Goal: Task Accomplishment & Management: Contribute content

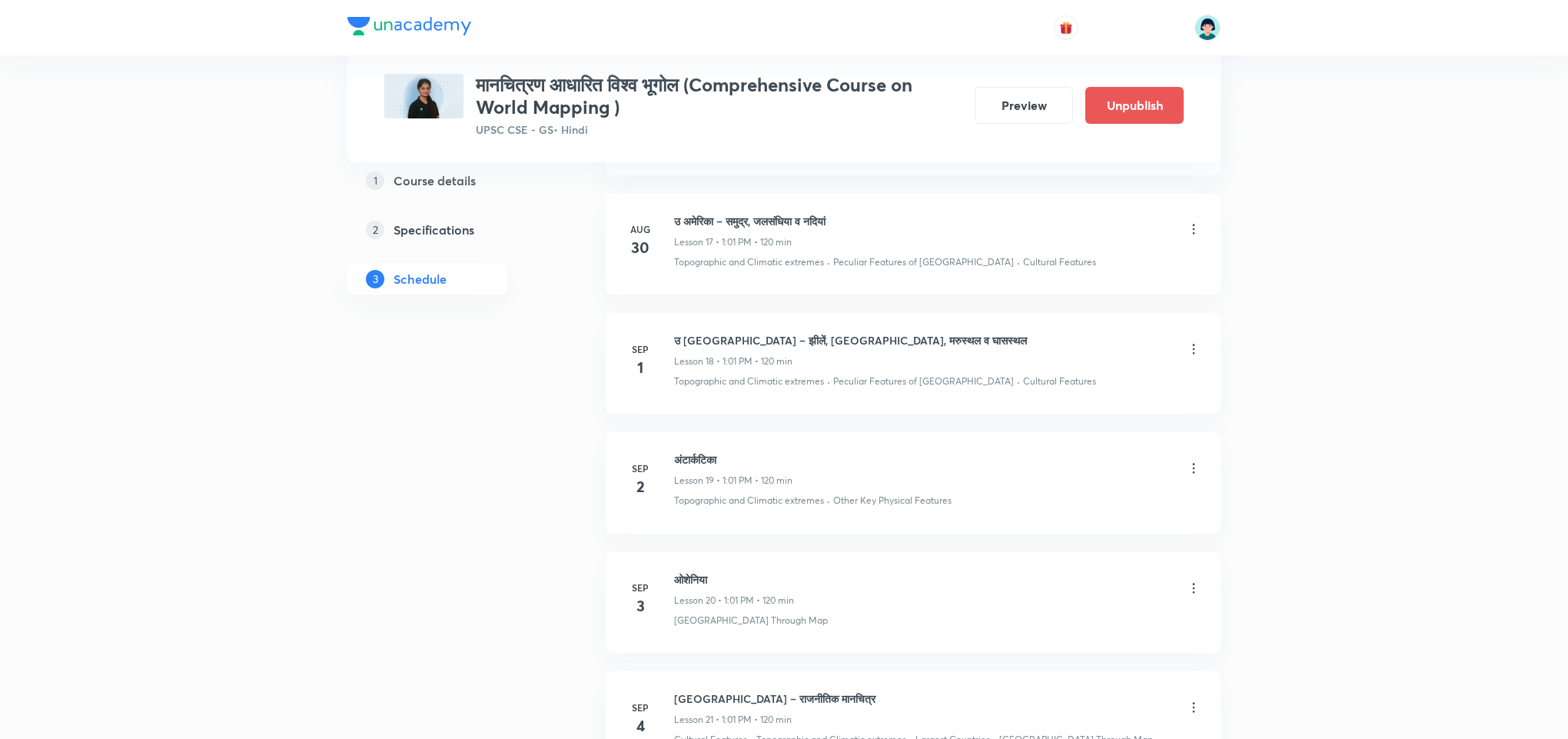
scroll to position [2816, 0]
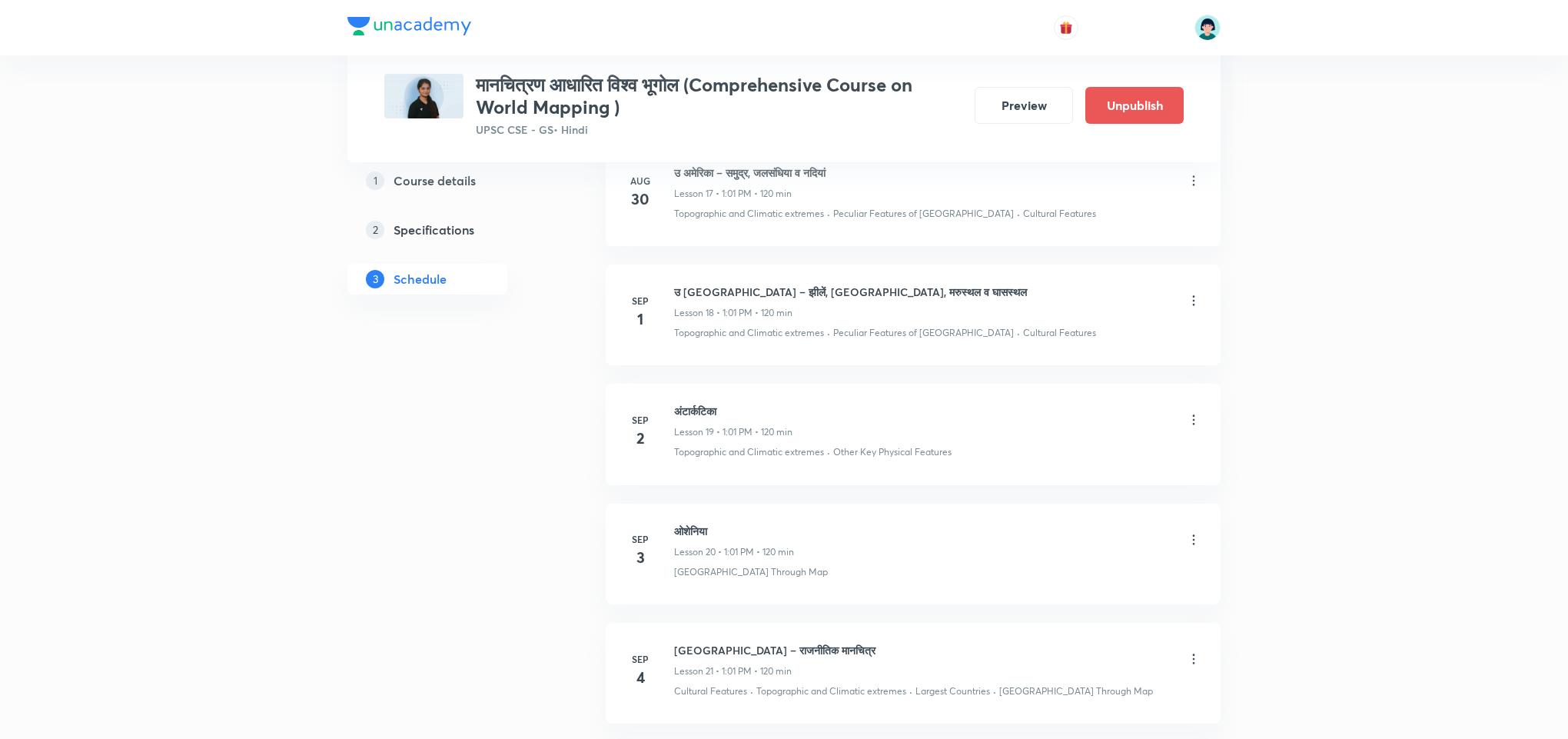
click at [993, 484] on li "Sep 2 अंटार्कटिका Lesson 19 • 1:01 PM • 120 min Topographic and Climatic extrem…" at bounding box center [913, 434] width 615 height 101
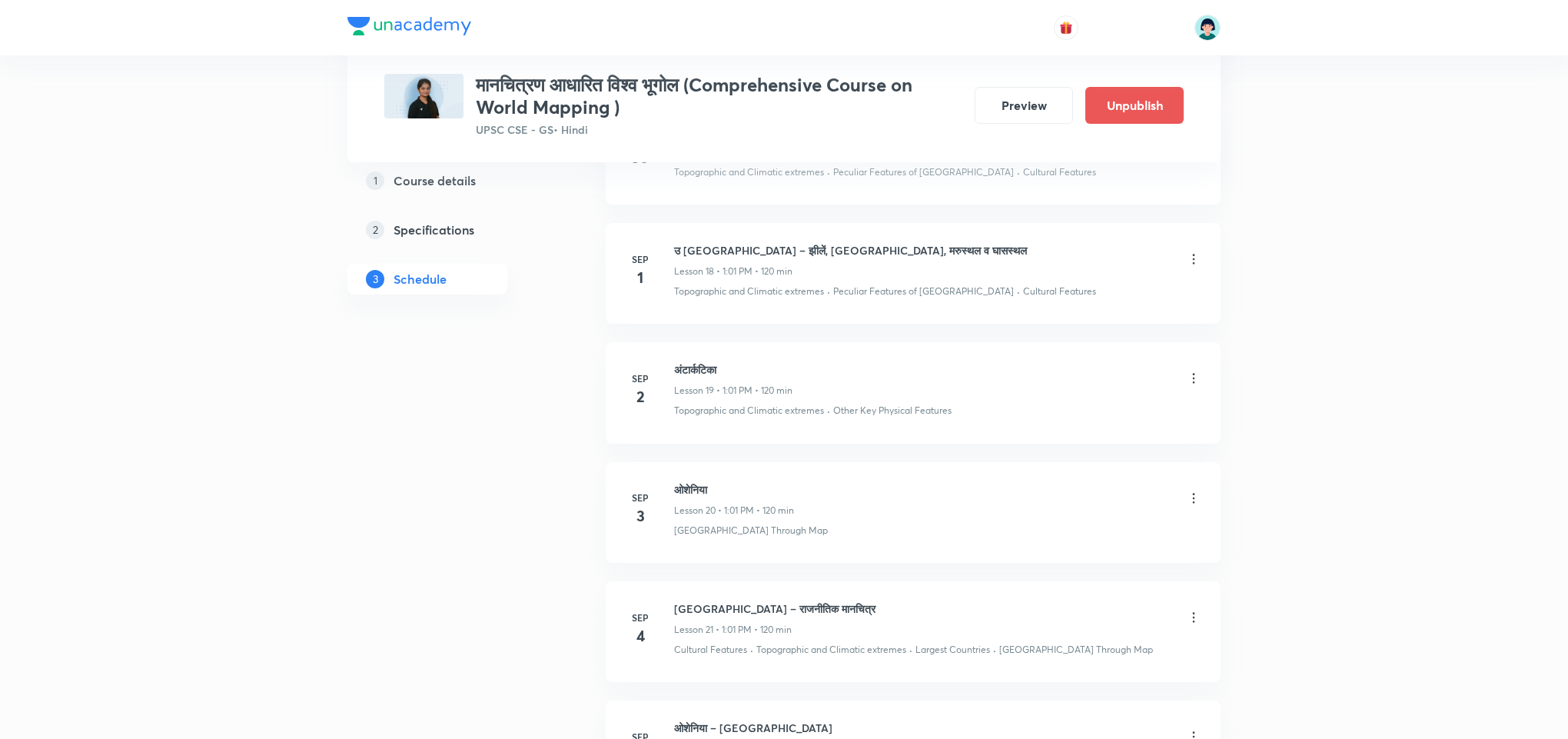
scroll to position [2862, 0]
click at [1195, 382] on icon at bounding box center [1193, 374] width 16 height 16
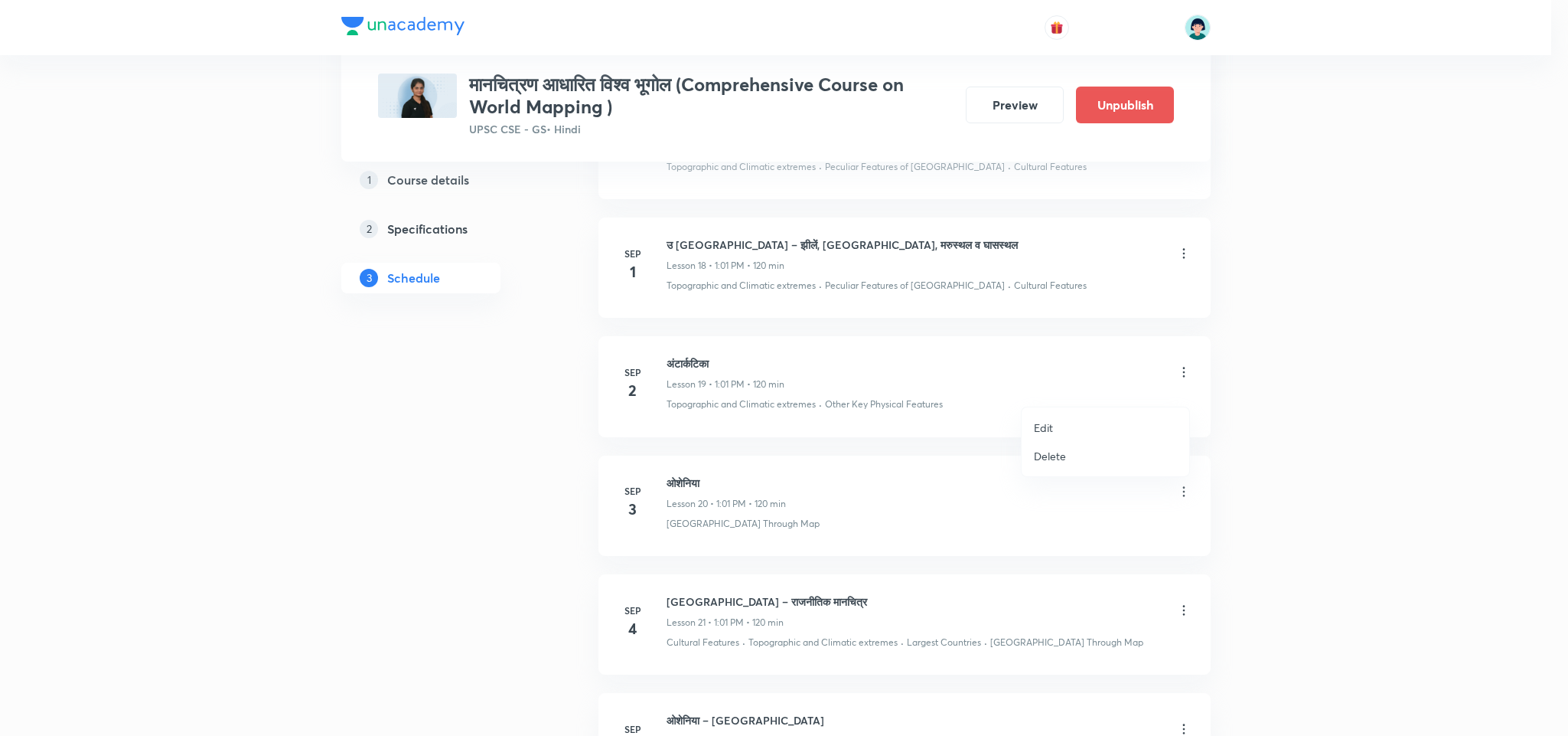
click at [1084, 419] on li "Edit" at bounding box center [1105, 428] width 168 height 29
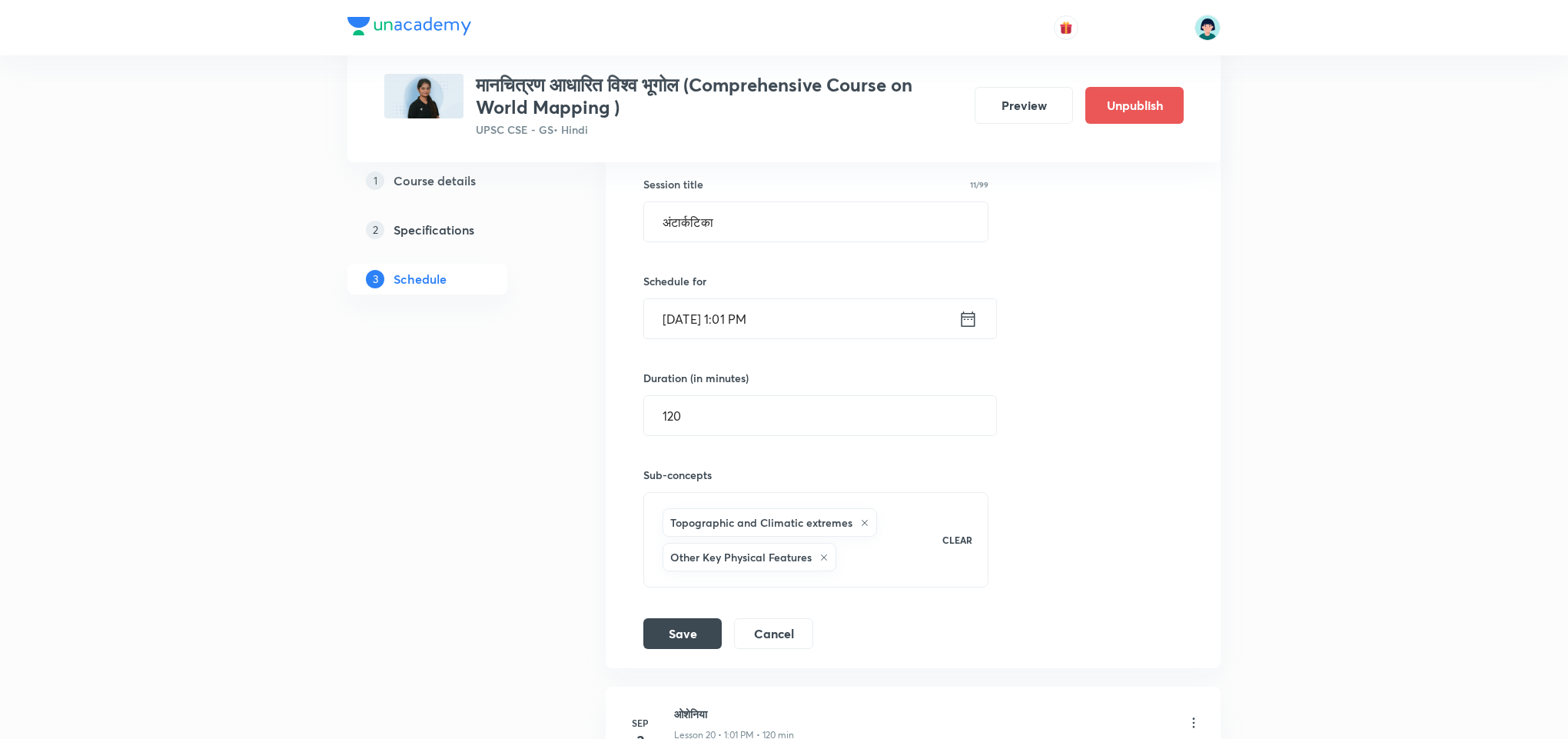
scroll to position [2540, 0]
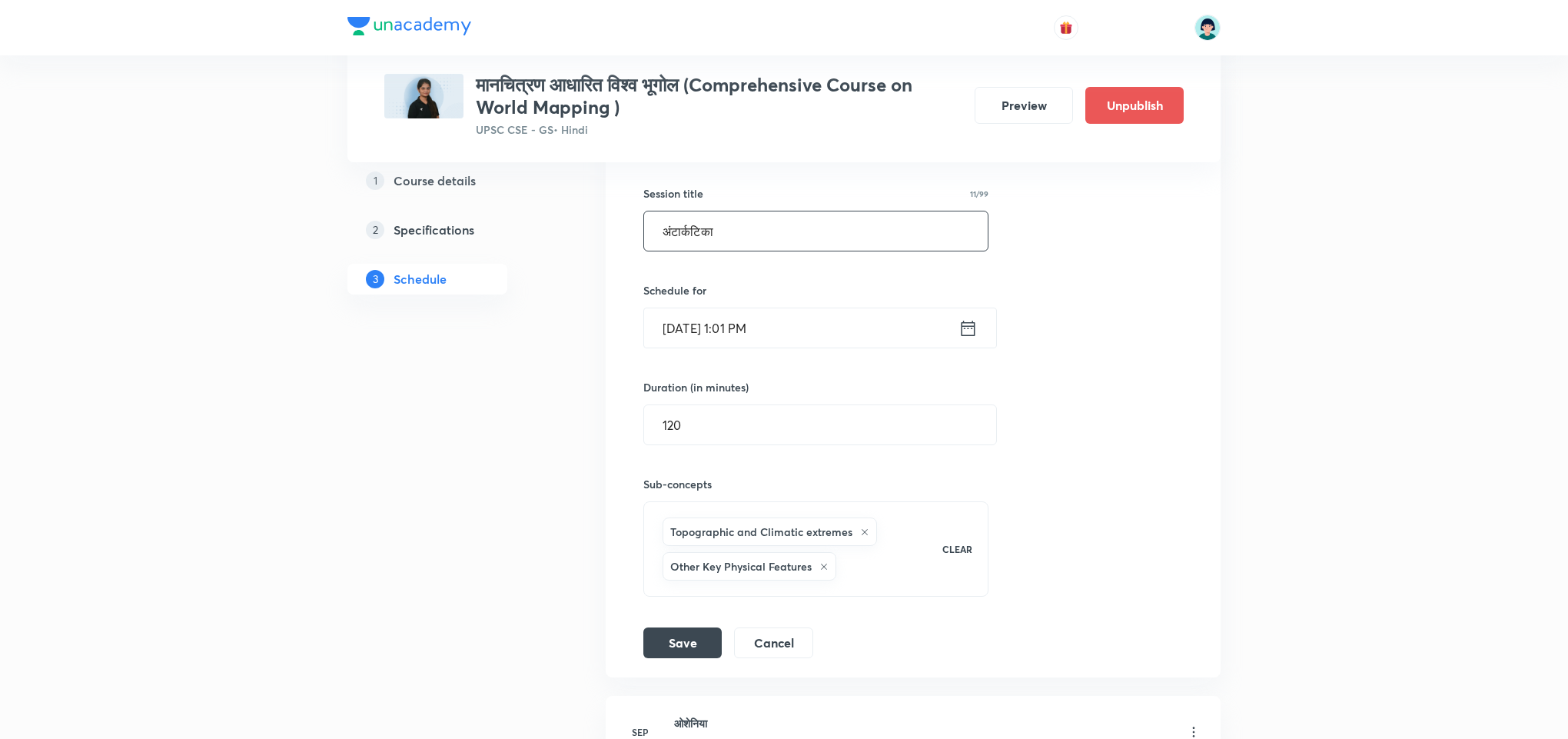
click at [801, 243] on input "अंटार्कटिका" at bounding box center [815, 230] width 343 height 39
click at [801, 243] on input "text" at bounding box center [815, 230] width 343 height 39
paste input "उ [GEOGRAPHIC_DATA] – [GEOGRAPHIC_DATA], नदियां, झीलें, मरुस्थल व घासस्थल"
type input "उ [GEOGRAPHIC_DATA] – [GEOGRAPHIC_DATA], नदियां, झीलें, मरुस्थल व घासस्थल"
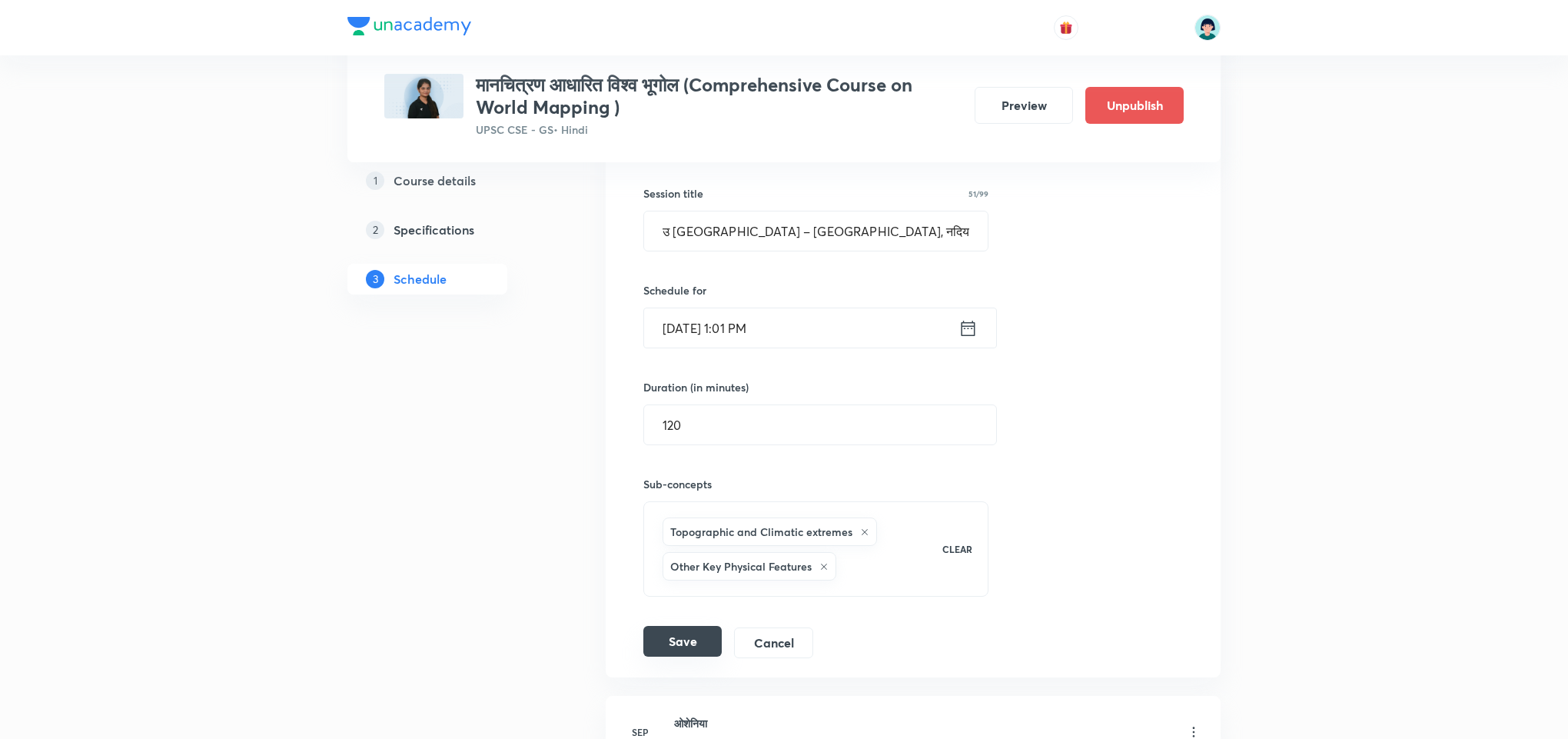
click at [706, 656] on button "Save" at bounding box center [682, 641] width 78 height 30
click at [1145, 289] on div "Session title 51/99 उ अमेरिका – पर्वत, नदियां, झीलें, मरुस्थल व घासस्थल ​ Sched…" at bounding box center [913, 406] width 540 height 503
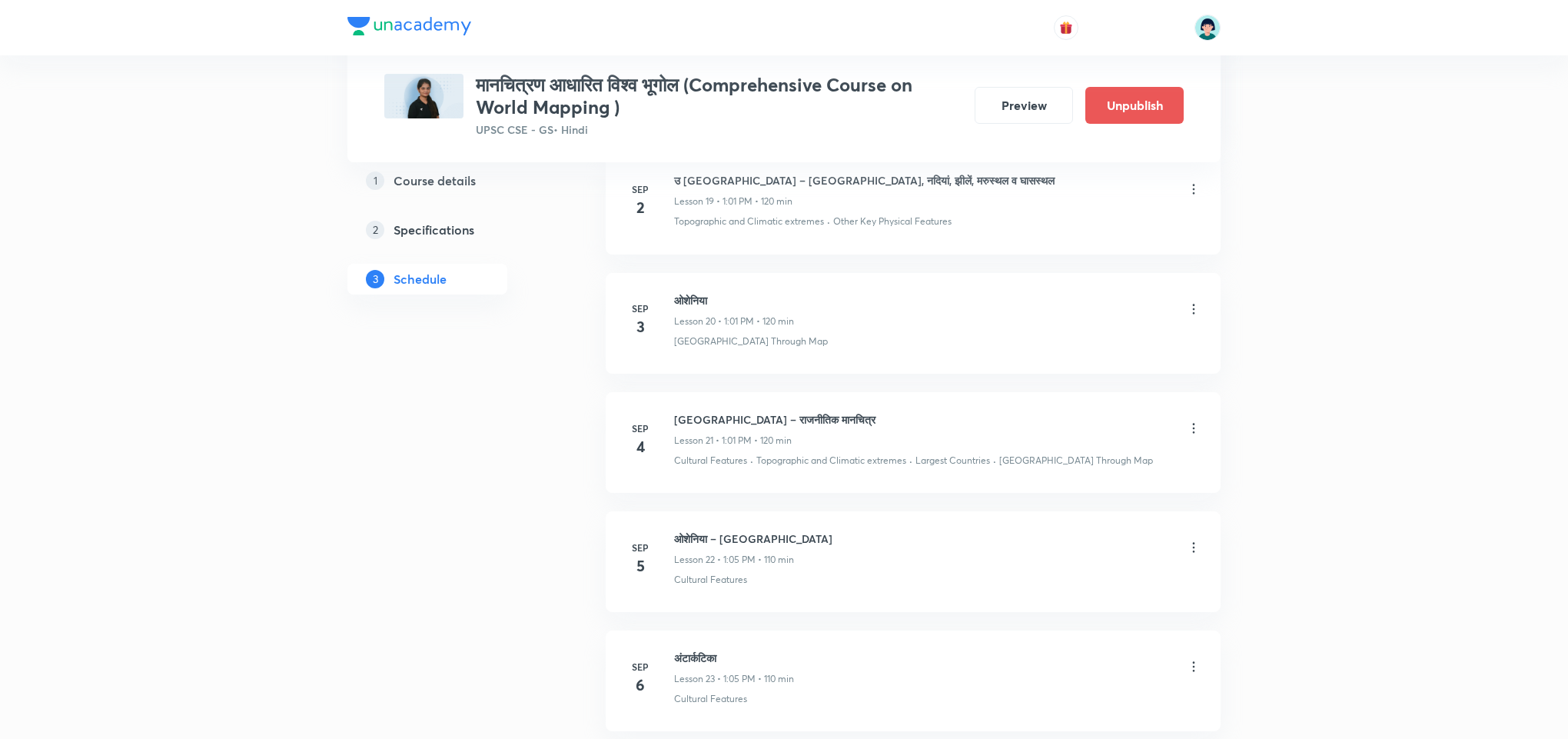
click at [1183, 326] on div "ओशेनिया Lesson 20 • 1:01 PM • 120 min" at bounding box center [938, 310] width 528 height 37
click at [1191, 316] on icon at bounding box center [1193, 310] width 16 height 16
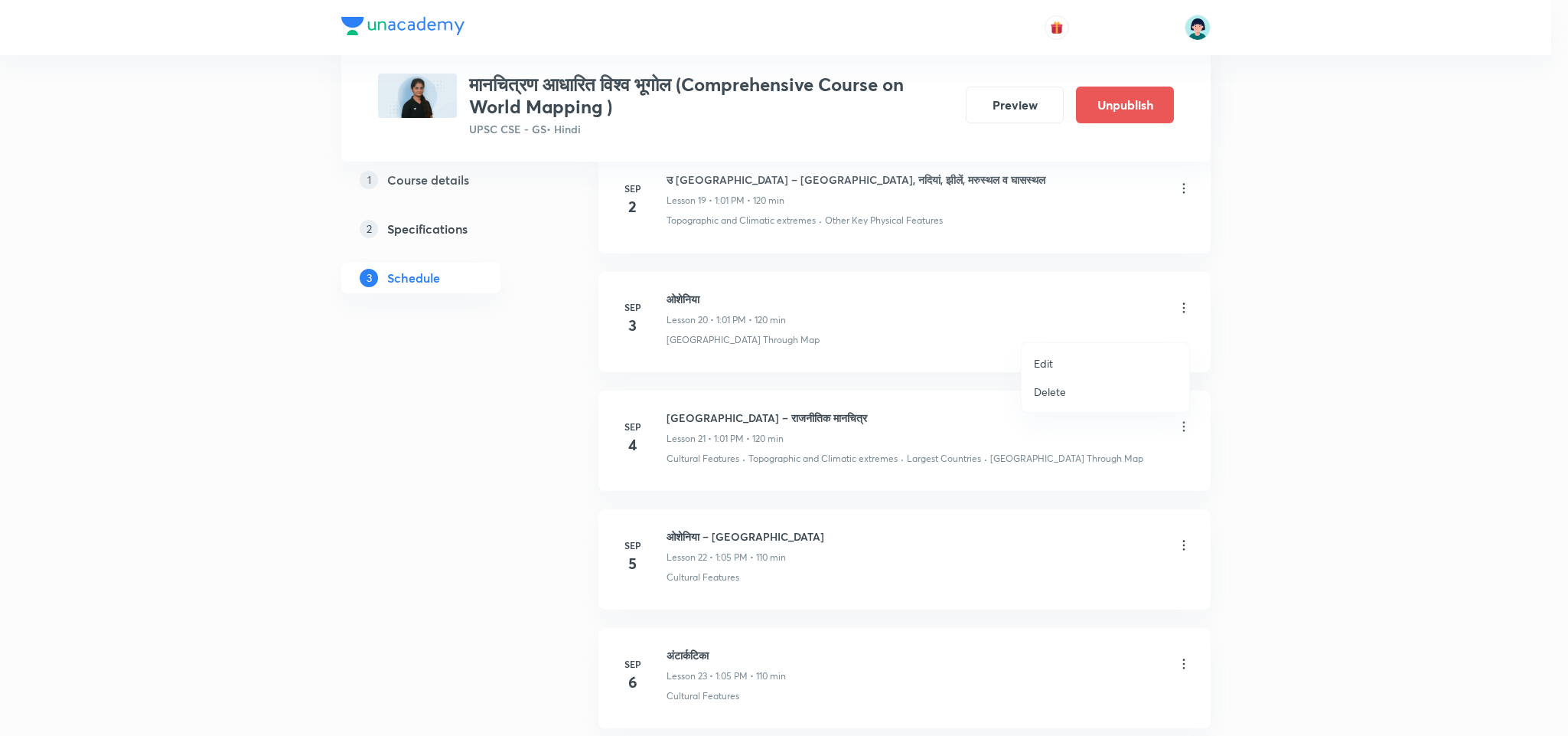
click at [1076, 354] on li "Edit" at bounding box center [1105, 363] width 168 height 29
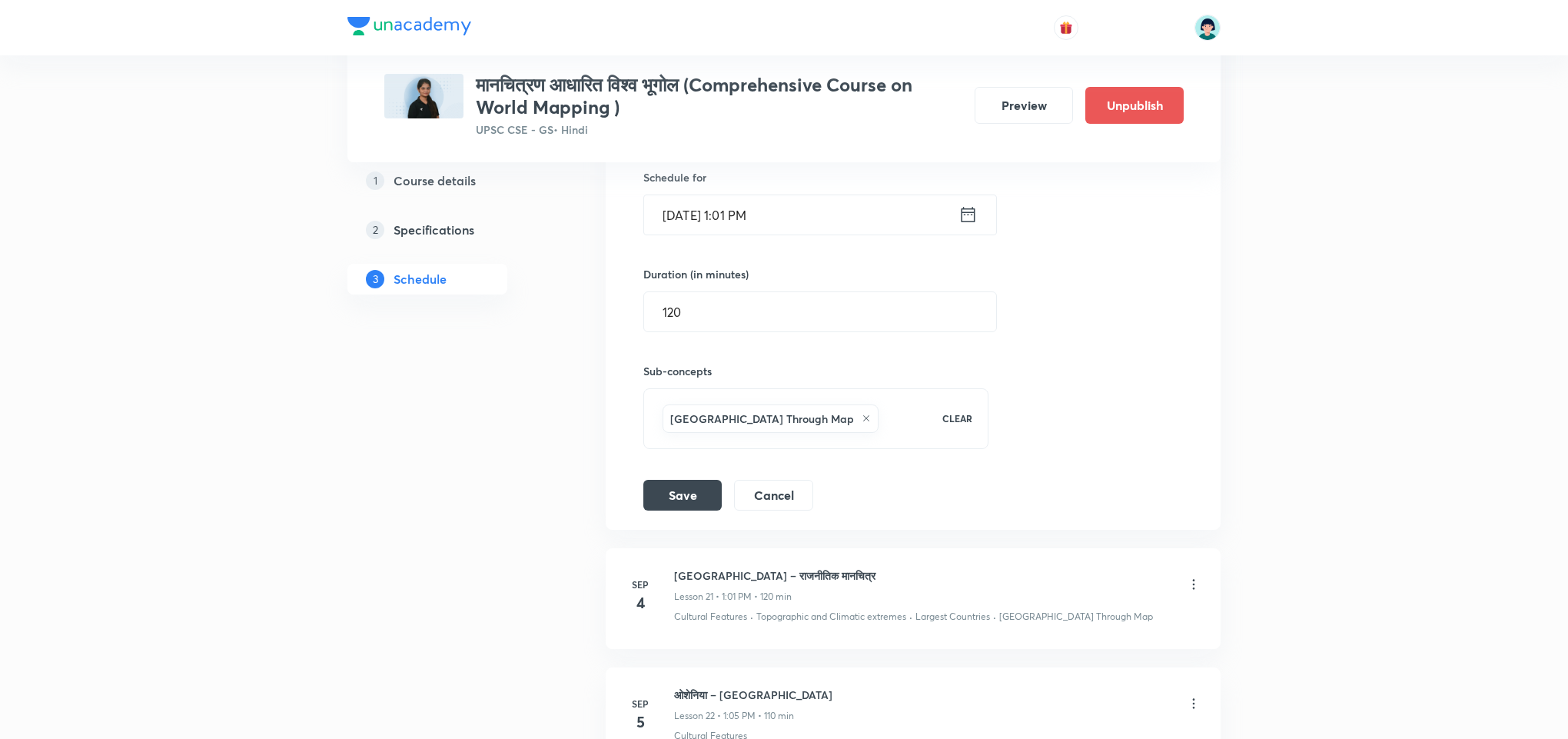
scroll to position [2678, 0]
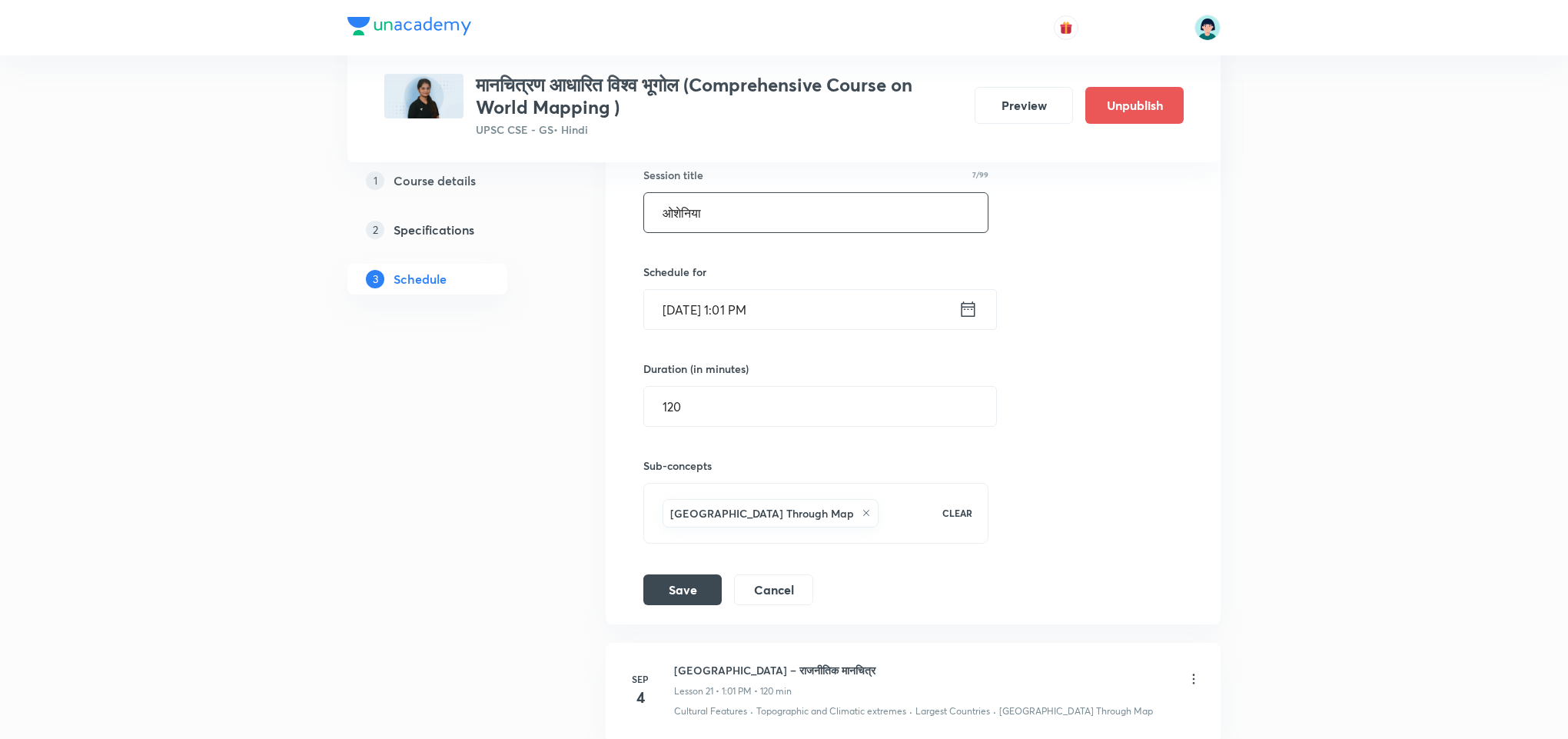
click at [812, 220] on input "ओशेनिया" at bounding box center [815, 212] width 343 height 39
click at [812, 220] on input "text" at bounding box center [815, 212] width 343 height 39
paste input "यूरोप – राजनीतिक मानचित्र ( स्कैन्डिनेवियाई नॉर्डिक देश )"
type input "यूरोप – राजनीतिक मानचित्र ( स्कैन्डिनेवियाई नॉर्डिक देश )"
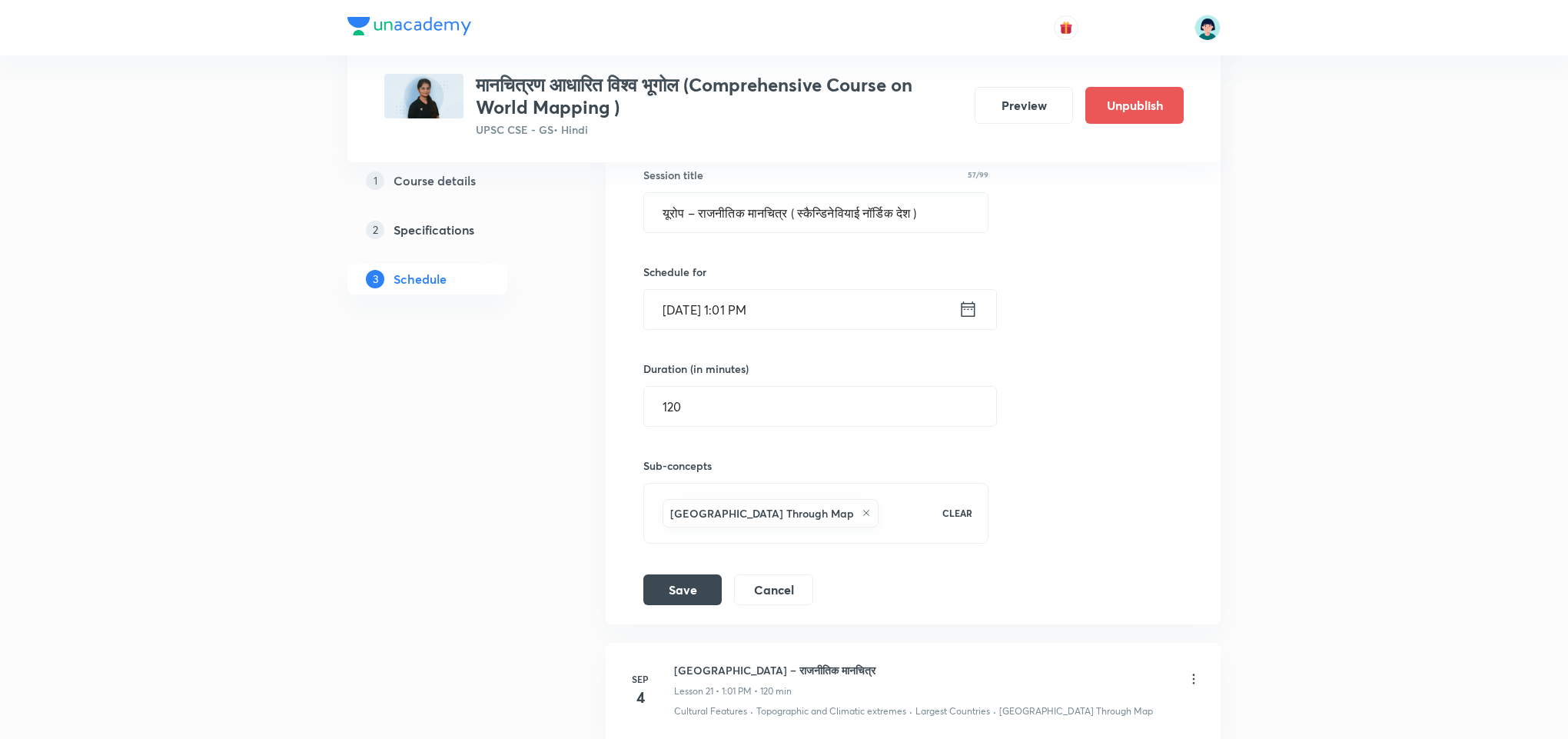
click at [654, 623] on li "ओशेनिया Lesson 20 Australia Through Map Session 20 Live class Session title 57/…" at bounding box center [913, 336] width 615 height 577
click at [674, 603] on button "Save" at bounding box center [682, 588] width 78 height 30
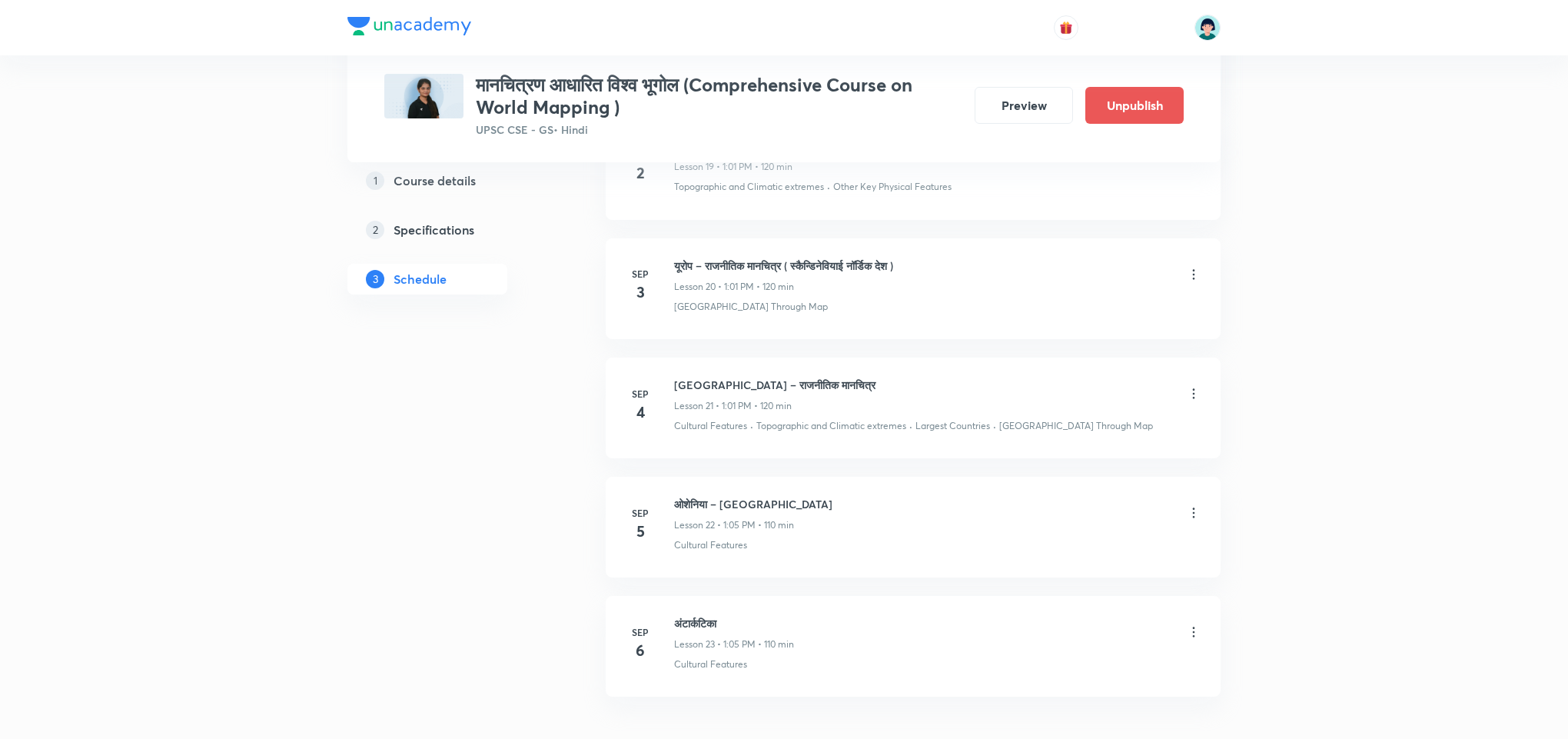
scroll to position [3106, 0]
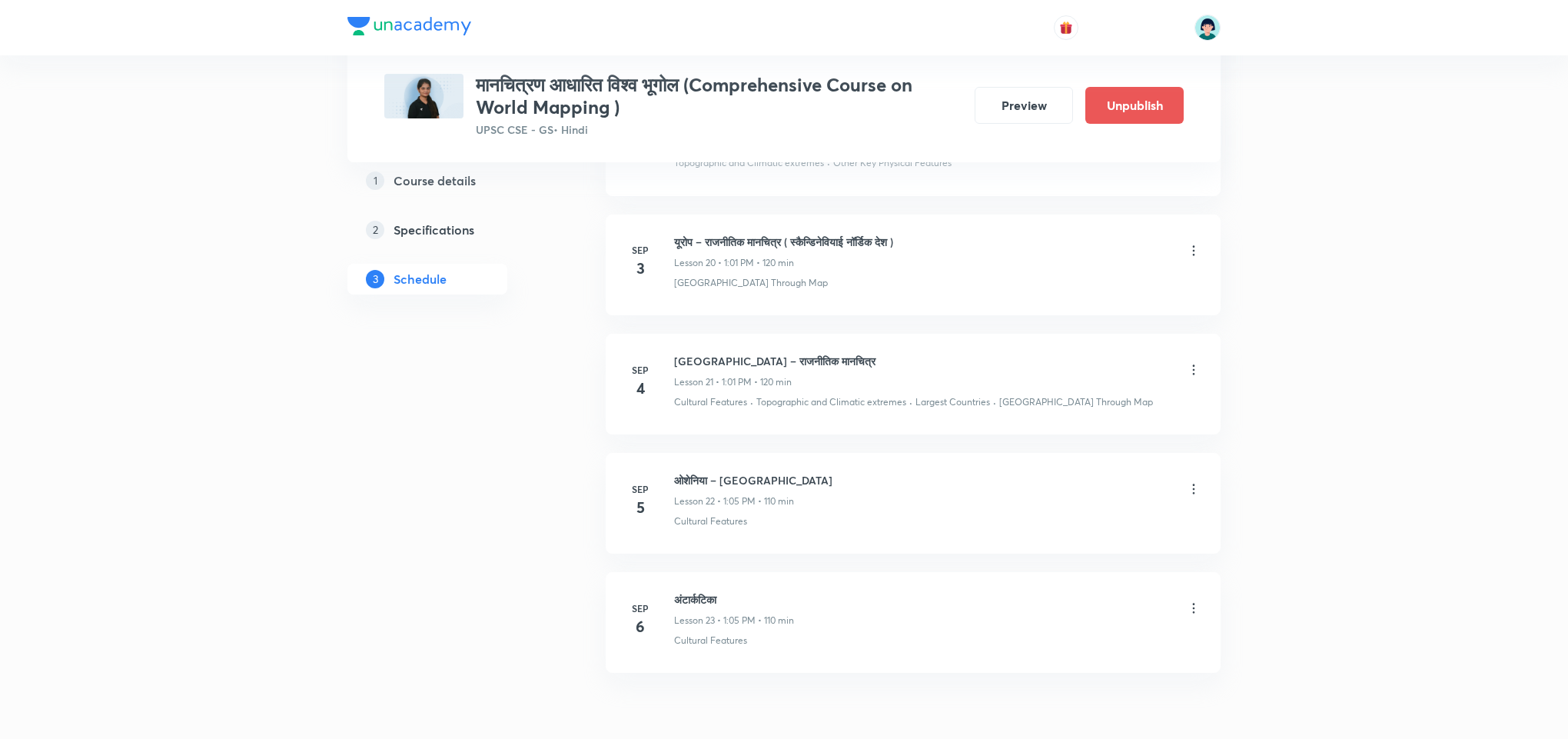
click at [916, 509] on div "ओशेनिया – [GEOGRAPHIC_DATA] Lesson 22 • 1:05 PM • 110 min" at bounding box center [938, 490] width 528 height 37
click at [1077, 389] on div "दक्षिण अमेरिका – राजनीतिक मानचित्र Lesson 21 • 1:01 PM • 120 min" at bounding box center [938, 371] width 528 height 37
click at [1015, 370] on div "दक्षिण अमेरिका – राजनीतिक मानचित्र Lesson 21 • 1:01 PM • 120 min" at bounding box center [938, 371] width 528 height 37
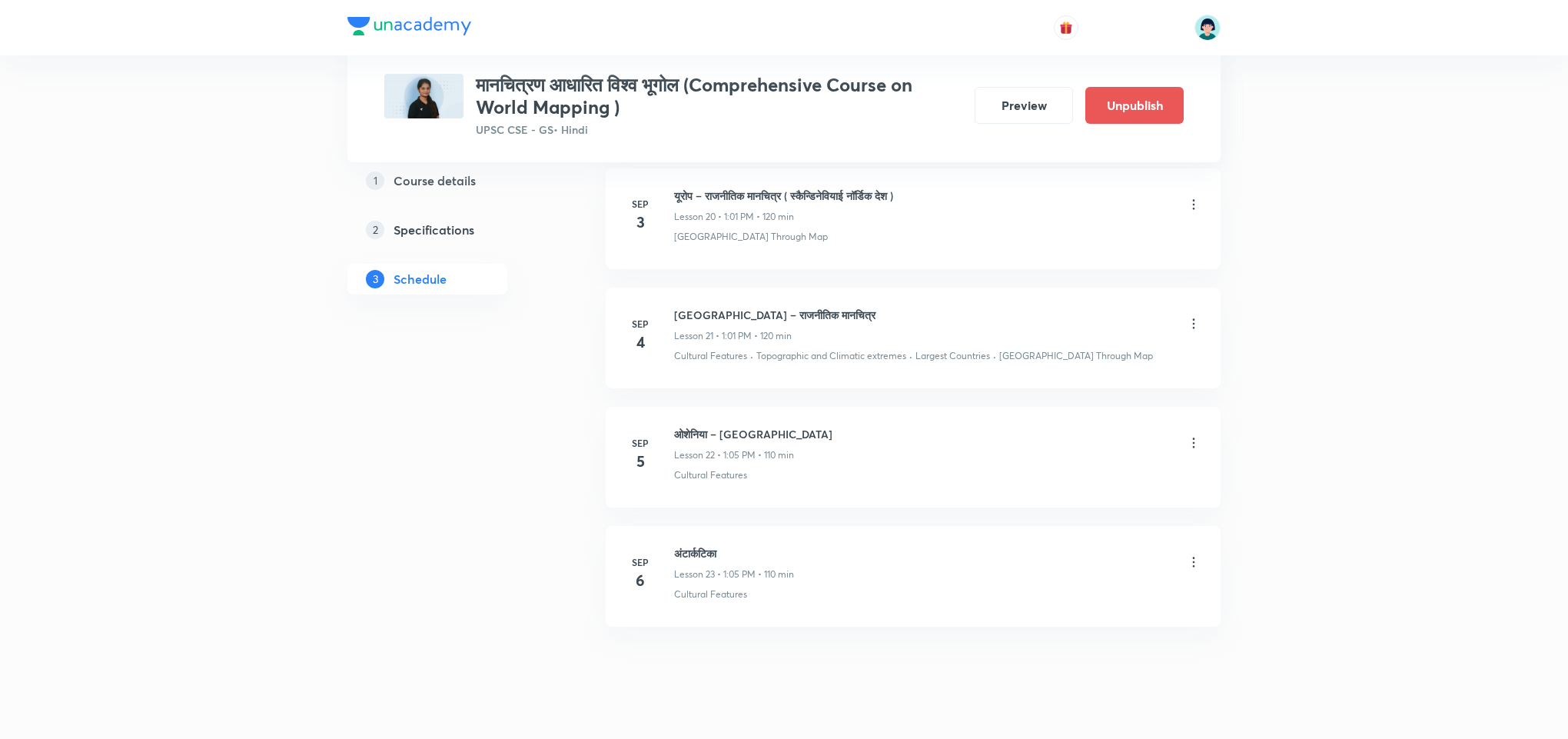
click at [929, 339] on div "दक्षिण अमेरिका – राजनीतिक मानचित्र Lesson 21 • 1:01 PM • 120 min" at bounding box center [938, 325] width 528 height 37
click at [1193, 329] on icon at bounding box center [1193, 323] width 3 height 10
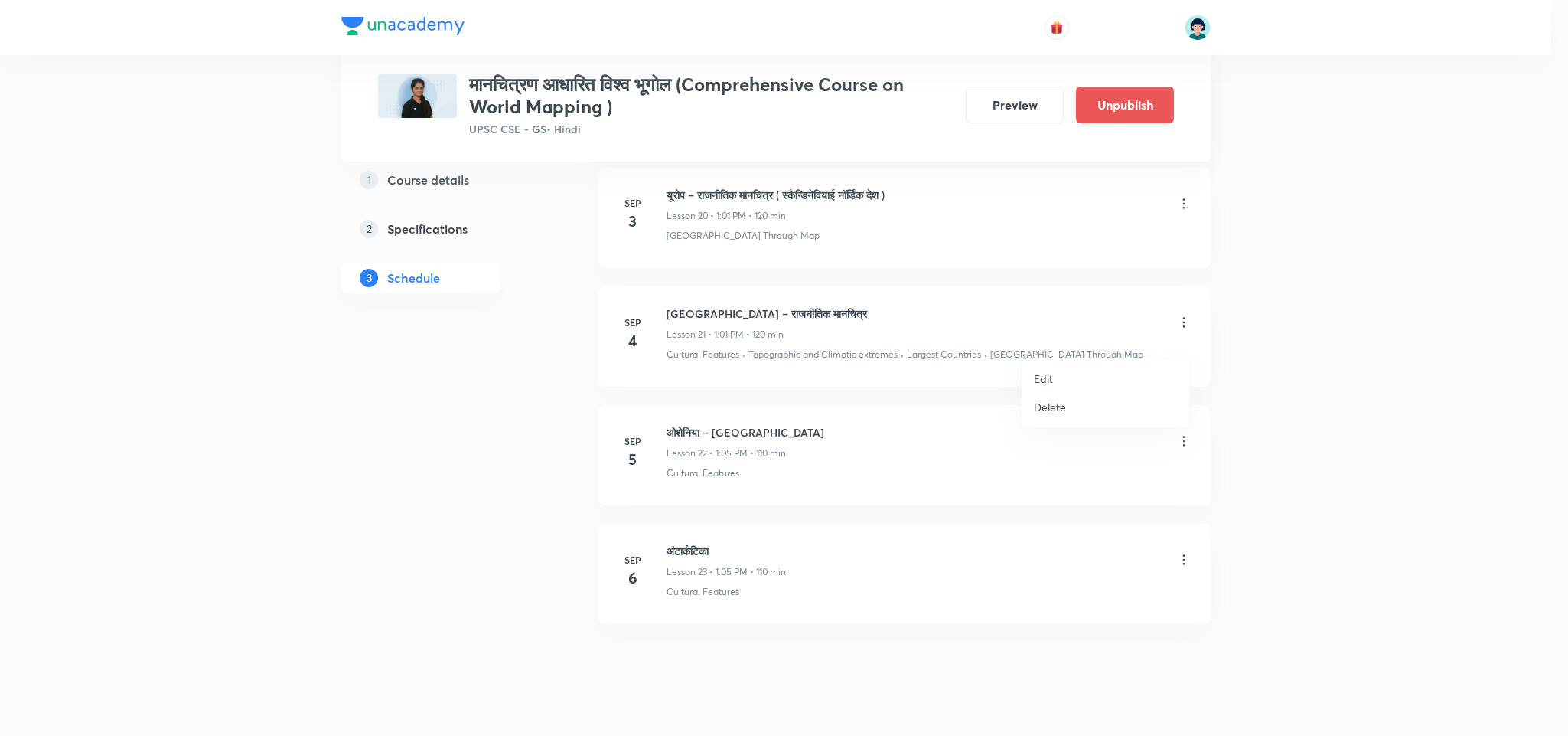
click at [1061, 374] on li "Edit" at bounding box center [1105, 378] width 168 height 29
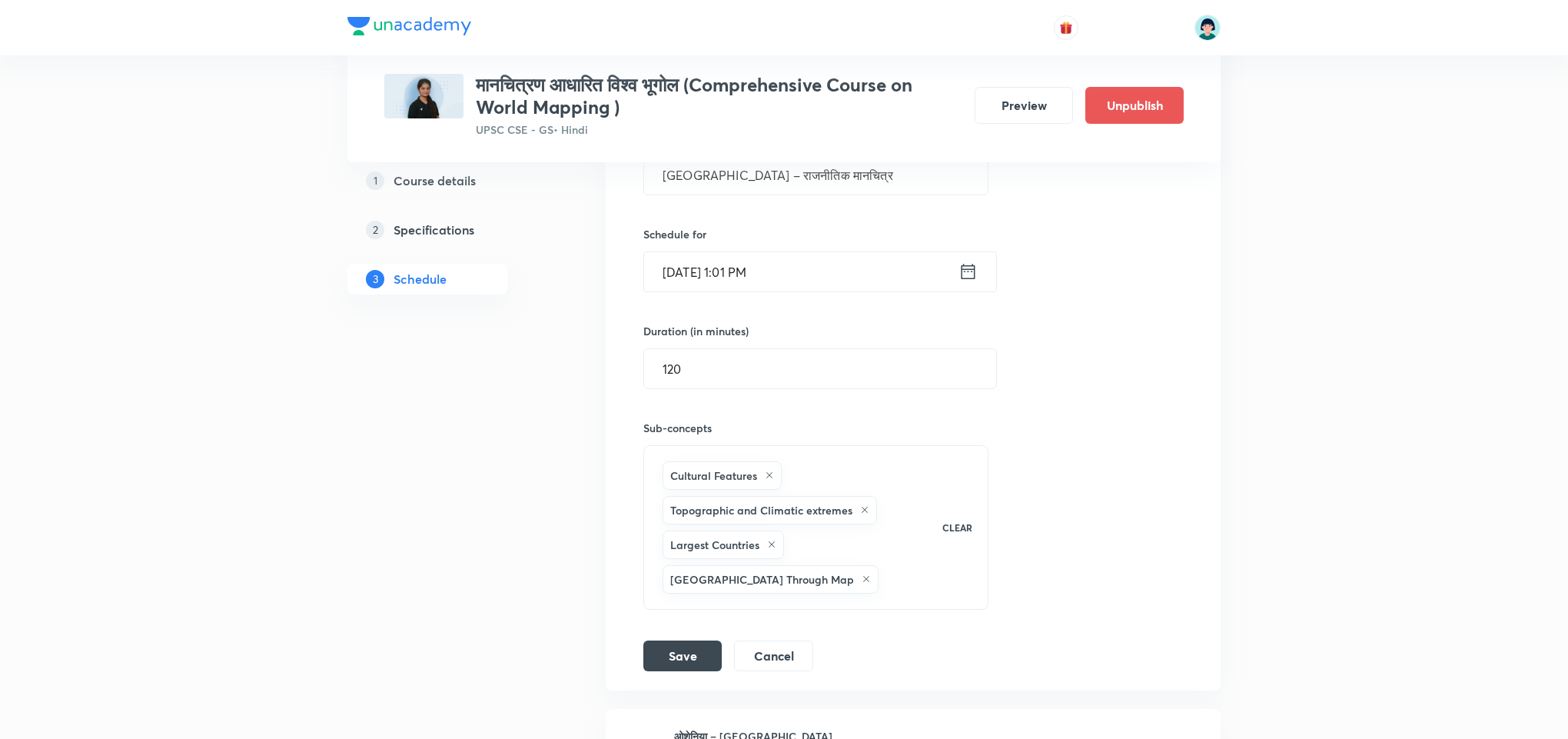
scroll to position [2828, 0]
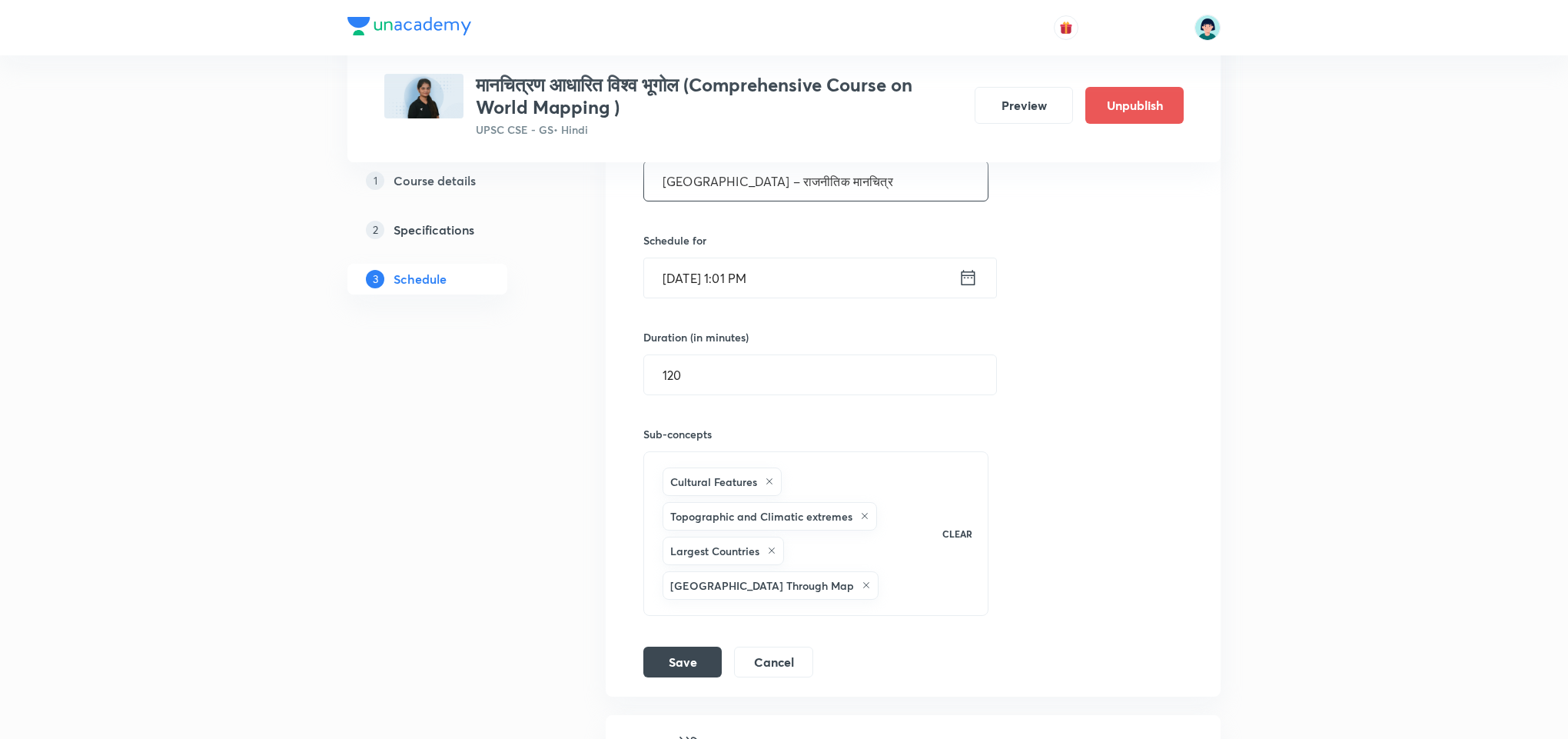
click at [883, 194] on input "[GEOGRAPHIC_DATA] – राजनीतिक मानचित्र" at bounding box center [815, 181] width 343 height 39
paste input "यूरोप – राजनीतिक मानचित्र"
type input "यूरोप – राजनीतिक मानचित्र"
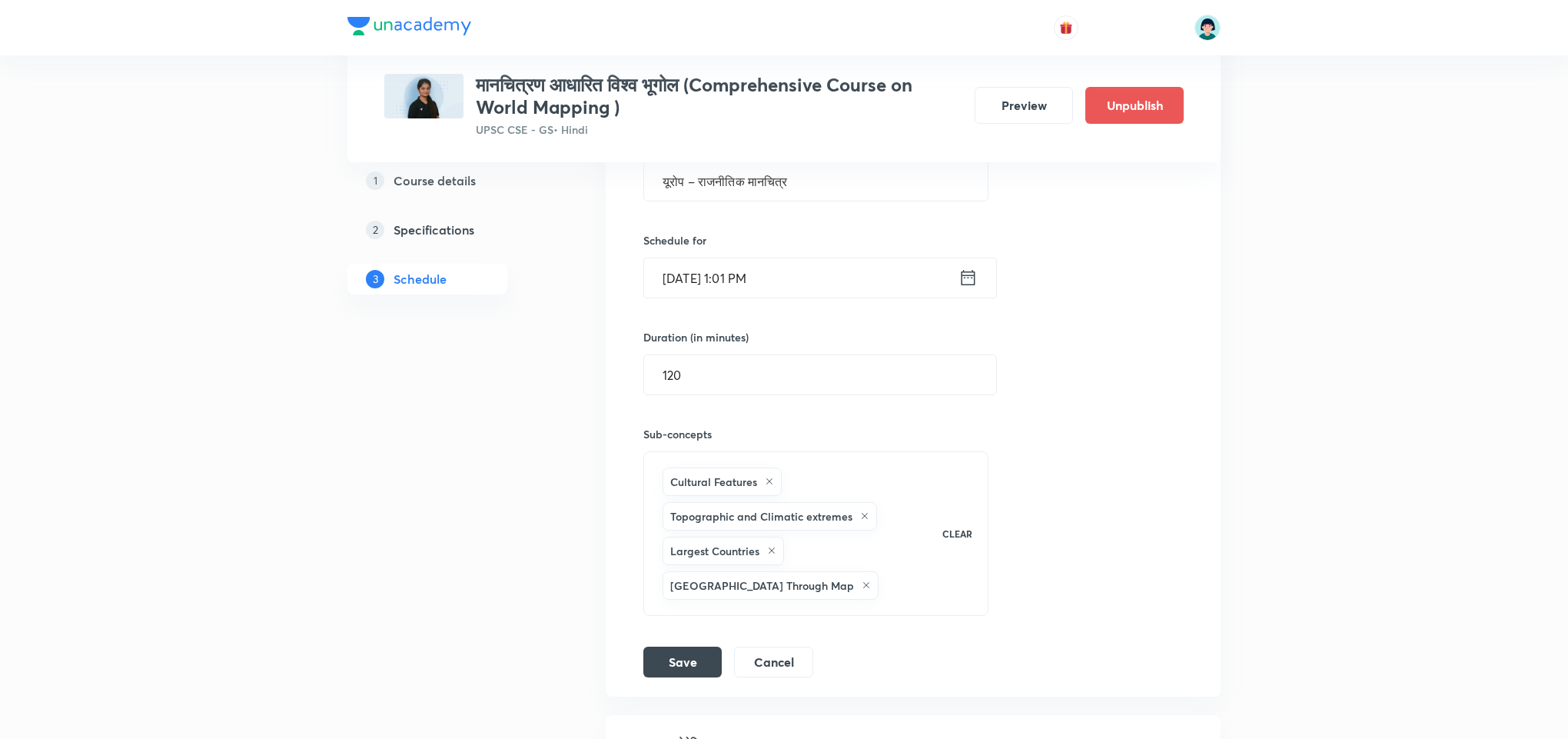
click at [674, 696] on li "दक्षिण अमेरिका – राजनीतिक मानचित्र Lesson 21 Cultural Features · Topographic an…" at bounding box center [913, 356] width 615 height 681
click at [693, 676] on button "Save" at bounding box center [682, 660] width 78 height 30
click at [1146, 436] on div "Session title 25/99 यूरोप – राजनीतिक मानचित्र ​ Schedule for Sep 4, 2025, 1:01 …" at bounding box center [913, 390] width 540 height 573
click at [1113, 370] on div "Session title 25/99 यूरोप – राजनीतिक मानचित्र ​ Schedule for Sep 4, 2025, 1:01 …" at bounding box center [913, 390] width 540 height 573
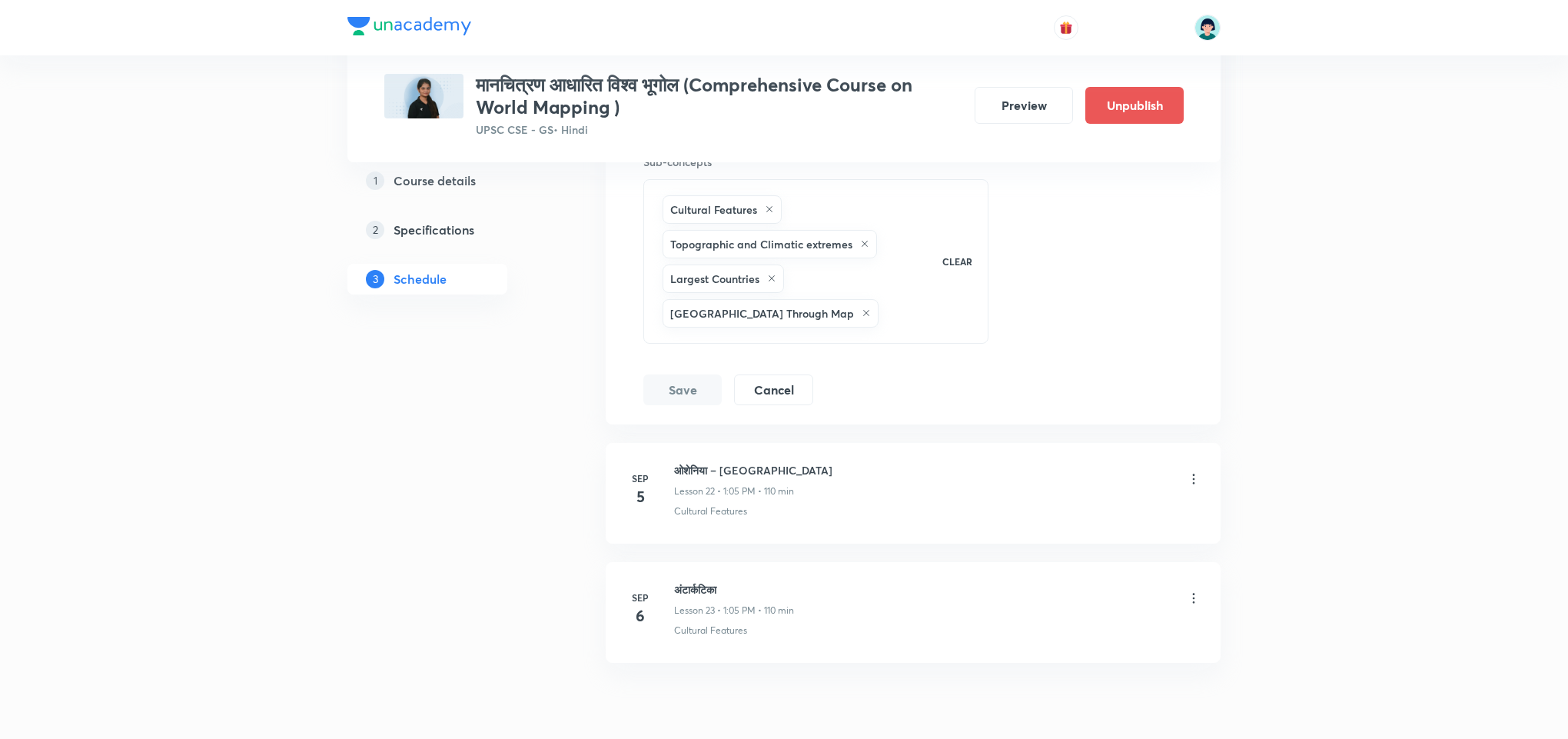
scroll to position [3106, 0]
click at [987, 514] on div "Cultural Features" at bounding box center [938, 507] width 528 height 14
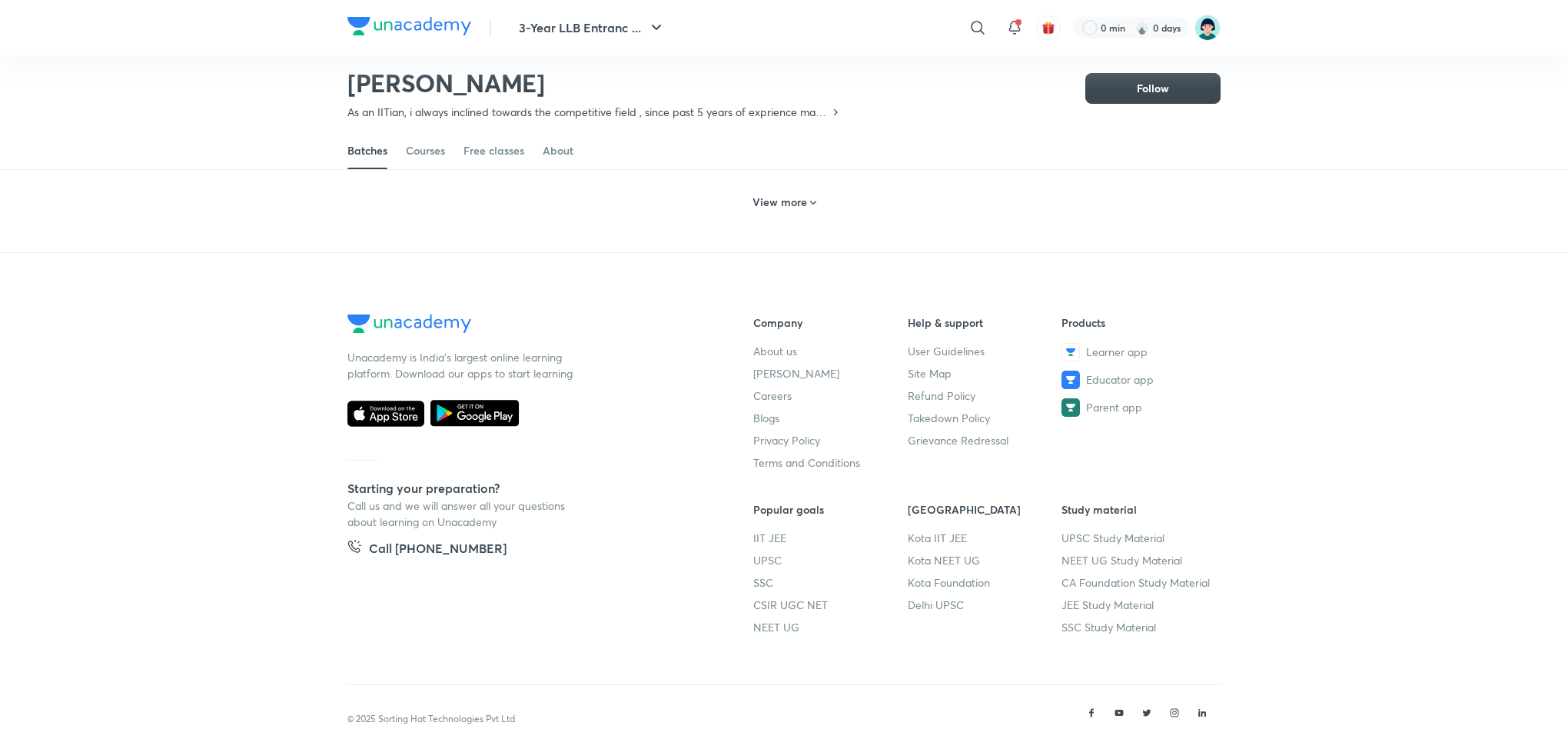
scroll to position [921, 0]
click at [976, 26] on icon at bounding box center [977, 27] width 18 height 18
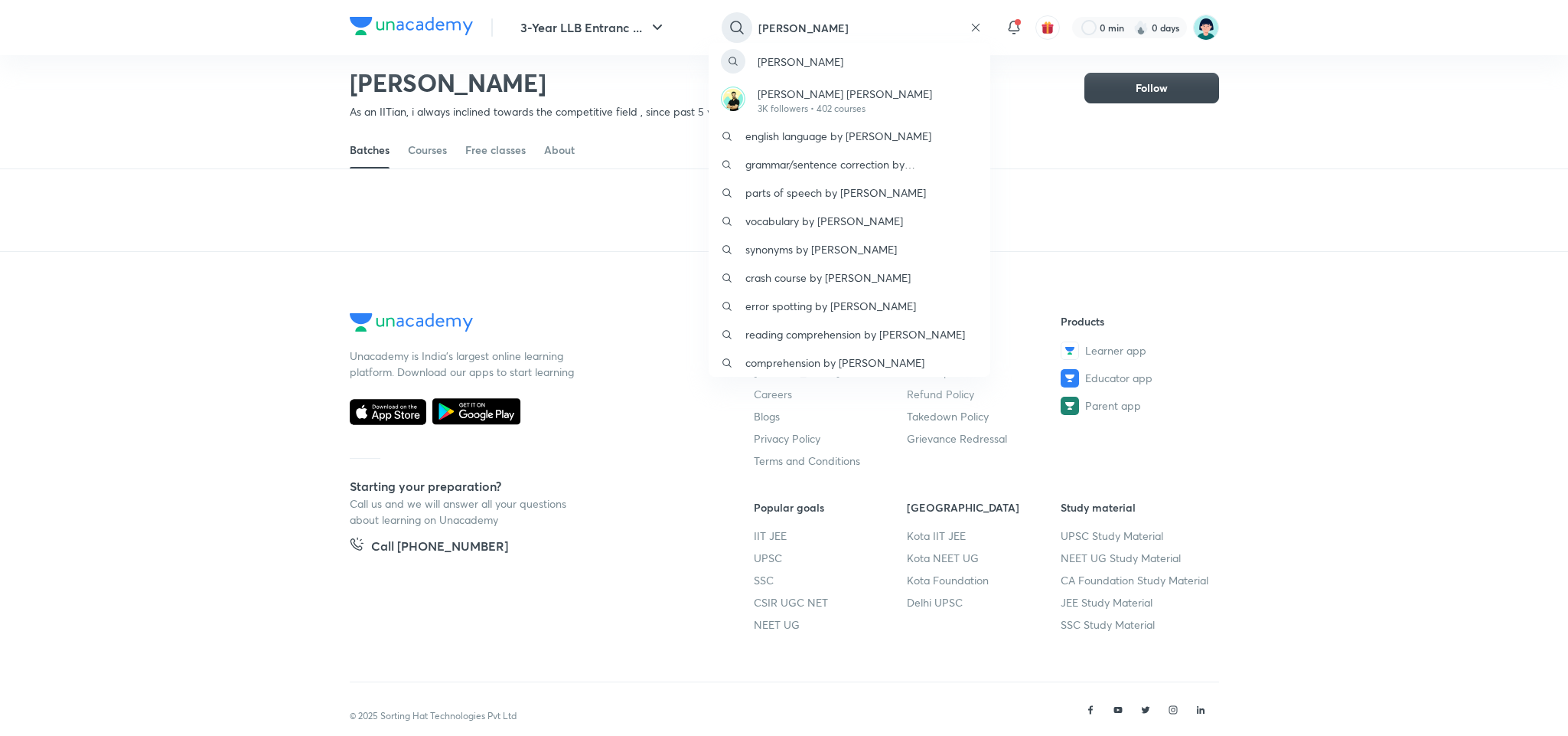
type input "vijendra kulhari"
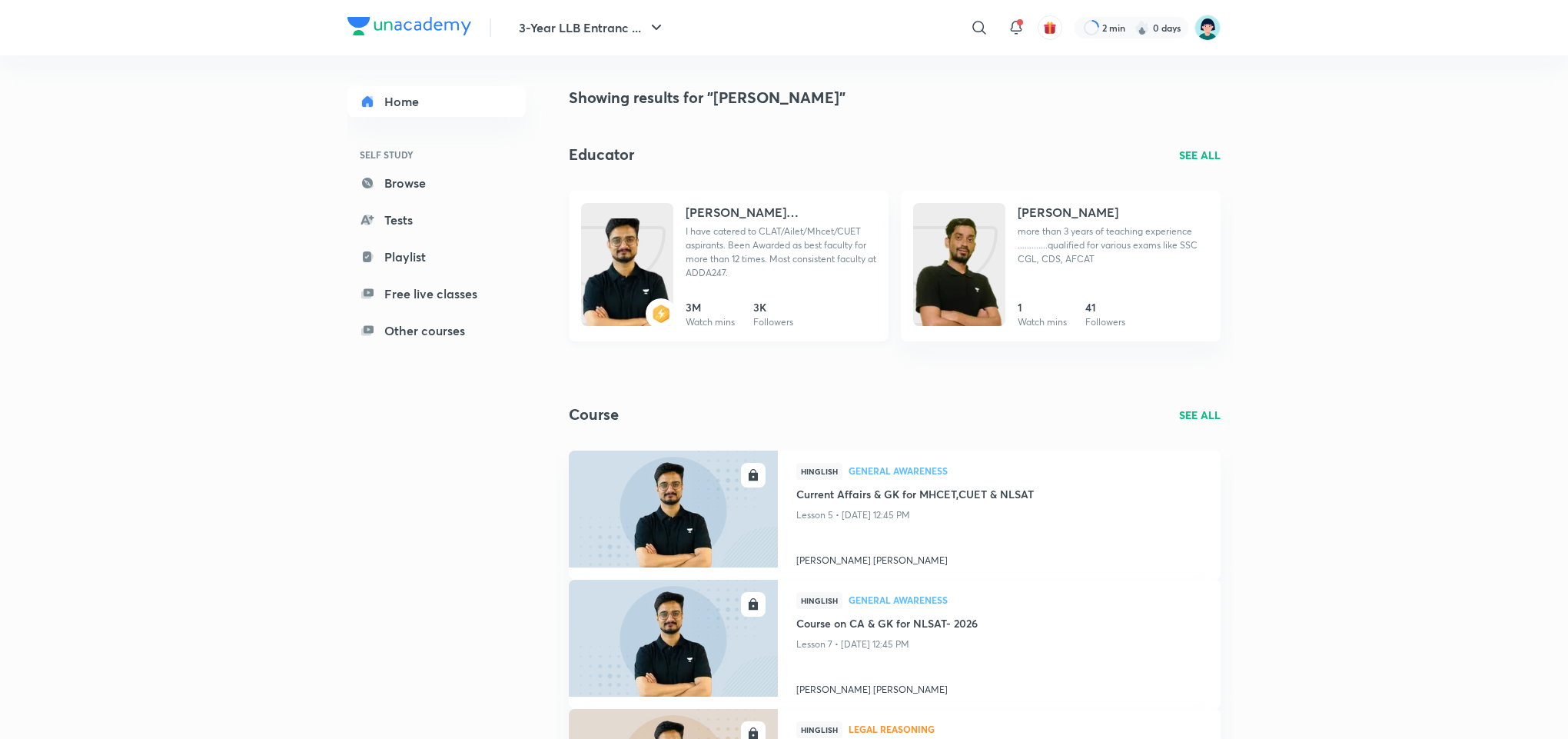
click at [694, 224] on p "I have catered to CLAT/Ailet/Mhcet/CUET aspirants. Been Awarded as best faculty…" at bounding box center [781, 252] width 190 height 56
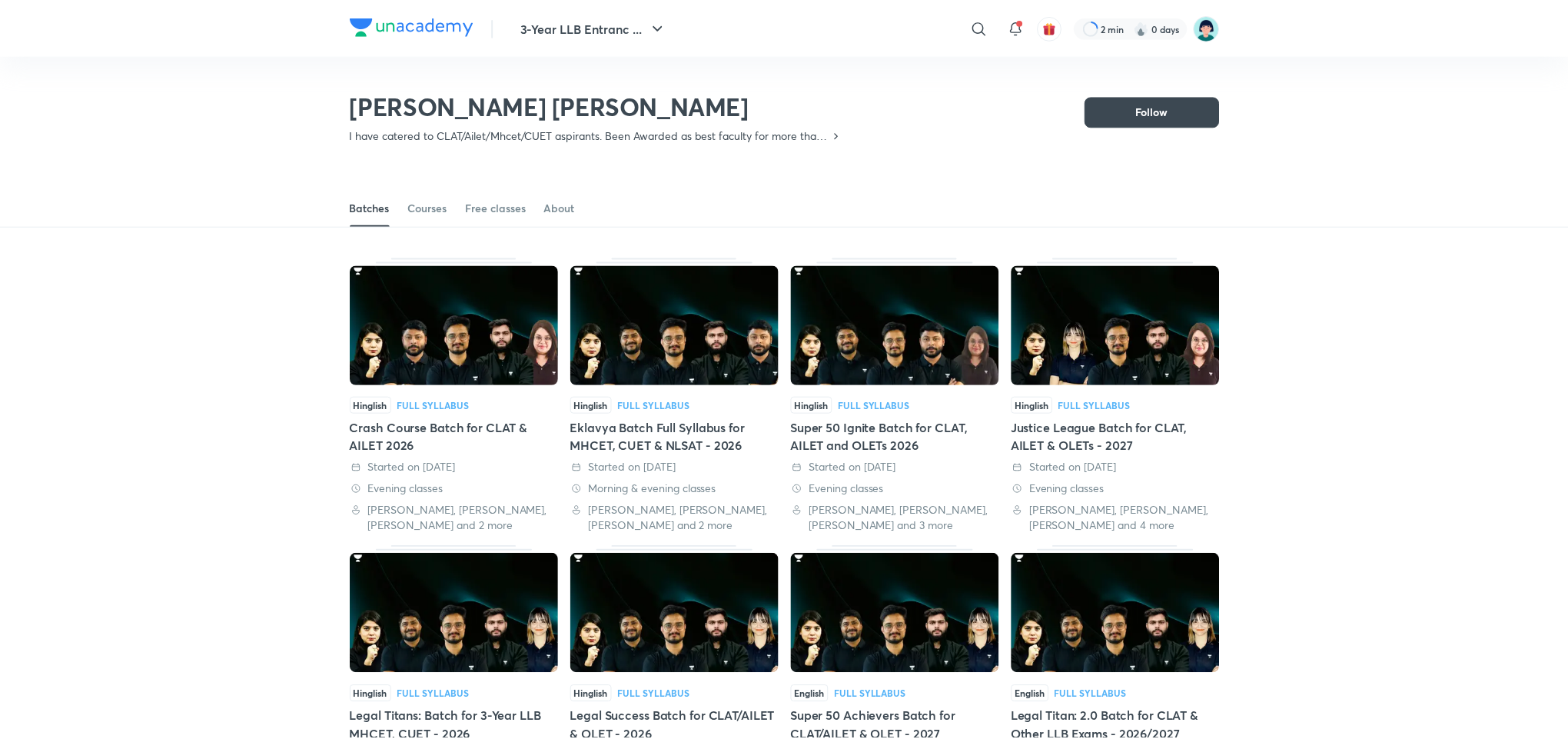
scroll to position [67, 0]
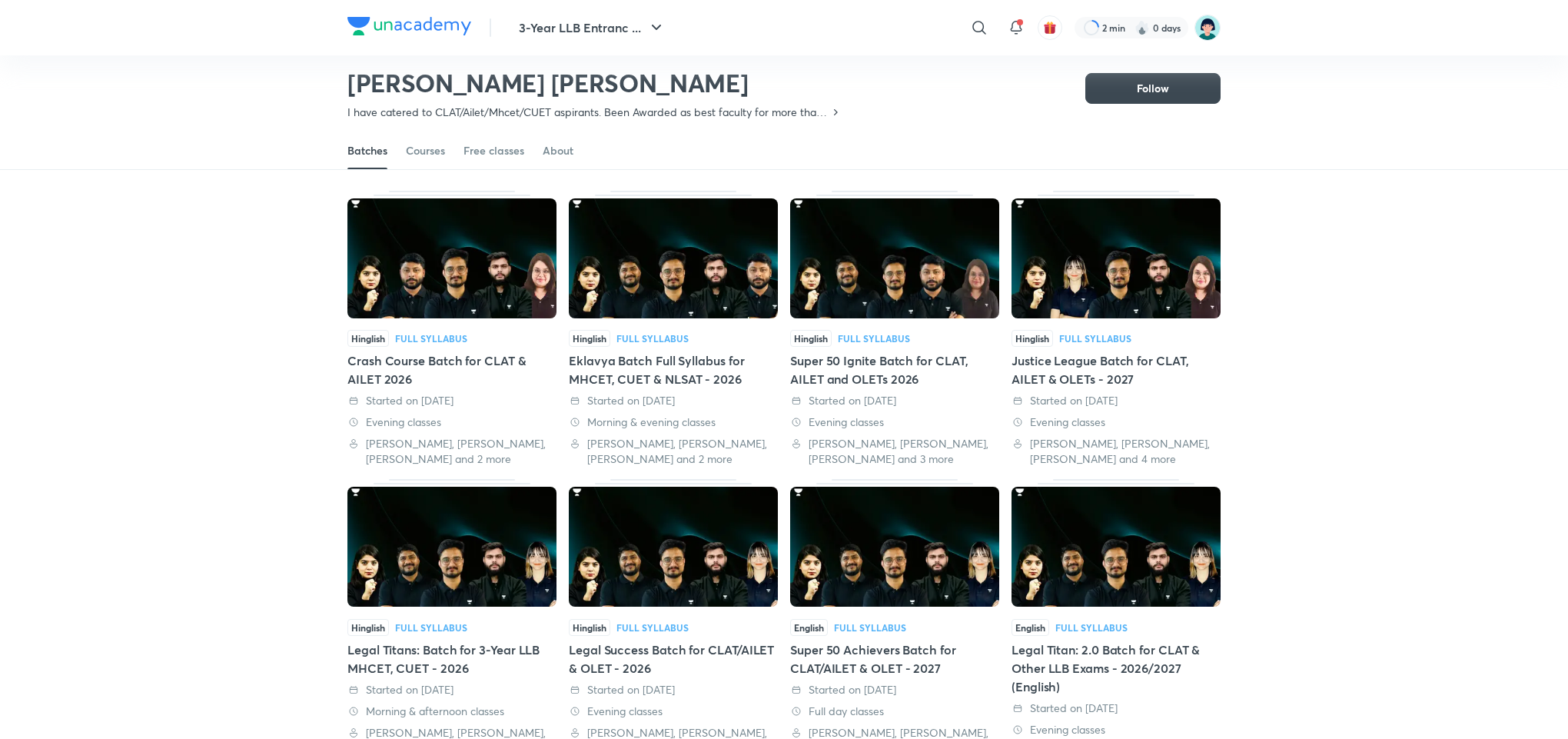
click at [667, 351] on div "Eklavya Batch Full Syllabus for MHCET, CUET & NLSAT - 2026" at bounding box center [673, 370] width 209 height 37
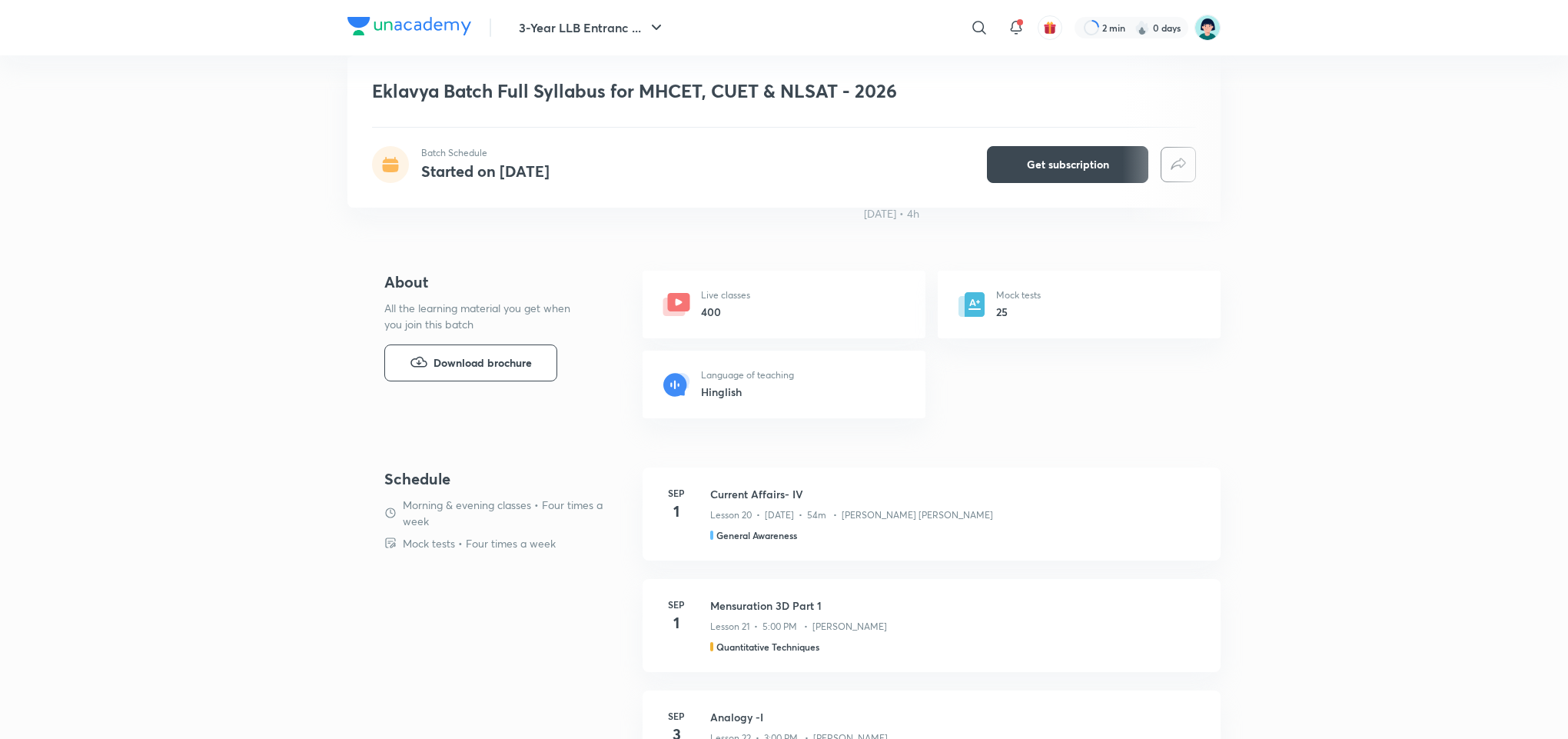
scroll to position [489, 0]
click at [86, 28] on header "3-Year LLB Entranc ... ​ 2 min 0 days" at bounding box center [784, 28] width 1568 height 56
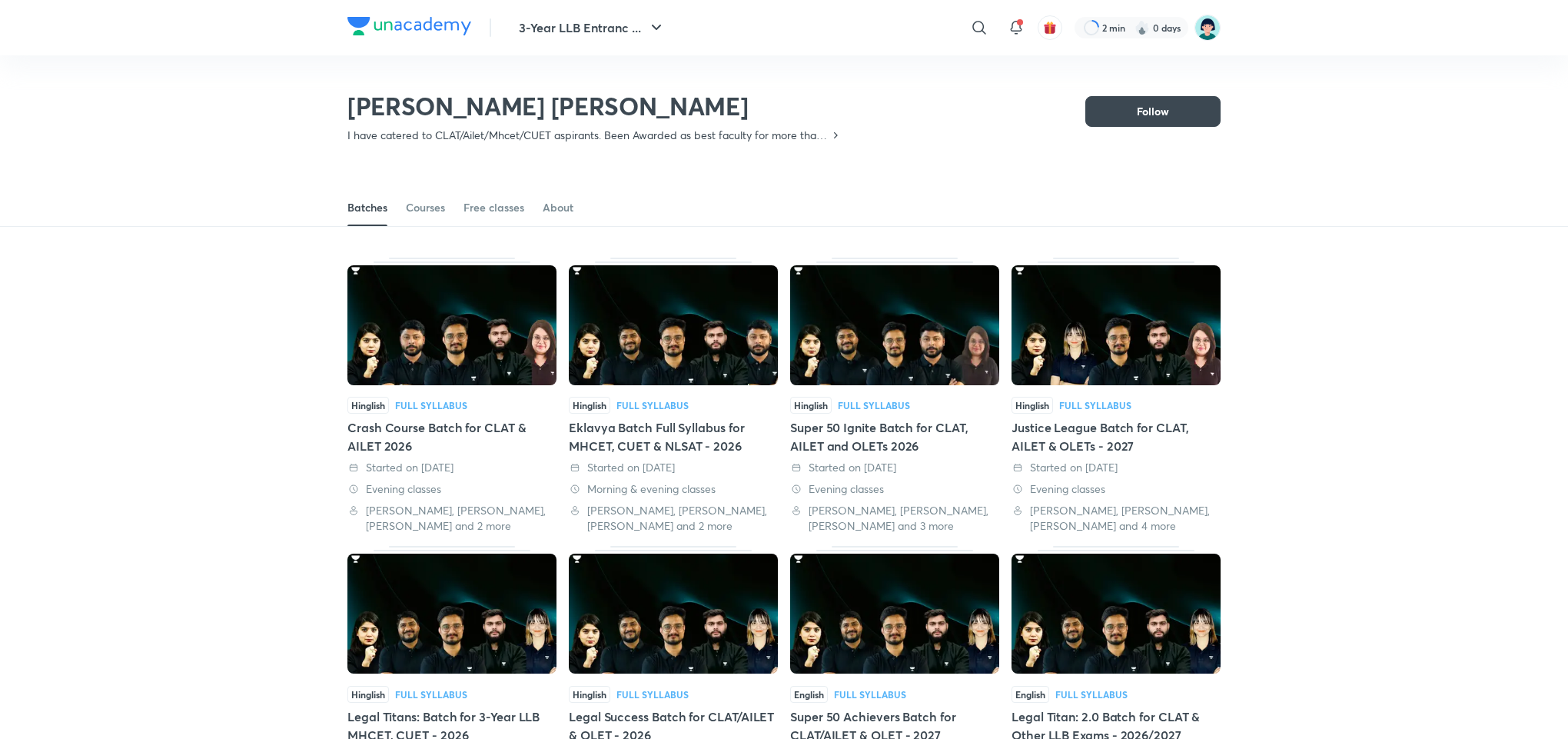
scroll to position [67, 0]
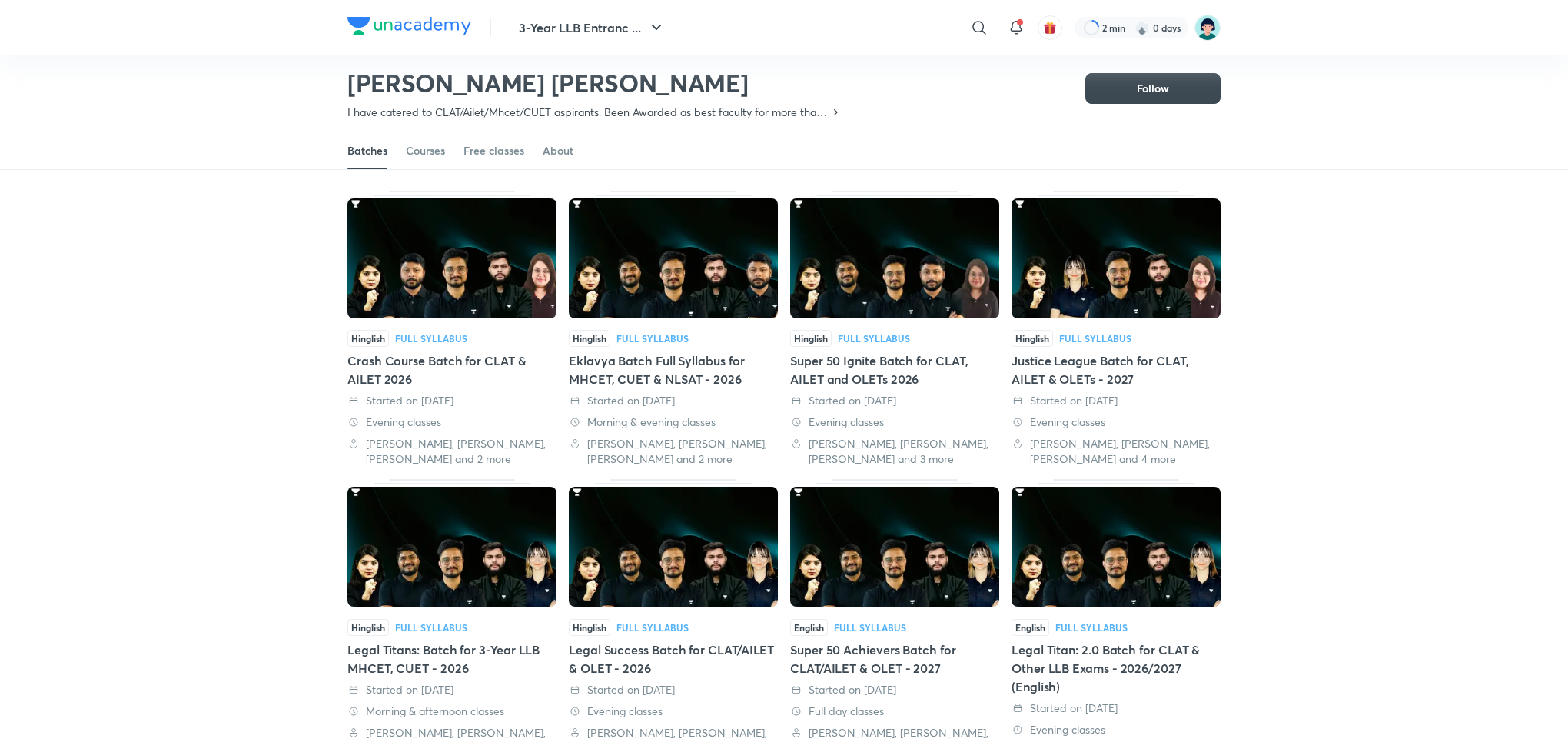
click at [907, 357] on div "Super 50 Ignite Batch for CLAT, AILET and OLETs 2026" at bounding box center [894, 370] width 209 height 37
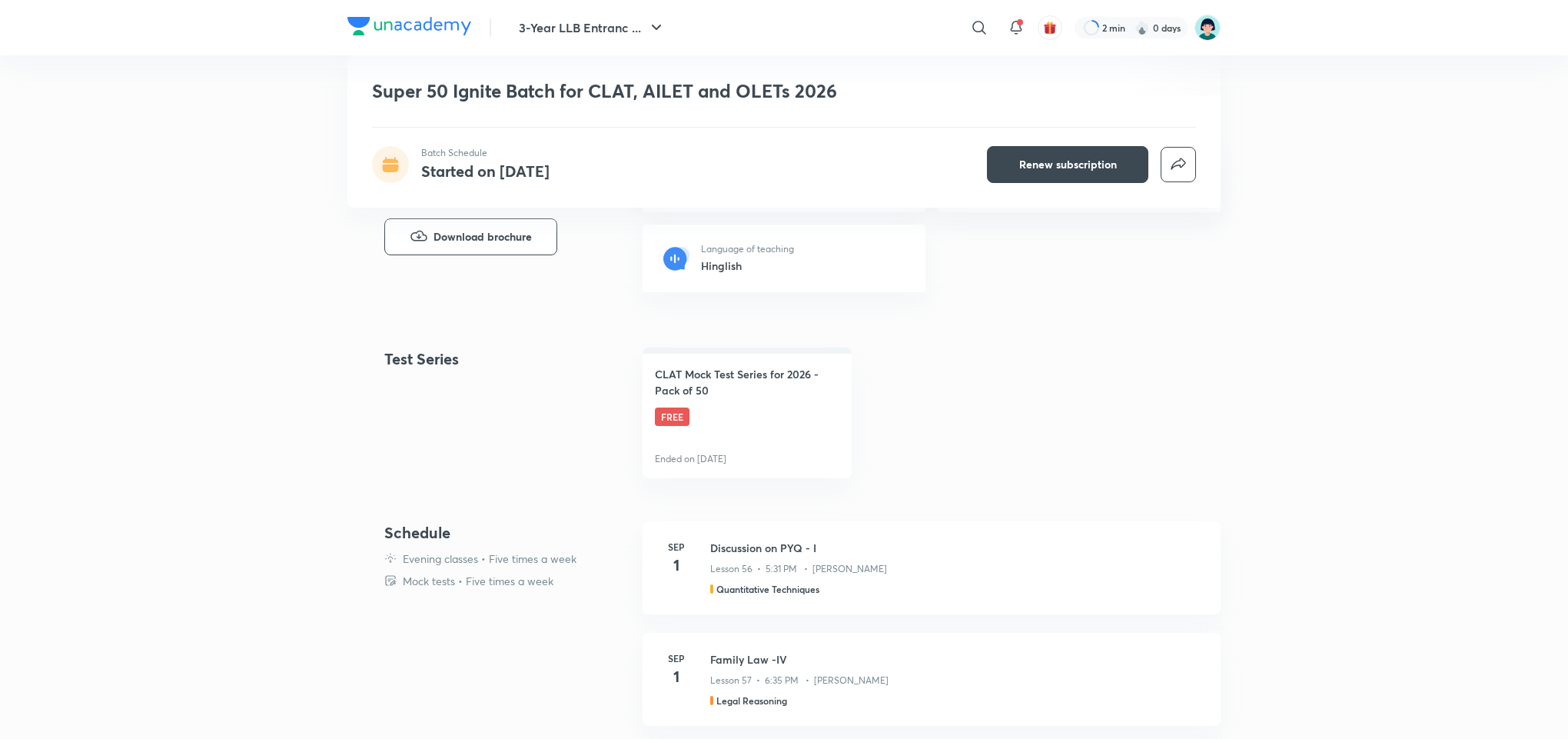
scroll to position [635, 0]
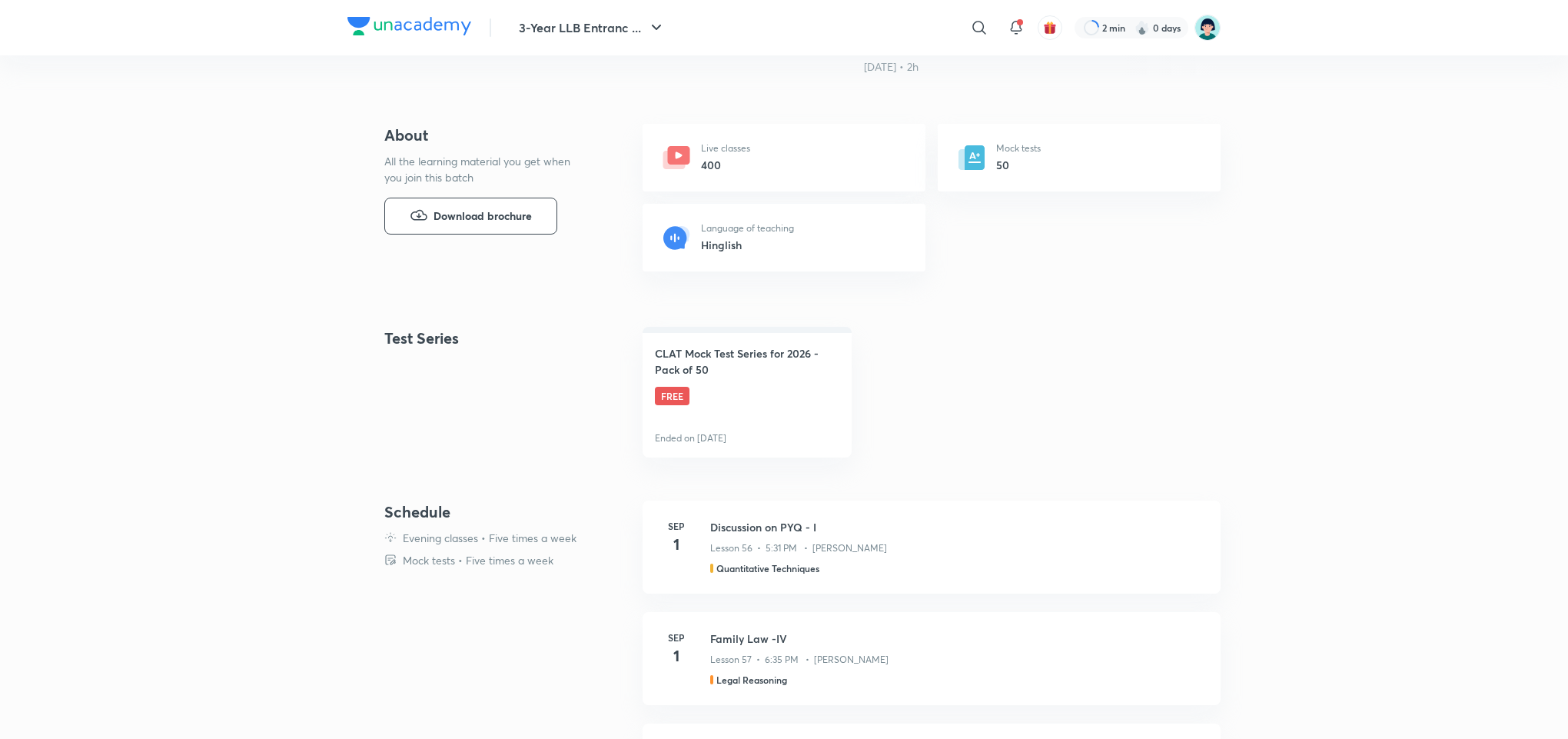
scroll to position [67, 0]
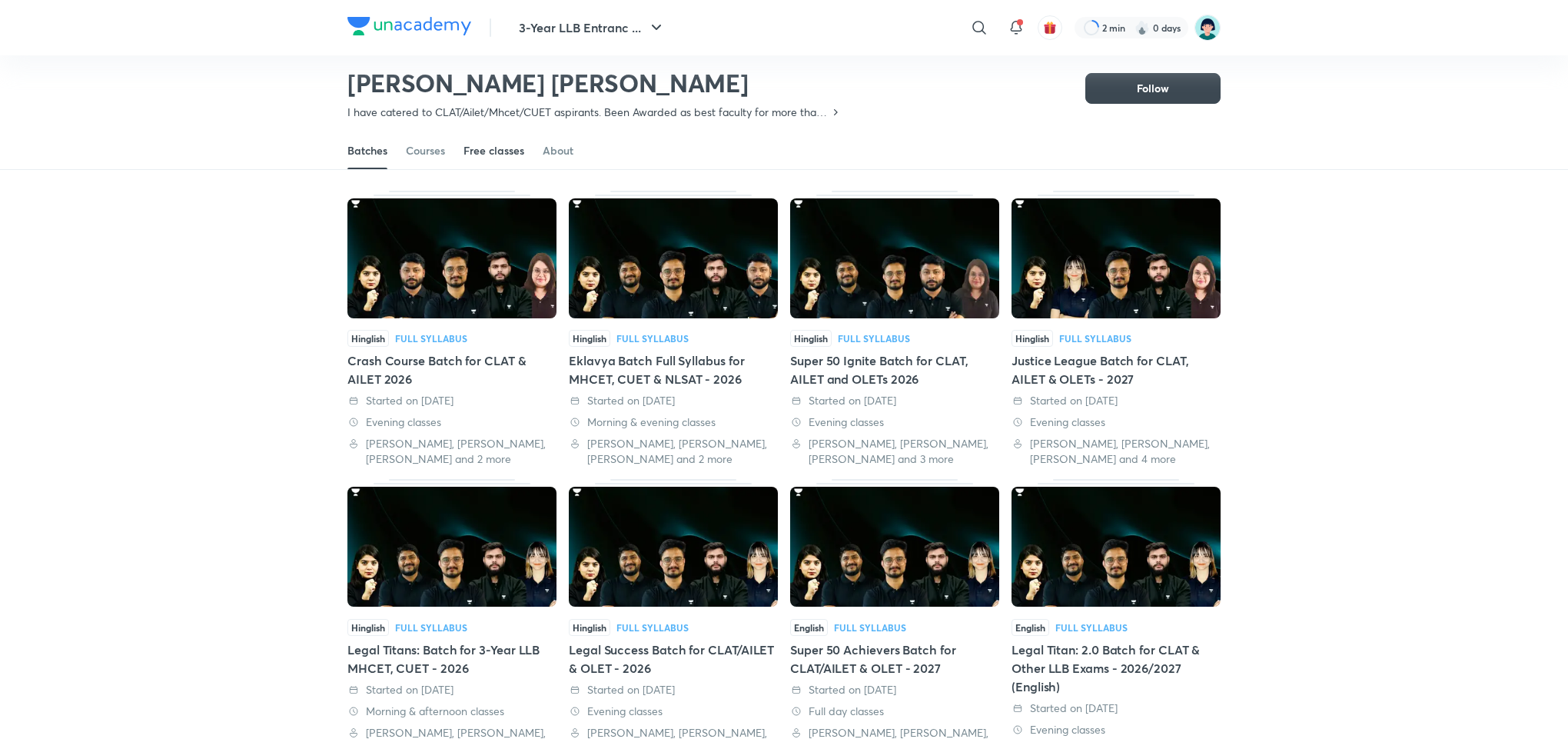
click at [494, 146] on div "Free classes" at bounding box center [494, 150] width 61 height 16
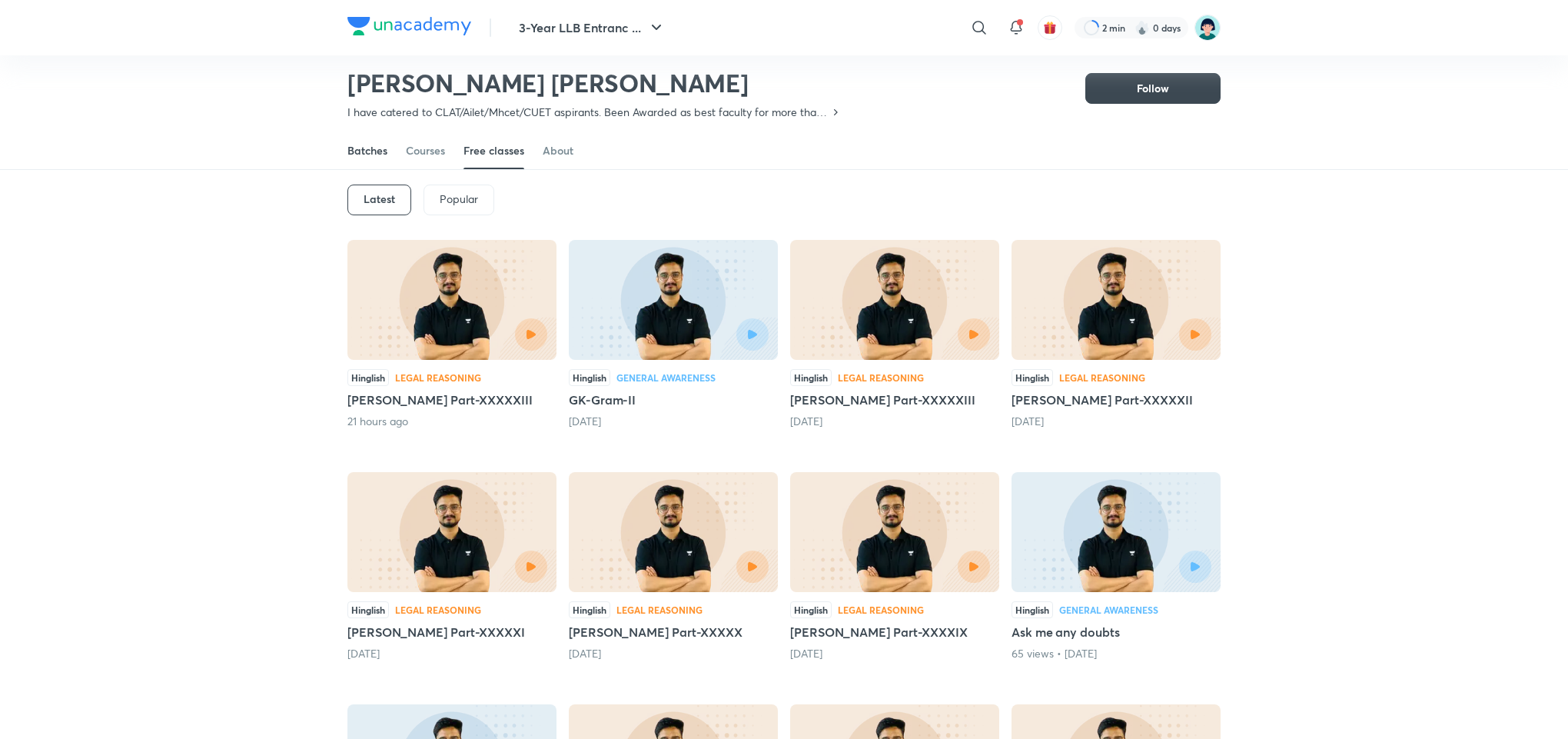
click at [368, 150] on div "Batches" at bounding box center [368, 150] width 40 height 16
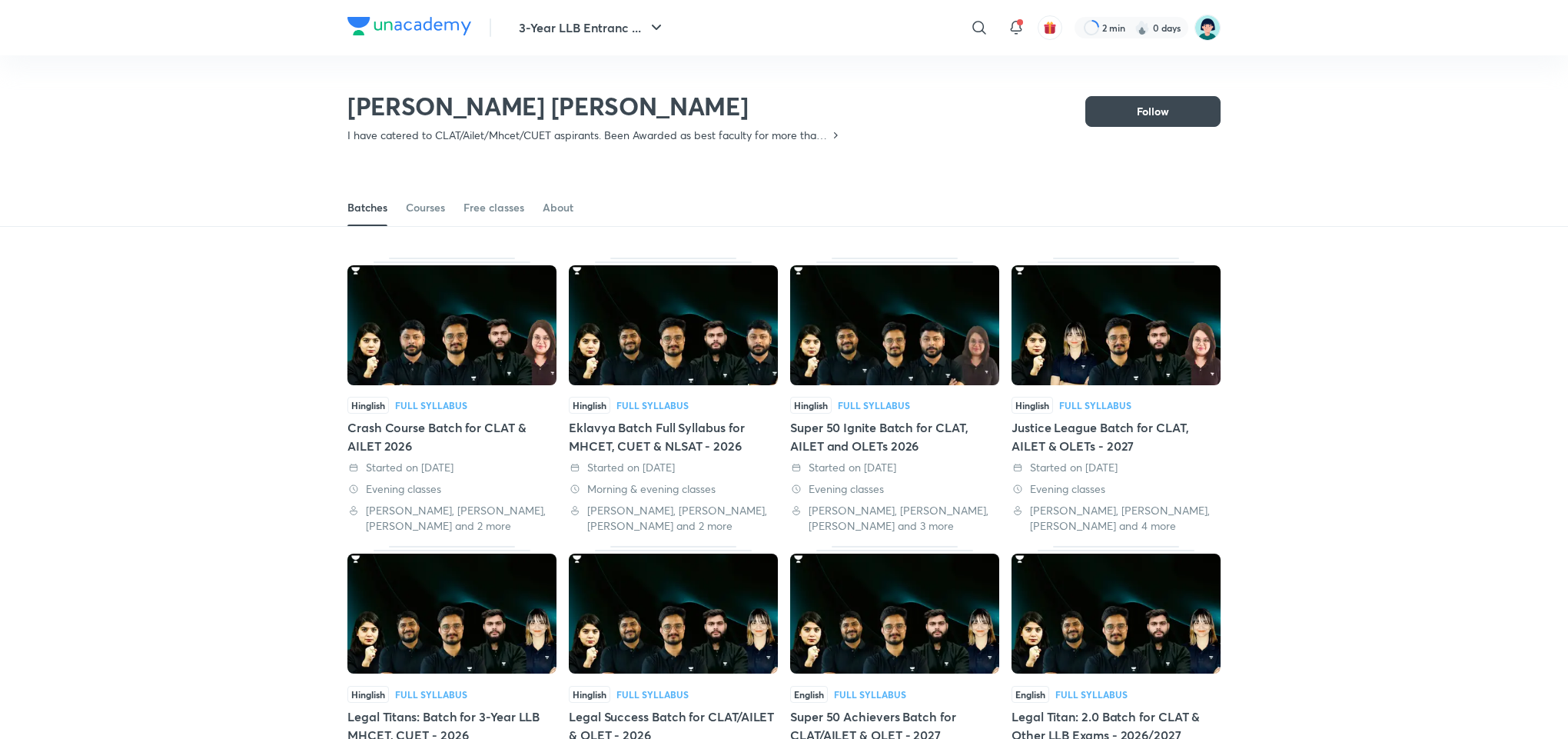
scroll to position [67, 0]
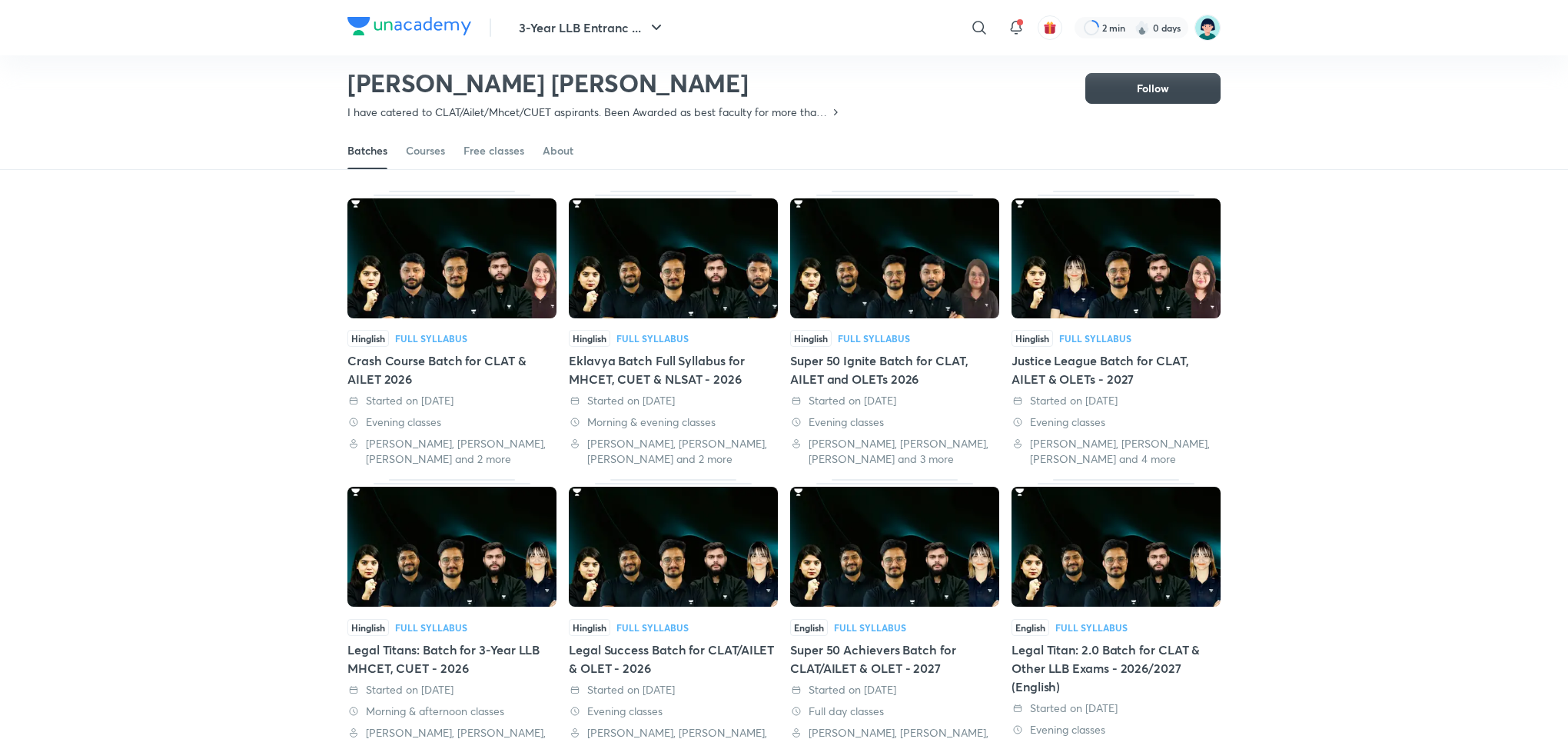
click at [1135, 351] on div "Justice League Batch for CLAT, AILET & OLETs - 2027" at bounding box center [1116, 370] width 209 height 37
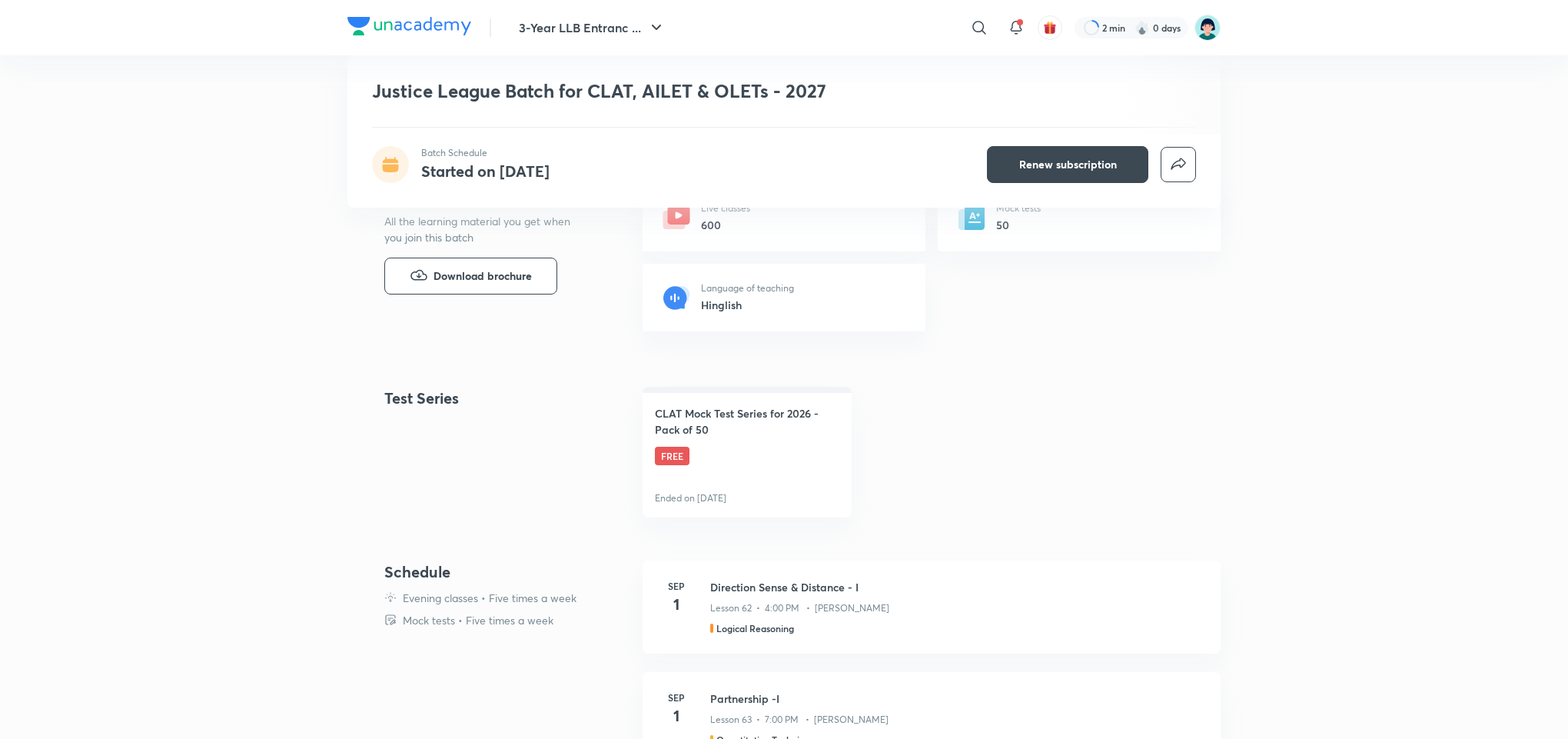
scroll to position [609, 0]
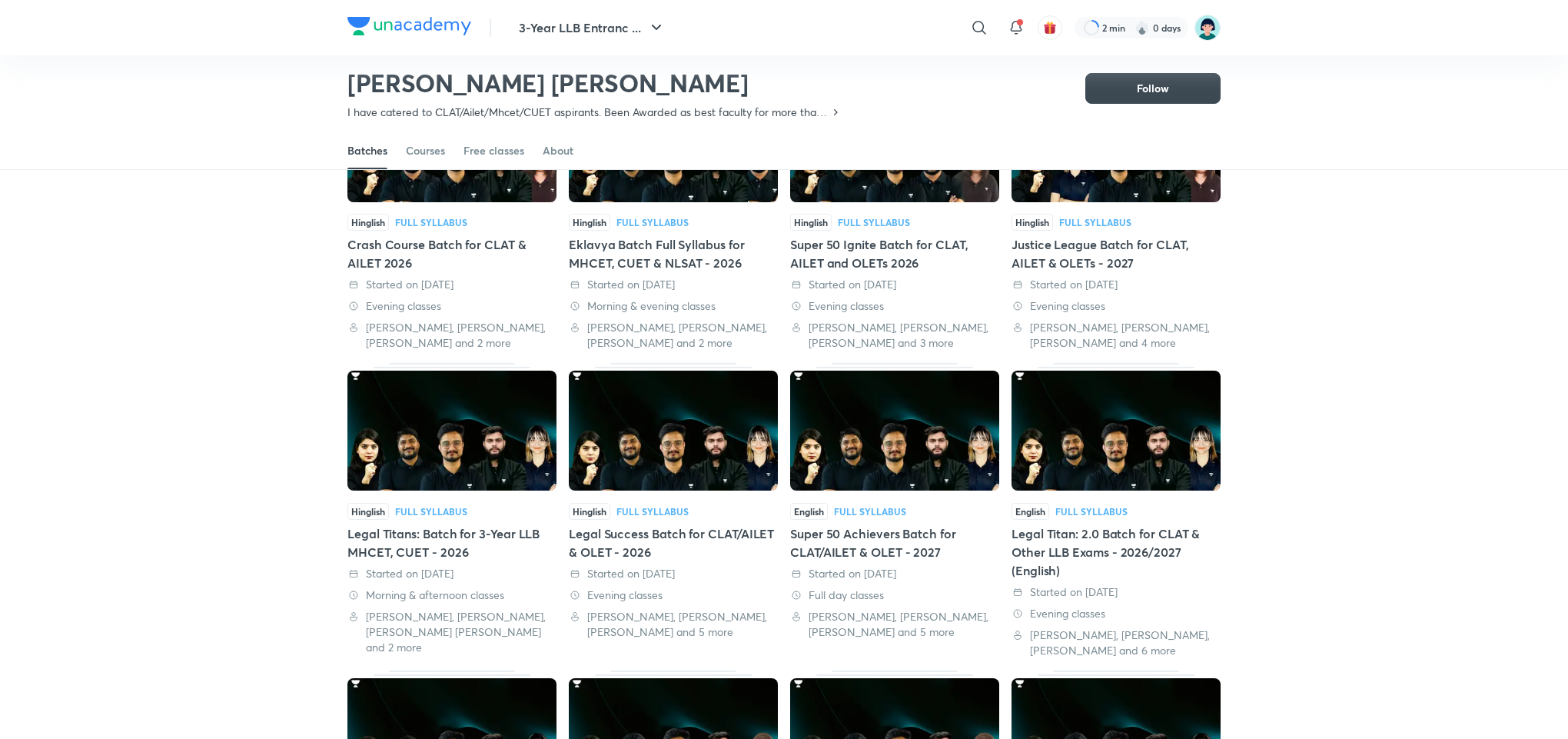
scroll to position [223, 0]
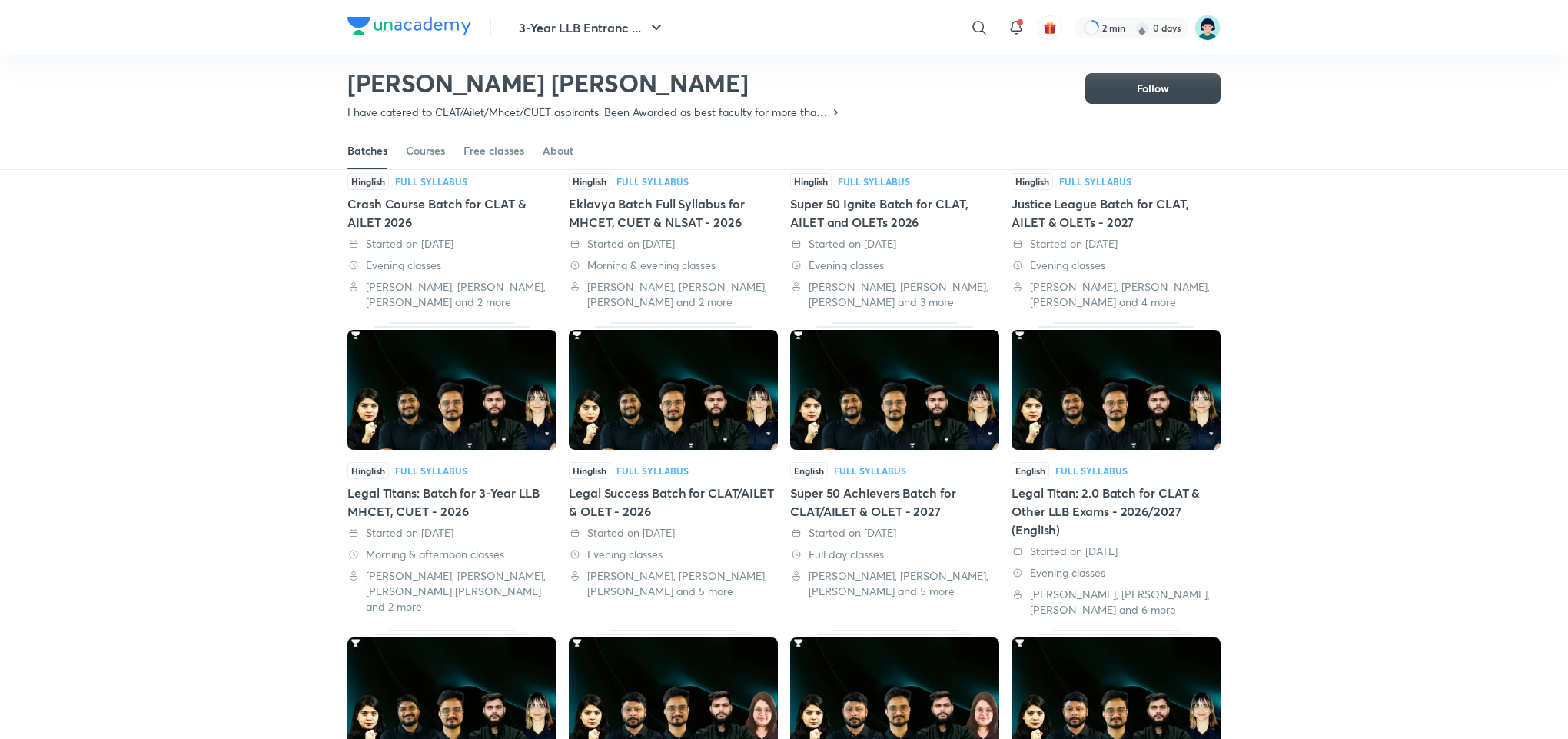
click at [367, 502] on div "Legal Titans: Batch for 3-Year LLB MHCET, CUET - 2026" at bounding box center [452, 502] width 209 height 37
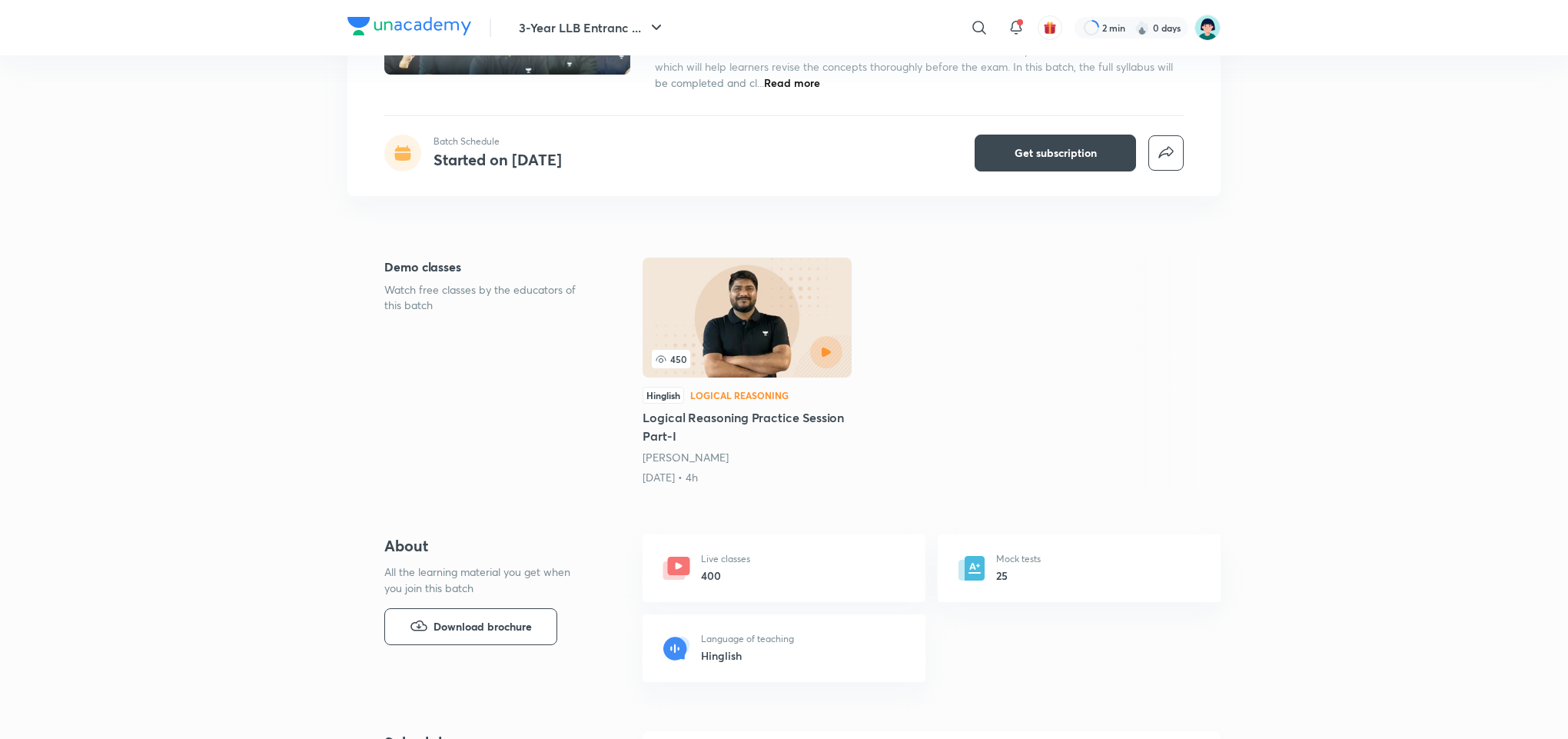
scroll to position [67, 0]
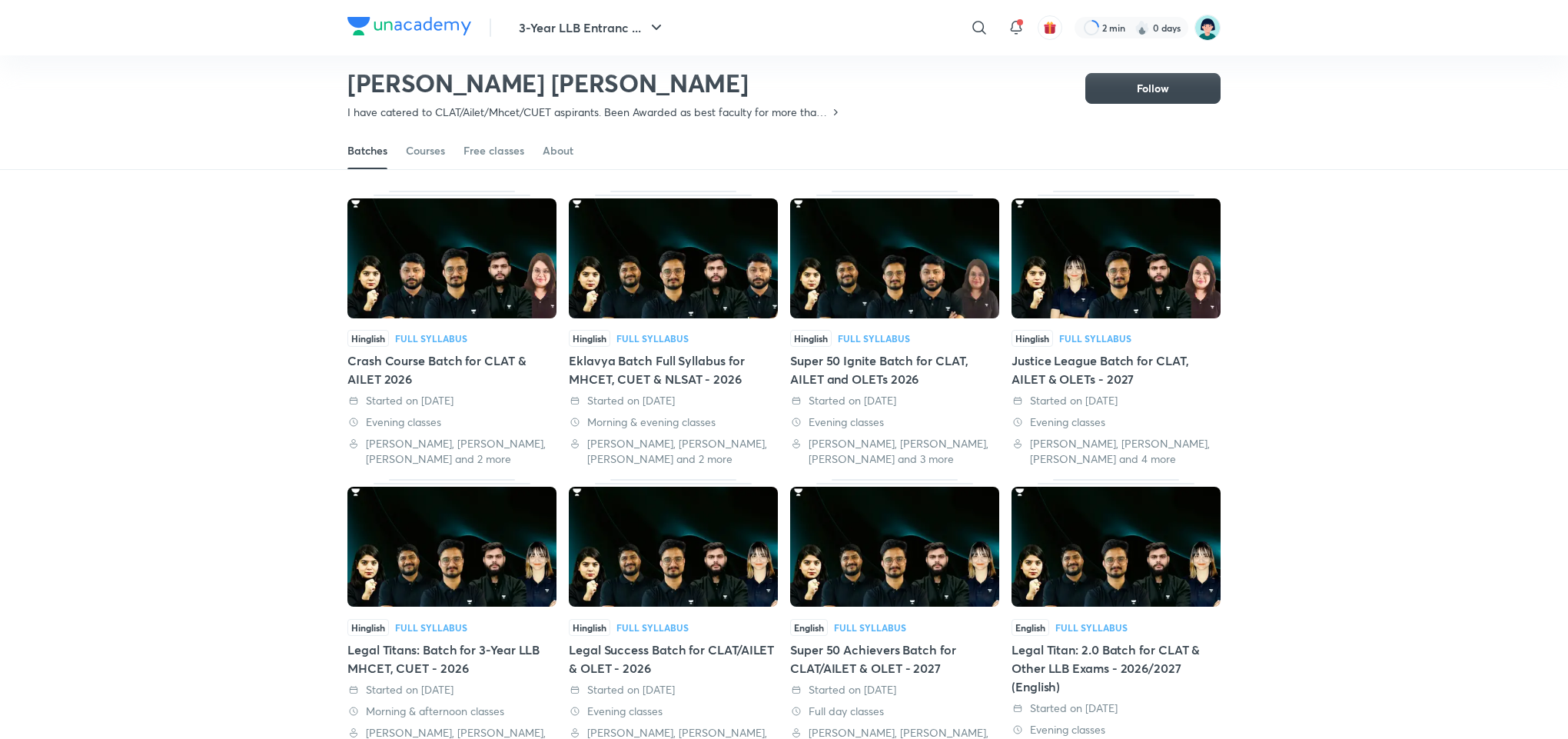
click at [720, 596] on img at bounding box center [673, 547] width 209 height 120
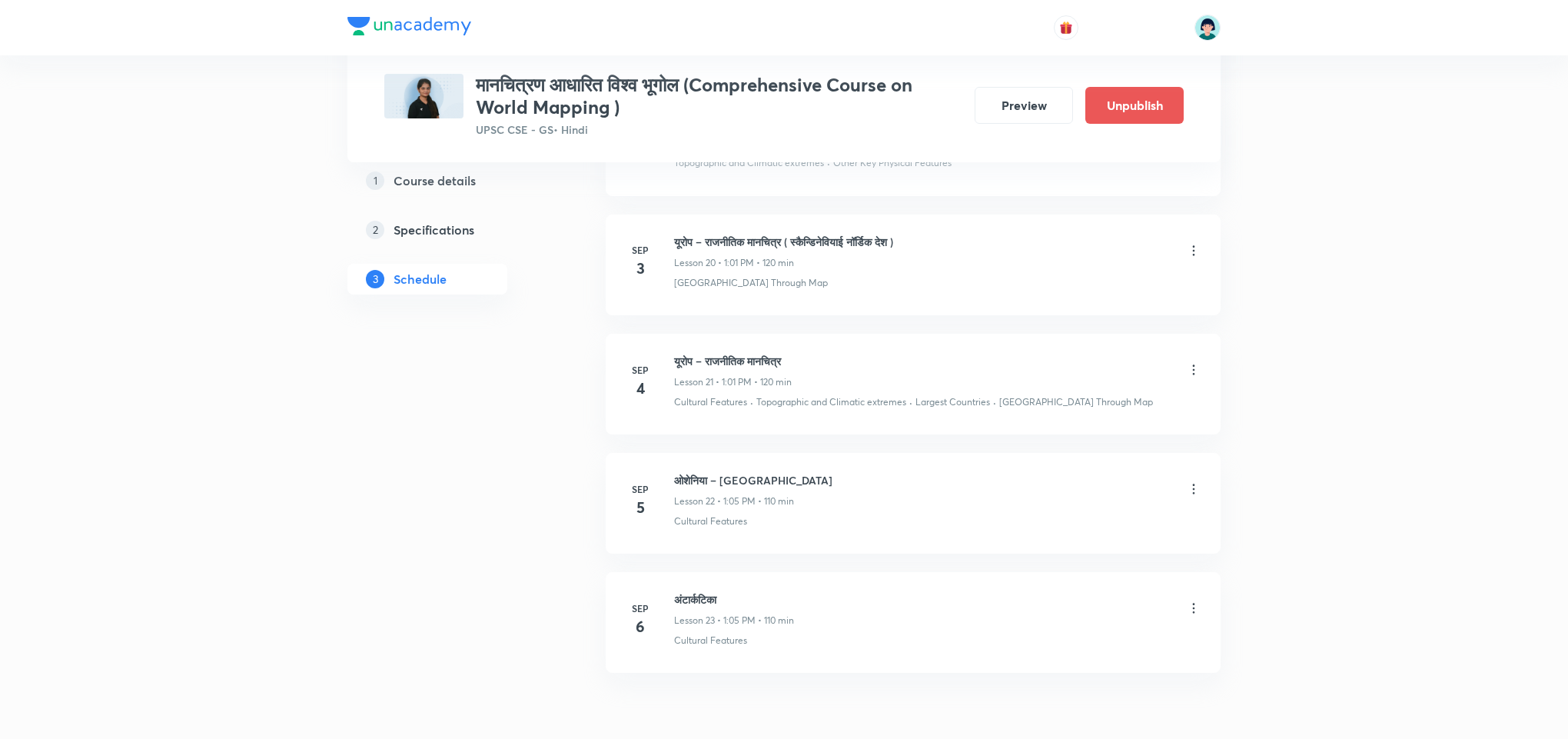
click at [838, 316] on li "[DATE] यूरोप – राजनीतिक मानचित्र ( स्कैन्डिनेवियाई नॉर्डिक देश ) Lesson 20 • 1:…" at bounding box center [913, 265] width 615 height 101
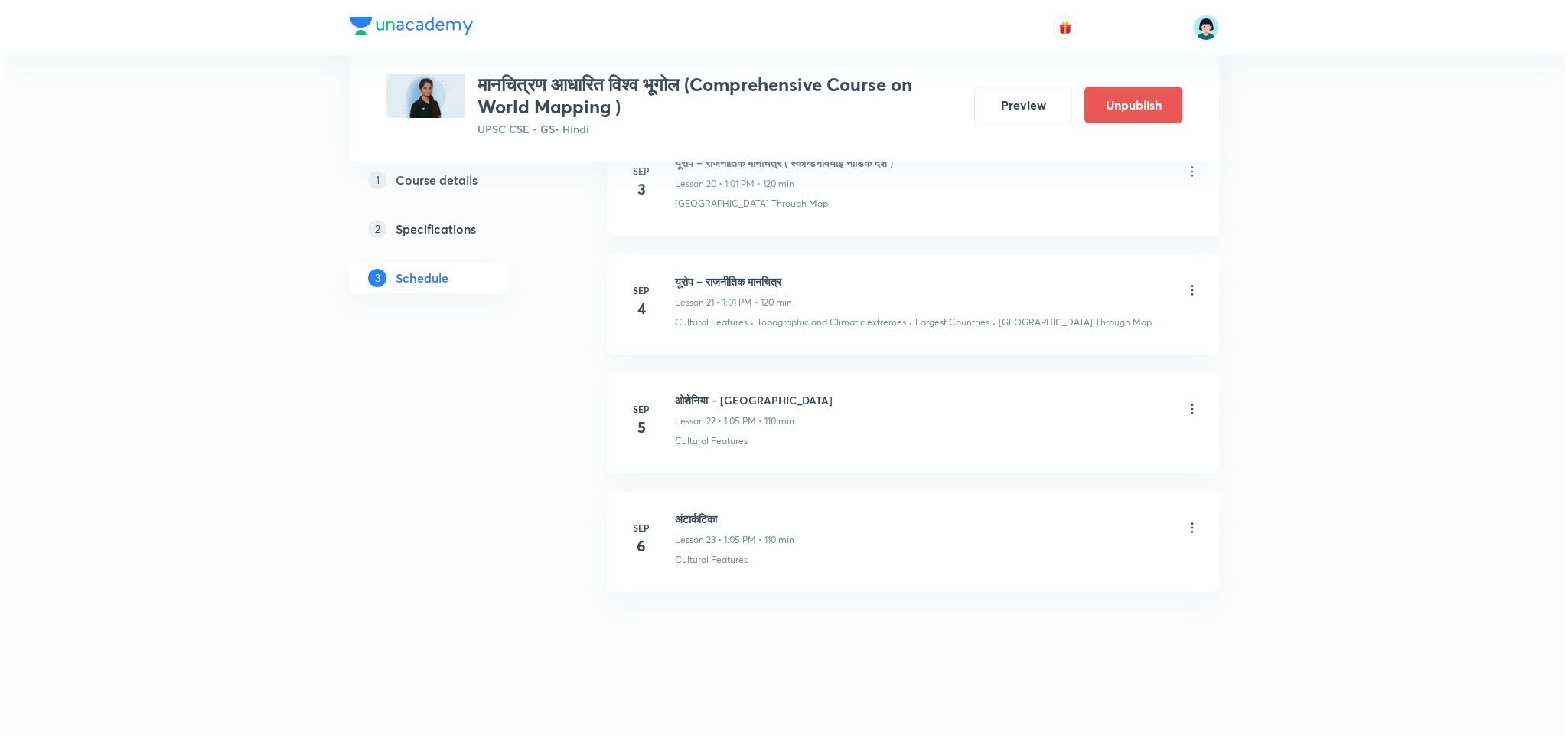
scroll to position [3191, 0]
click at [1185, 405] on icon at bounding box center [1188, 409] width 16 height 16
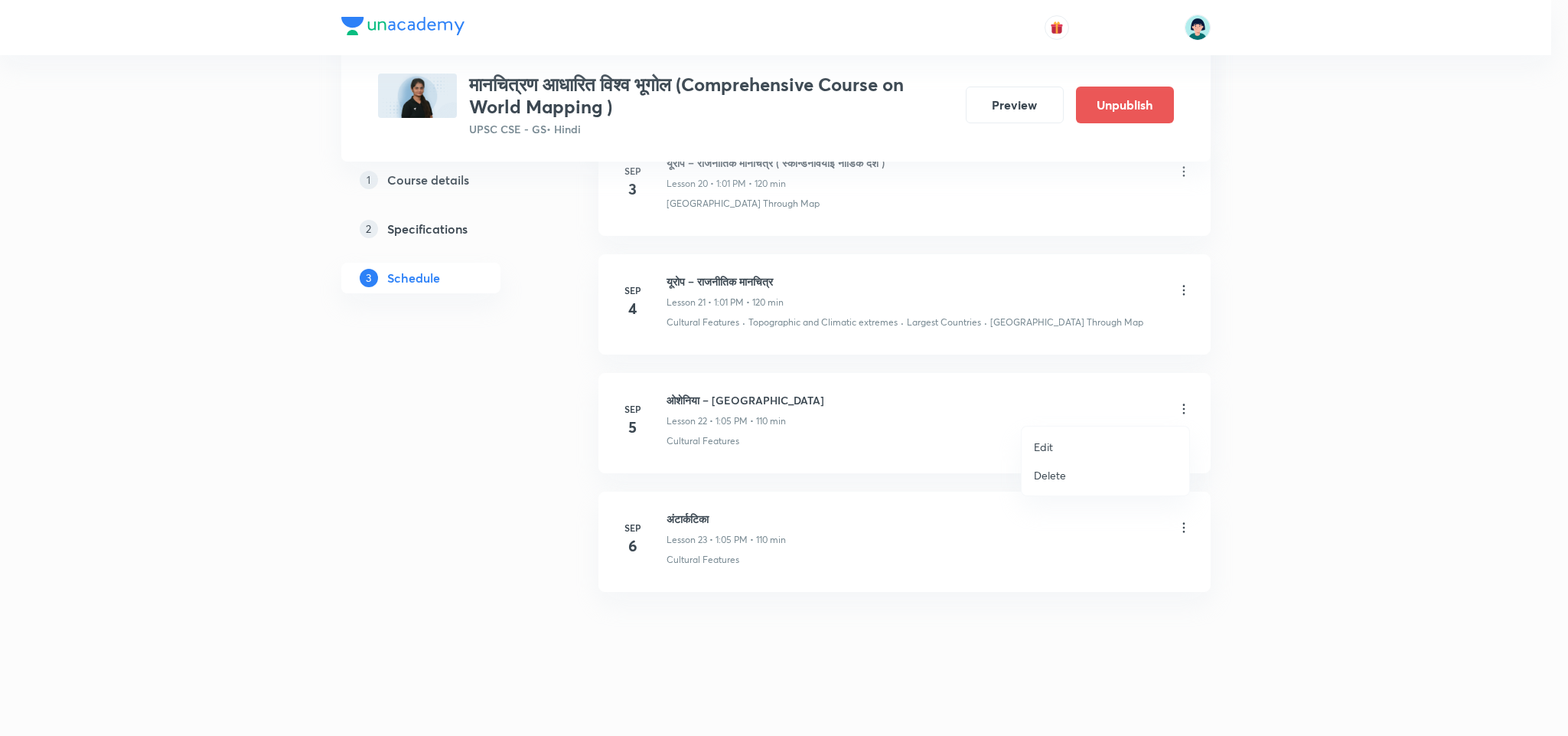
click at [1050, 441] on p "Edit" at bounding box center [1044, 447] width 19 height 16
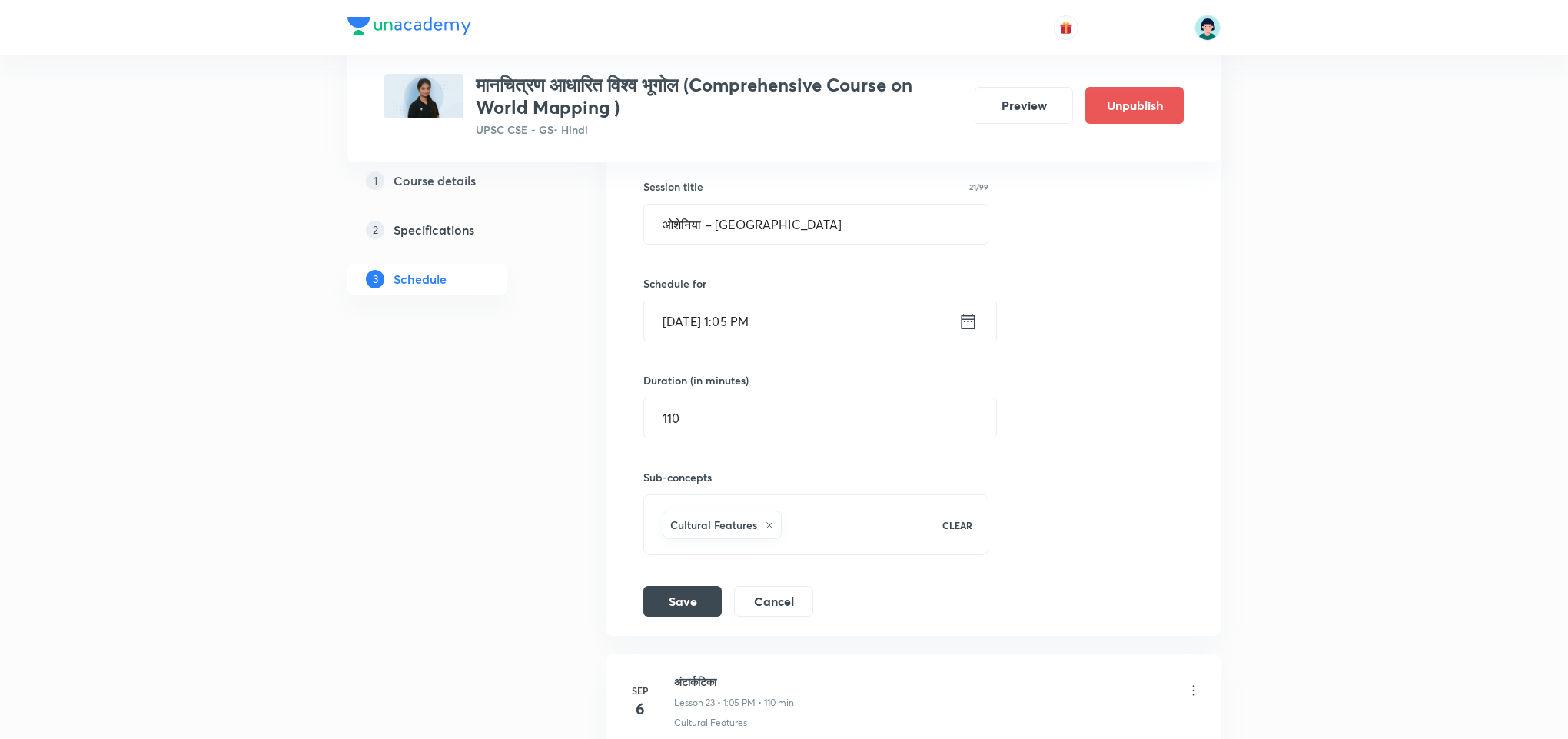
scroll to position [2901, 0]
click at [796, 236] on input "ओशेनिया – [GEOGRAPHIC_DATA]" at bounding box center [815, 227] width 343 height 39
paste input "यूरोप – राजनीतिक मानचित्र"
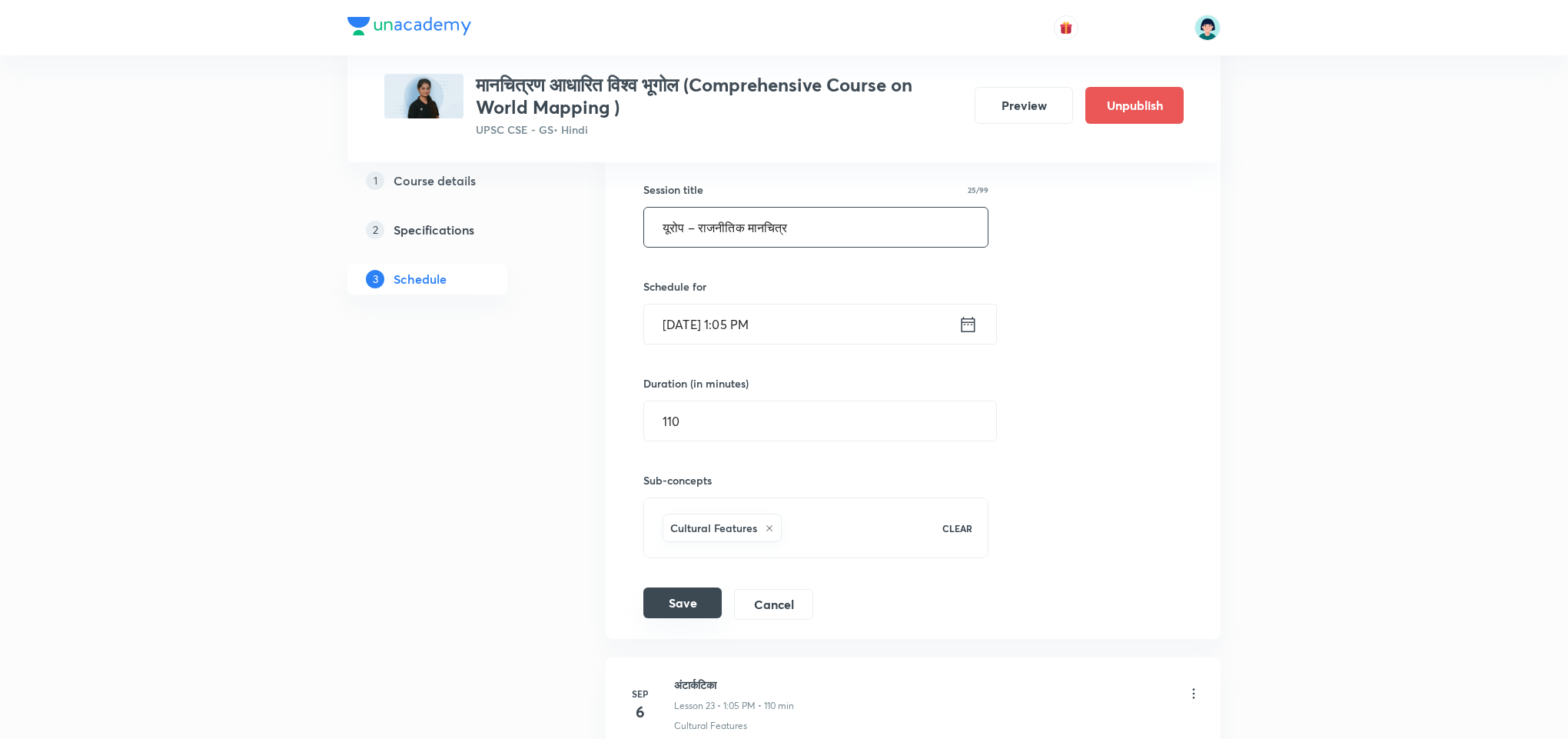
type input "यूरोप – राजनीतिक मानचित्र"
click at [708, 618] on button "Save" at bounding box center [682, 603] width 78 height 30
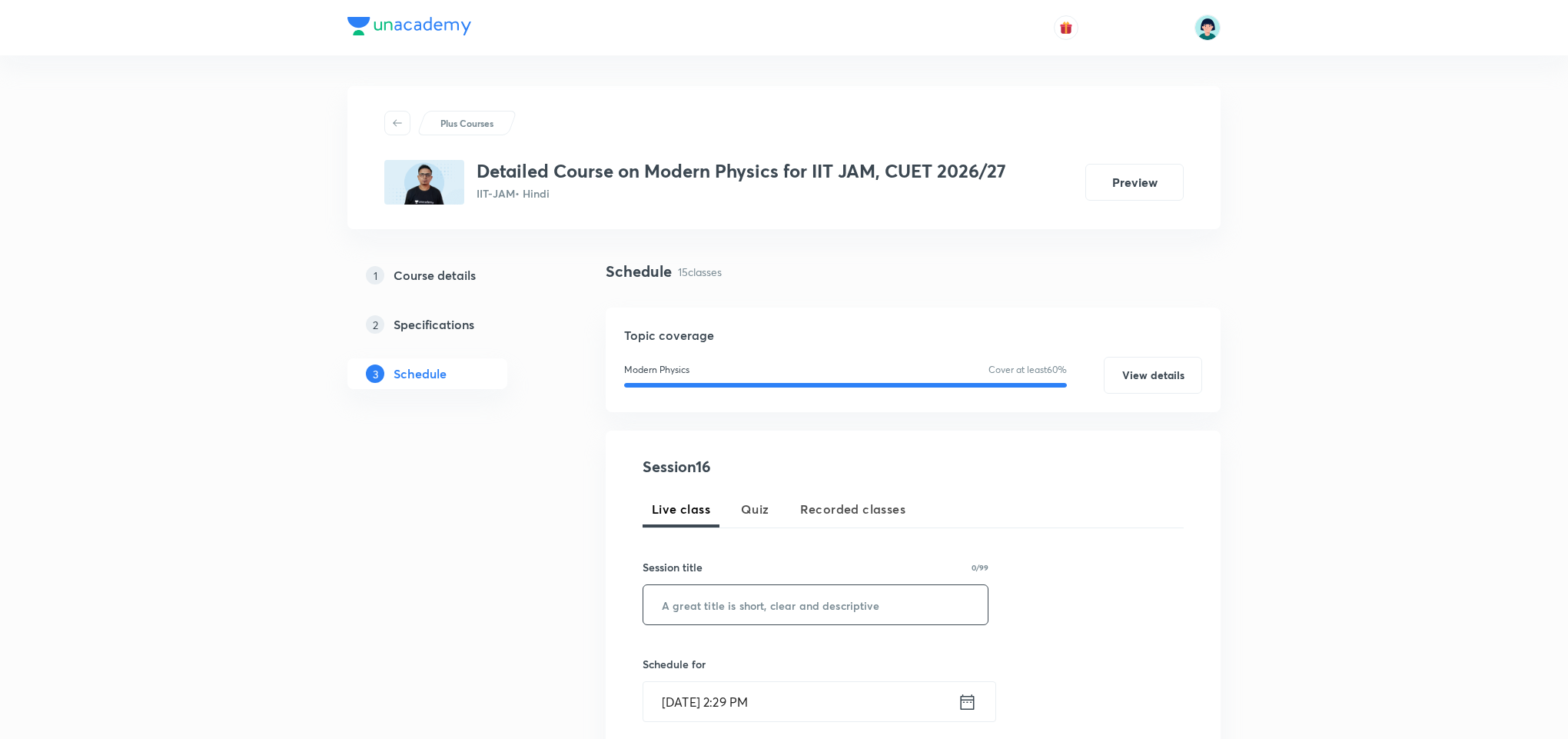
click at [774, 607] on input "text" at bounding box center [815, 604] width 344 height 39
paste input "Miscellaneous Topics – III"
type input "Miscellaneous Topics – III"
click at [693, 692] on input "Sep 1, 2025, 2:29 PM" at bounding box center [801, 701] width 315 height 39
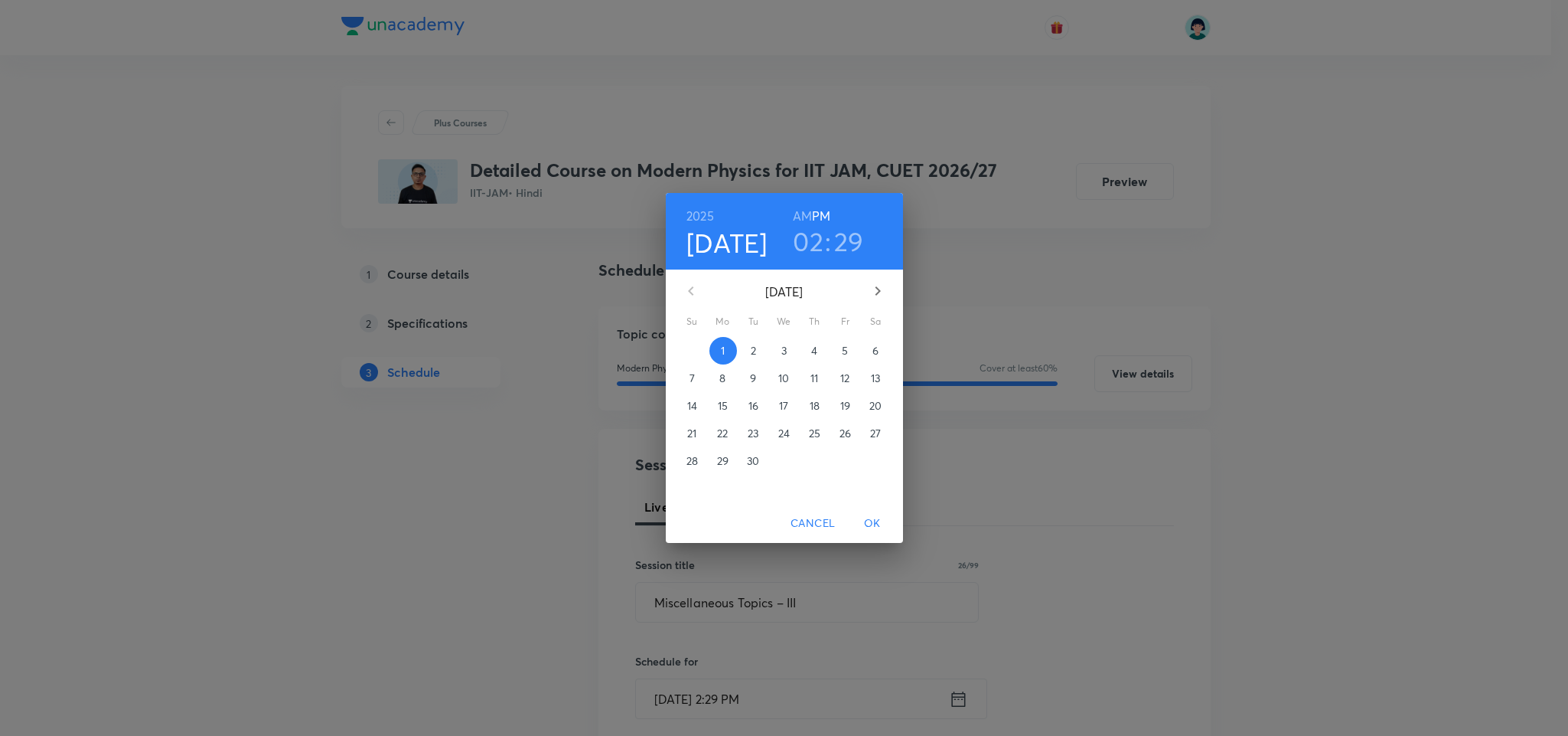
click at [816, 242] on h3 "02" at bounding box center [807, 241] width 30 height 32
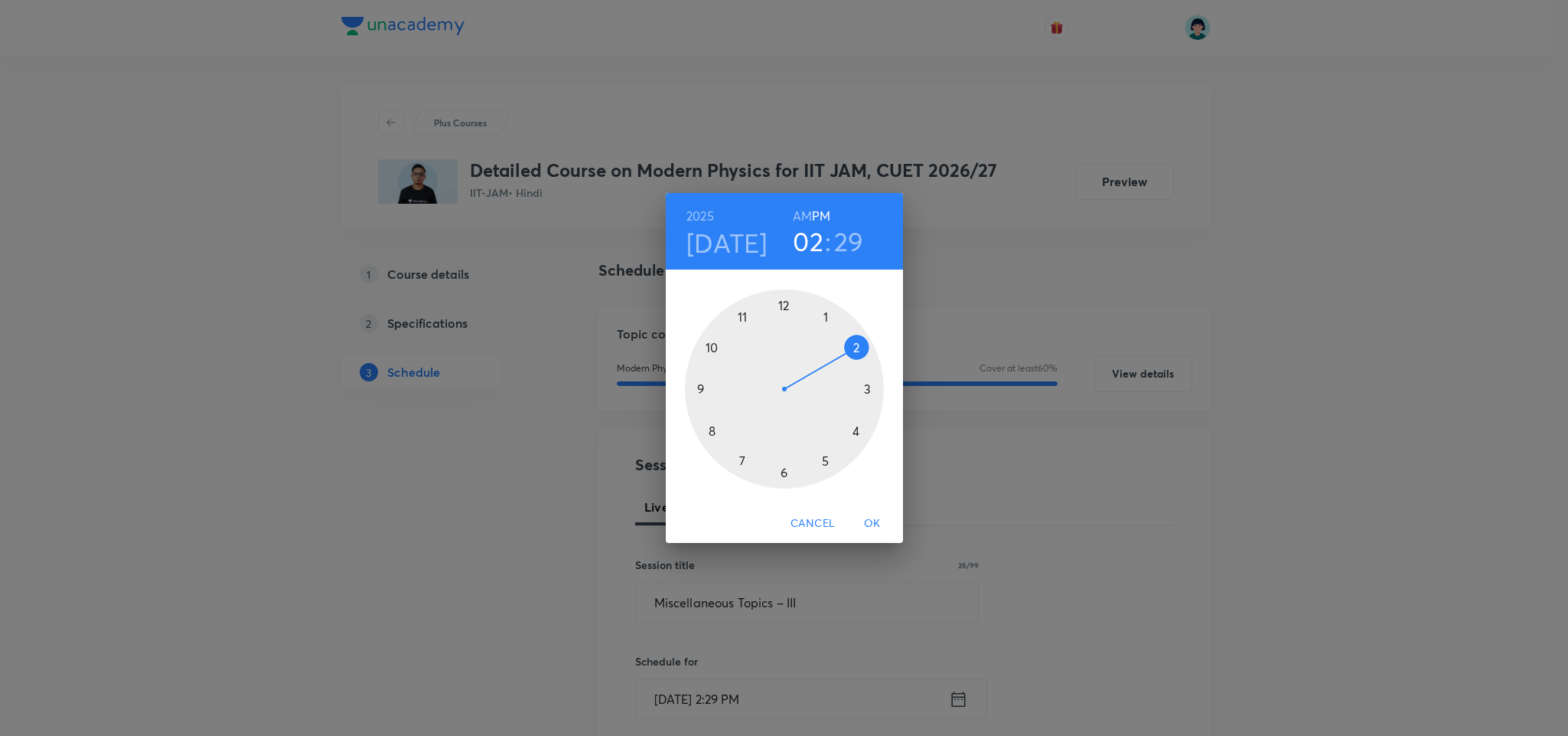
click at [739, 458] on div at bounding box center [784, 389] width 199 height 199
click at [781, 304] on div at bounding box center [784, 389] width 199 height 199
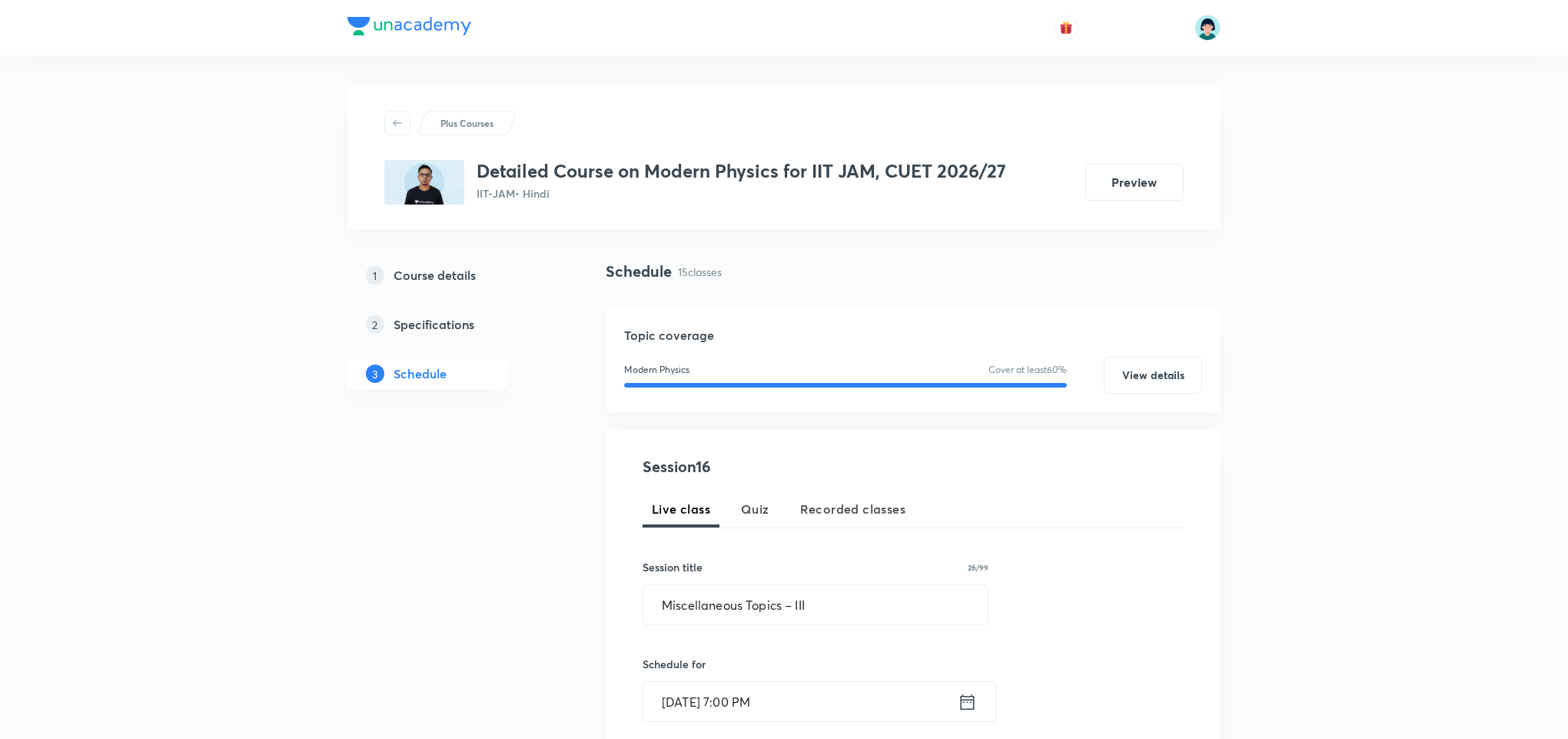
click at [1027, 498] on div "Live class Quiz Recorded classes" at bounding box center [913, 509] width 541 height 37
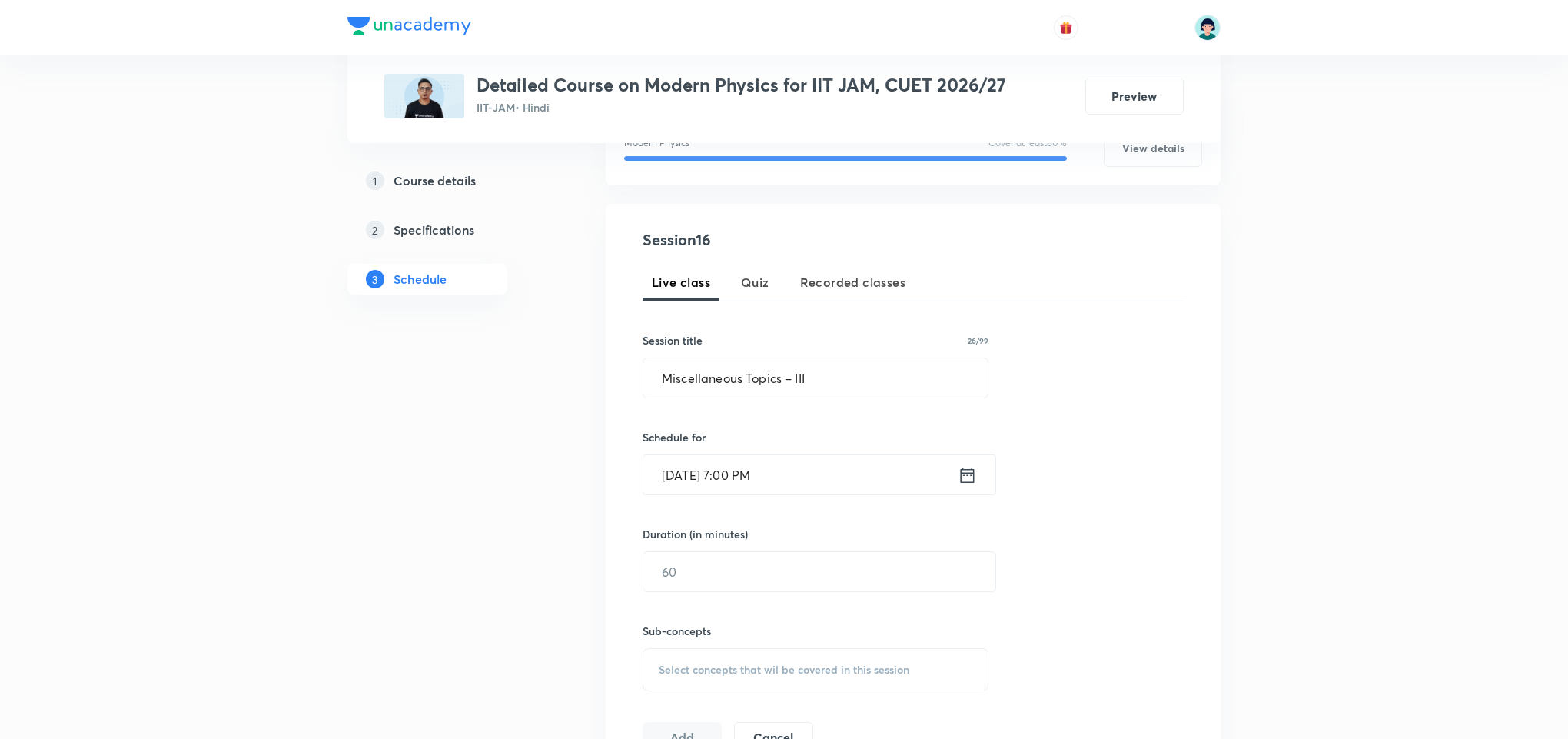
scroll to position [323, 0]
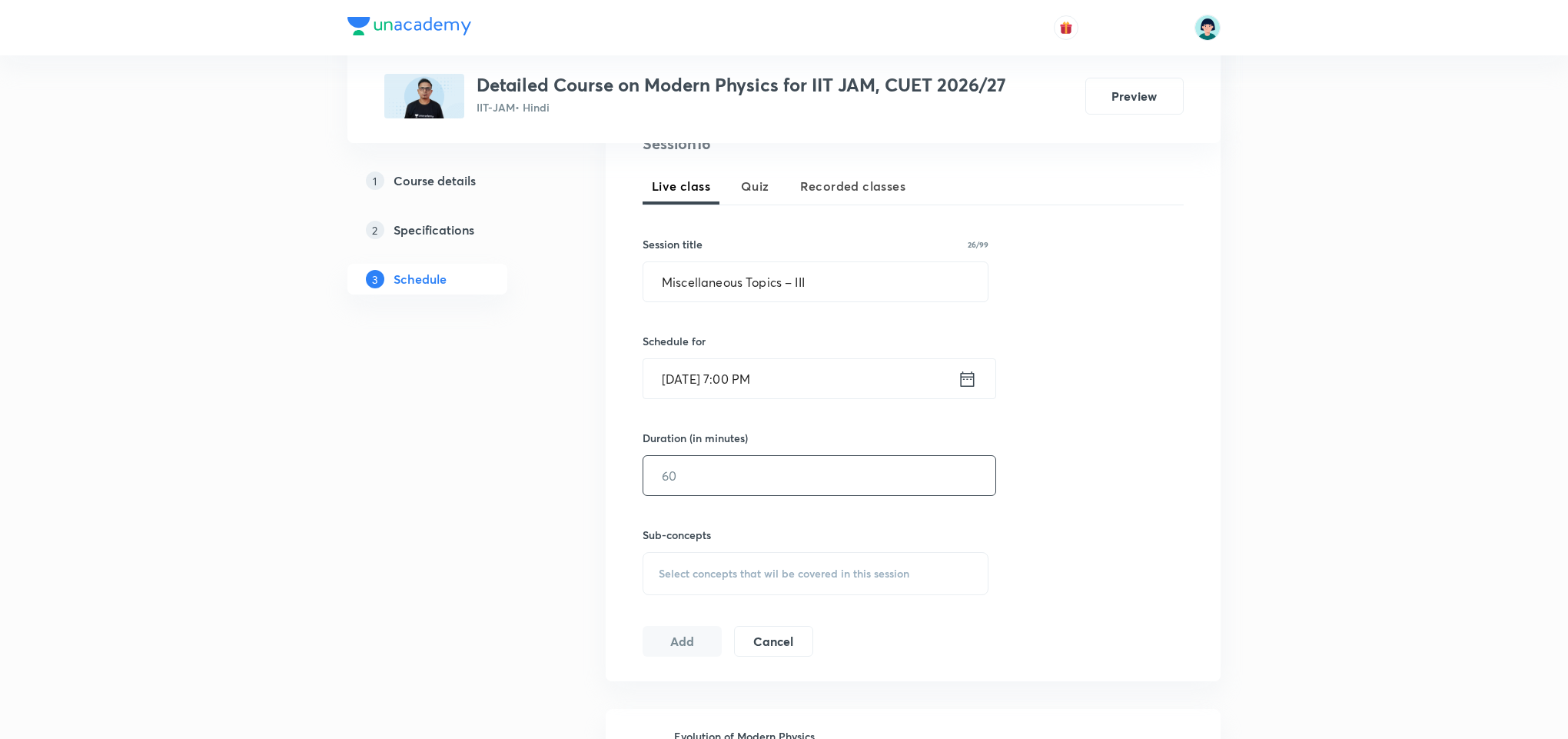
click at [855, 488] on input "text" at bounding box center [819, 475] width 352 height 39
type input "90"
click at [926, 549] on div "Sub-concepts Select concepts that wil be covered in this session" at bounding box center [815, 561] width 346 height 69
click at [858, 568] on span "Select concepts that wil be covered in this session" at bounding box center [784, 574] width 250 height 12
click at [694, 694] on p "Postulates of Special Relativity" at bounding box center [752, 694] width 149 height 17
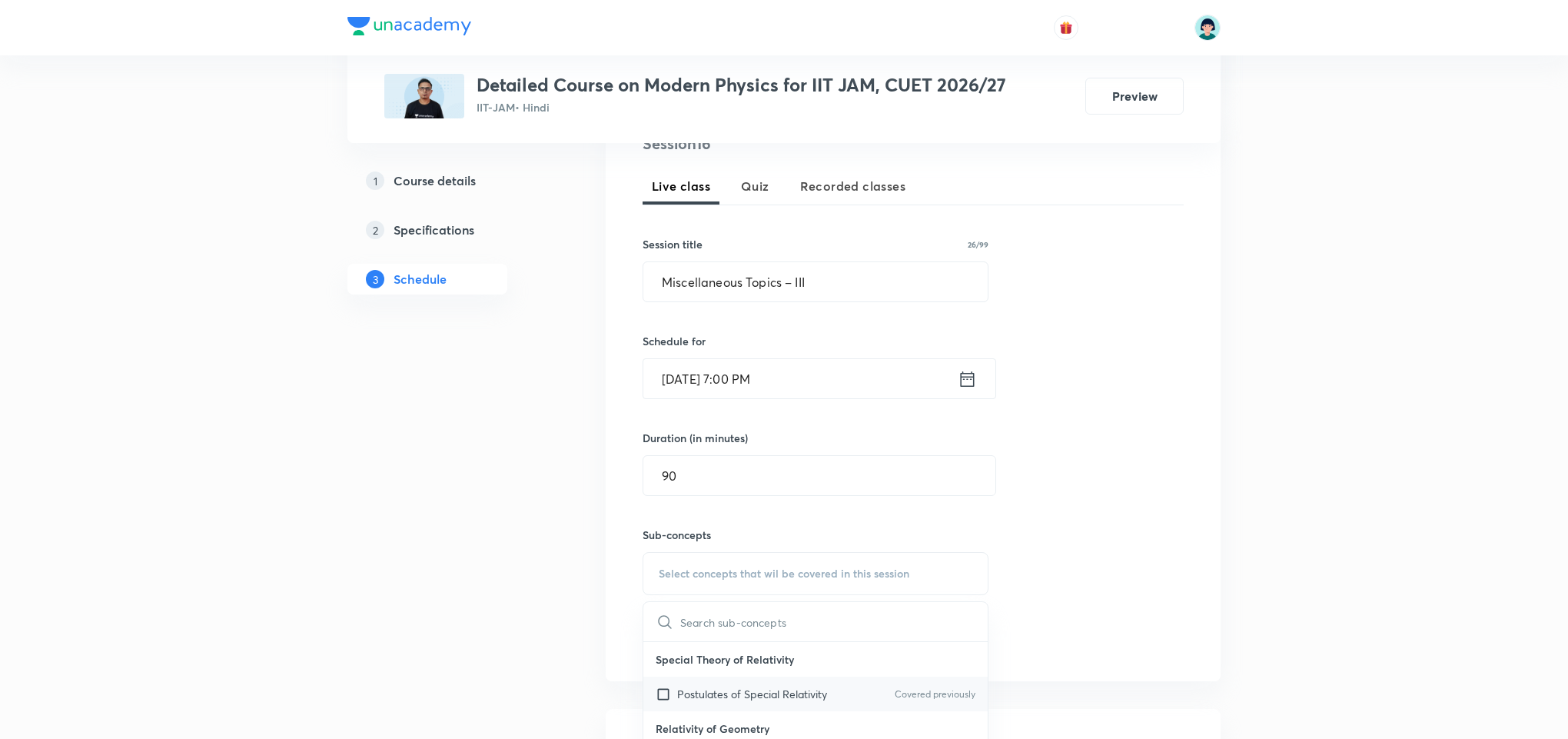
checkbox input "true"
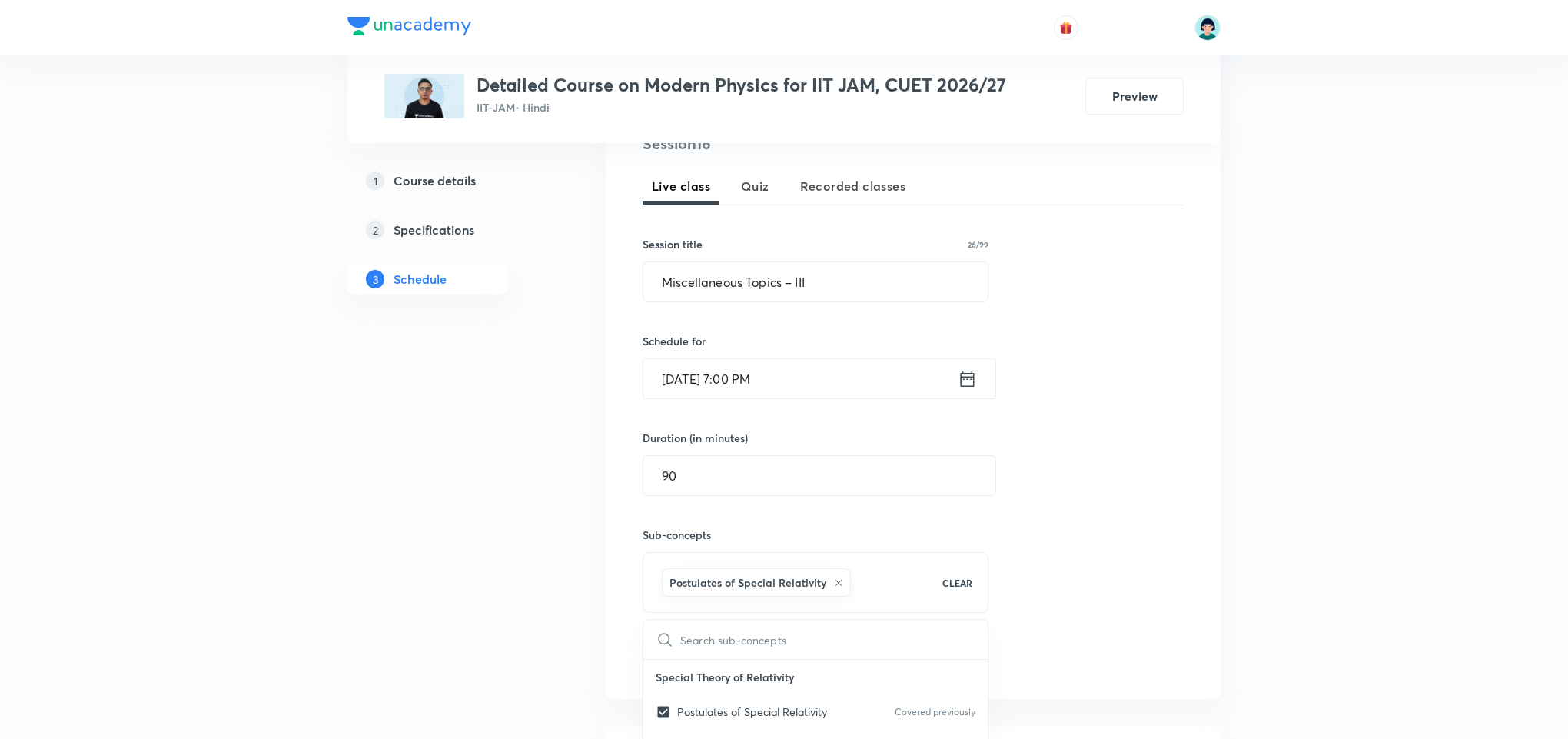
click at [1204, 425] on div "Session 16 Live class Quiz Recorded classes Session title 26/99 Miscellaneous T…" at bounding box center [913, 403] width 615 height 591
click at [657, 660] on button "Add" at bounding box center [681, 656] width 79 height 30
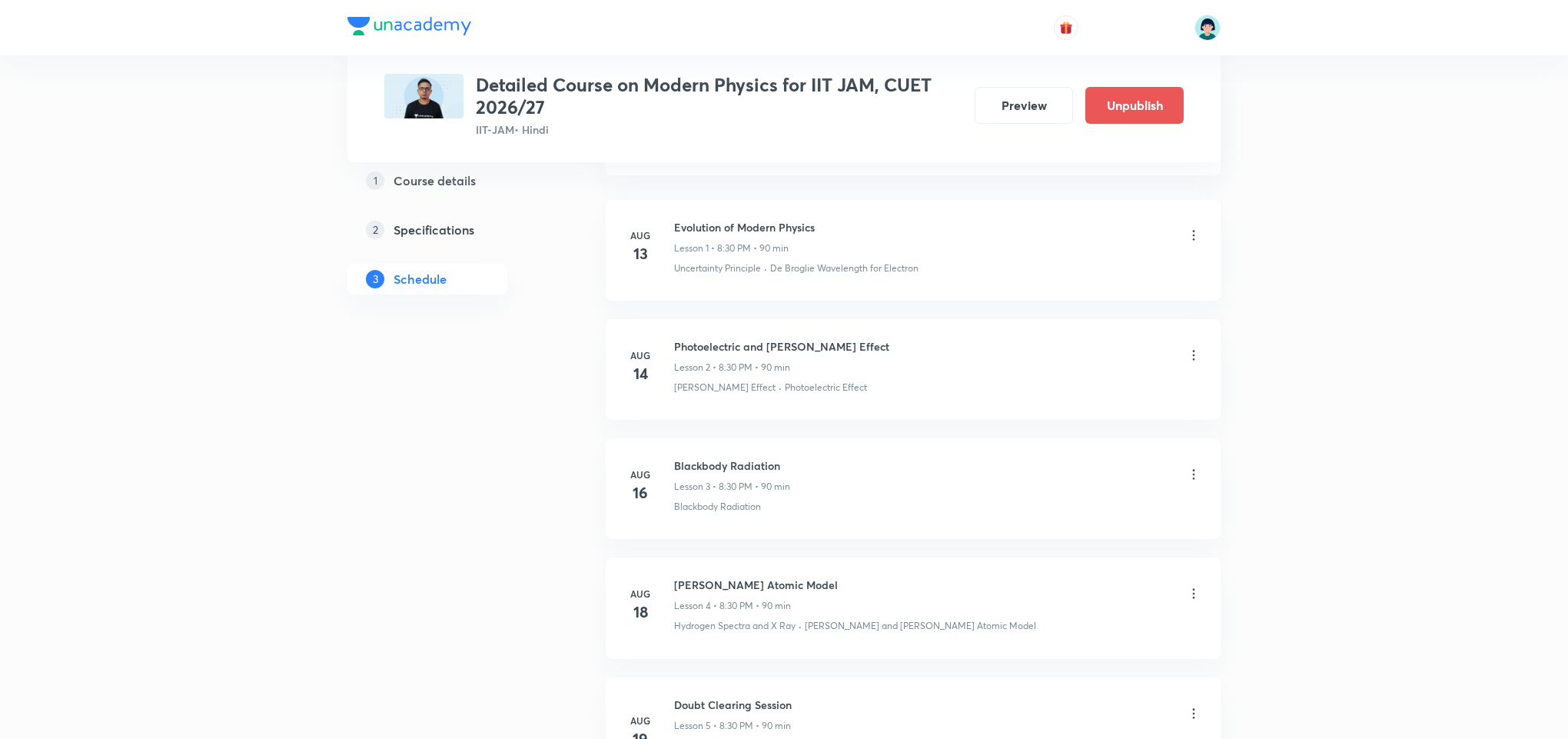
scroll to position [1878, 0]
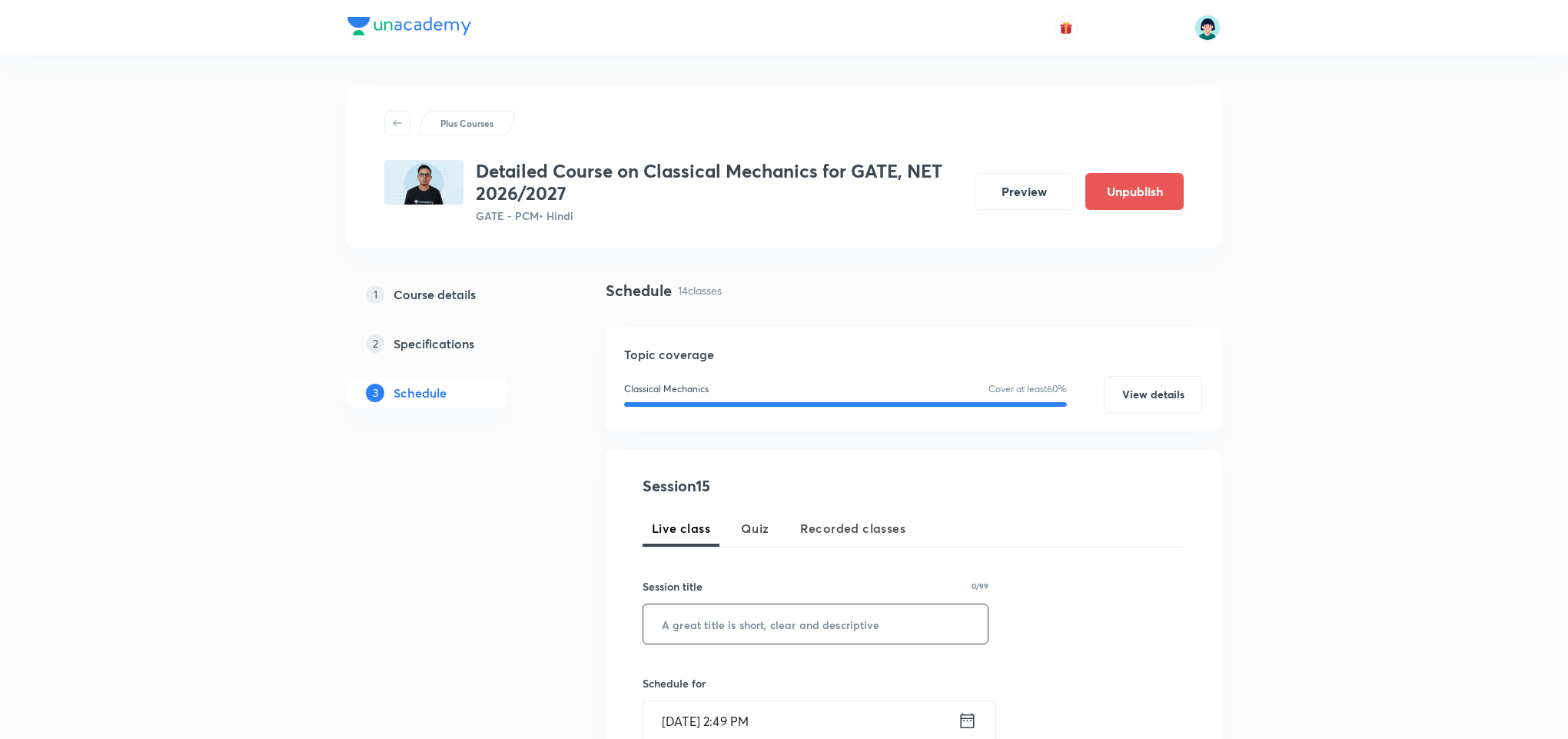
click at [763, 612] on input "text" at bounding box center [815, 623] width 344 height 39
paste input "Special Theory of Relativity – I"
type input "Special Theory of Relativity – I"
click at [676, 708] on input "[DATE] 2:49 PM" at bounding box center [801, 720] width 315 height 39
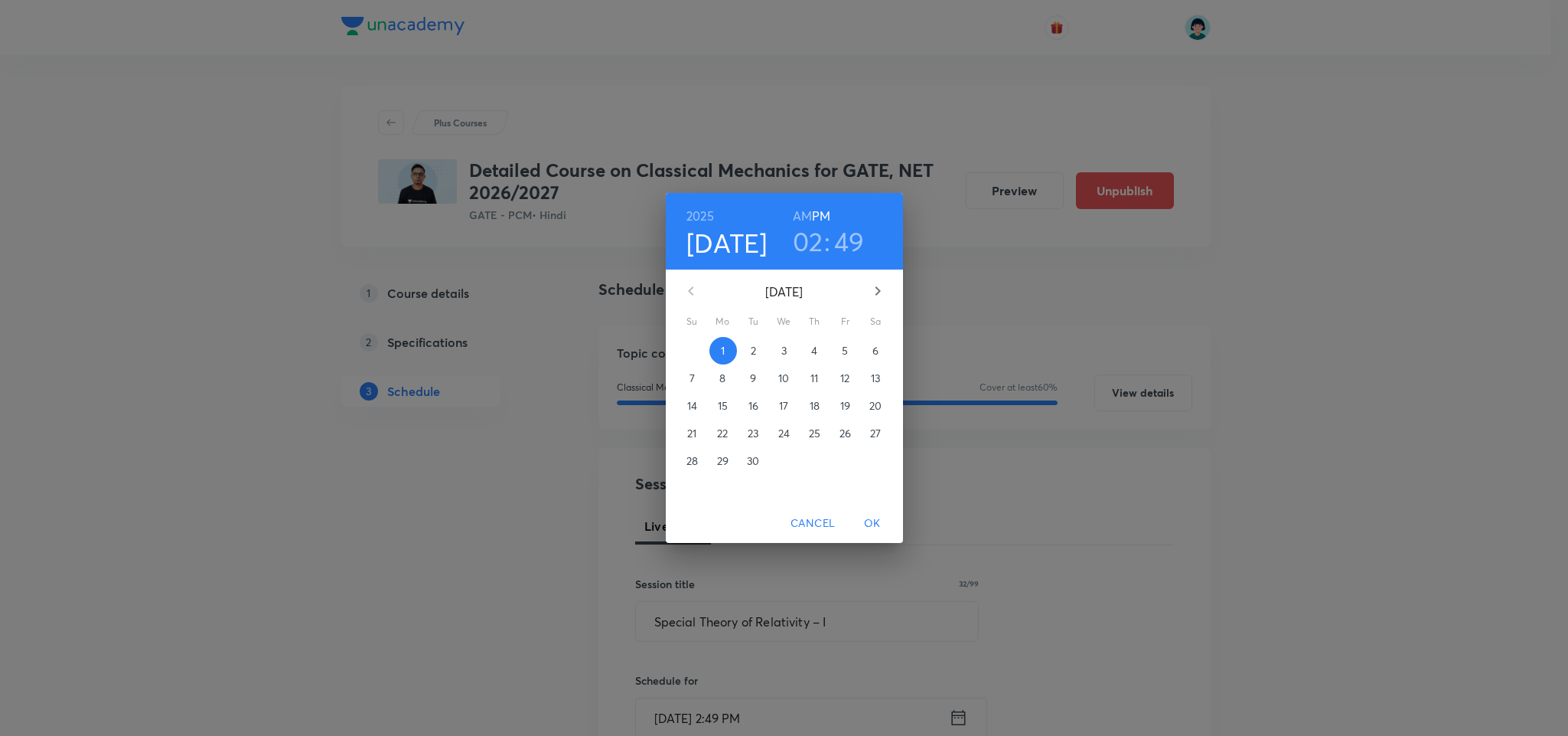
click at [750, 347] on p "2" at bounding box center [753, 351] width 5 height 16
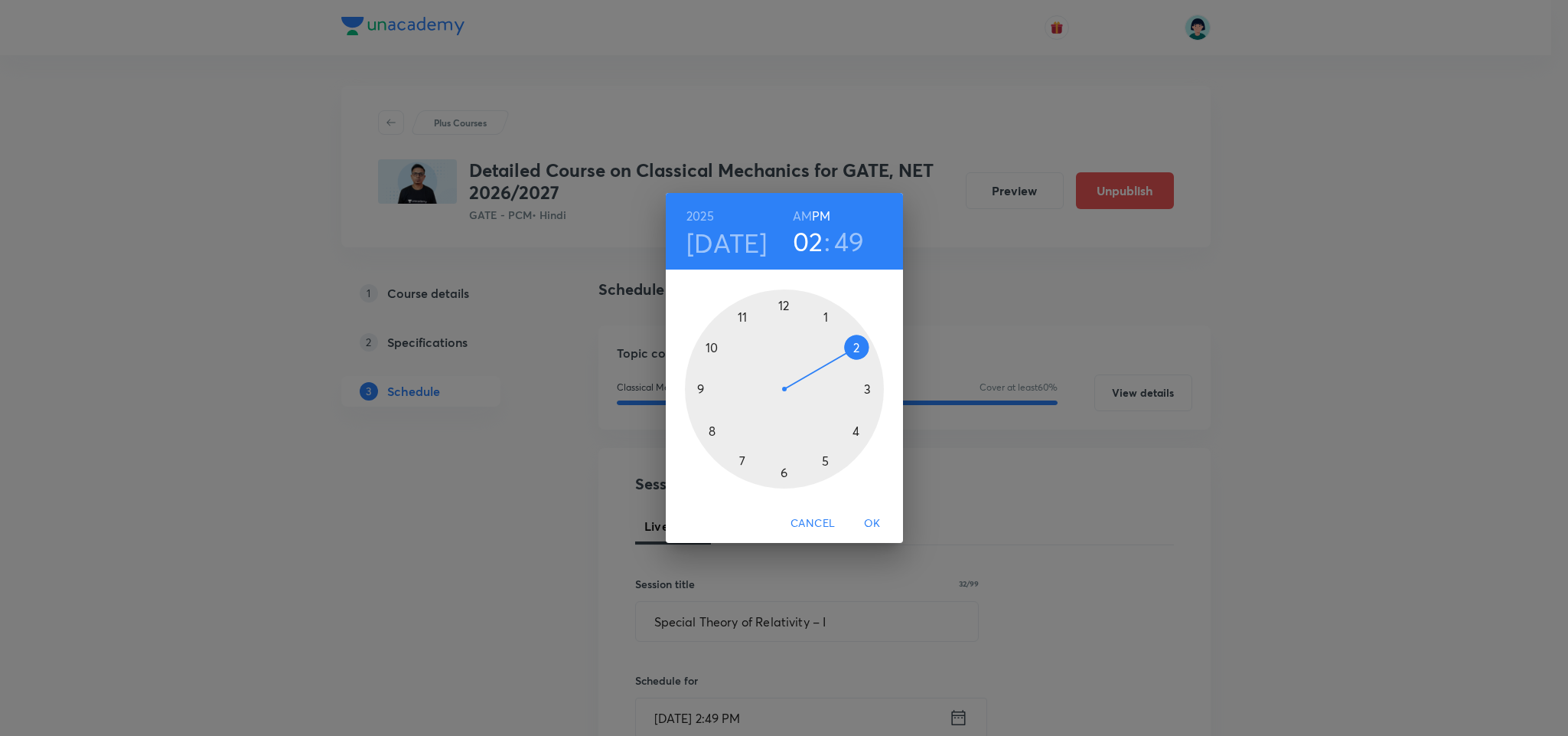
click at [701, 391] on div at bounding box center [784, 389] width 199 height 199
click at [781, 307] on div at bounding box center [784, 389] width 199 height 199
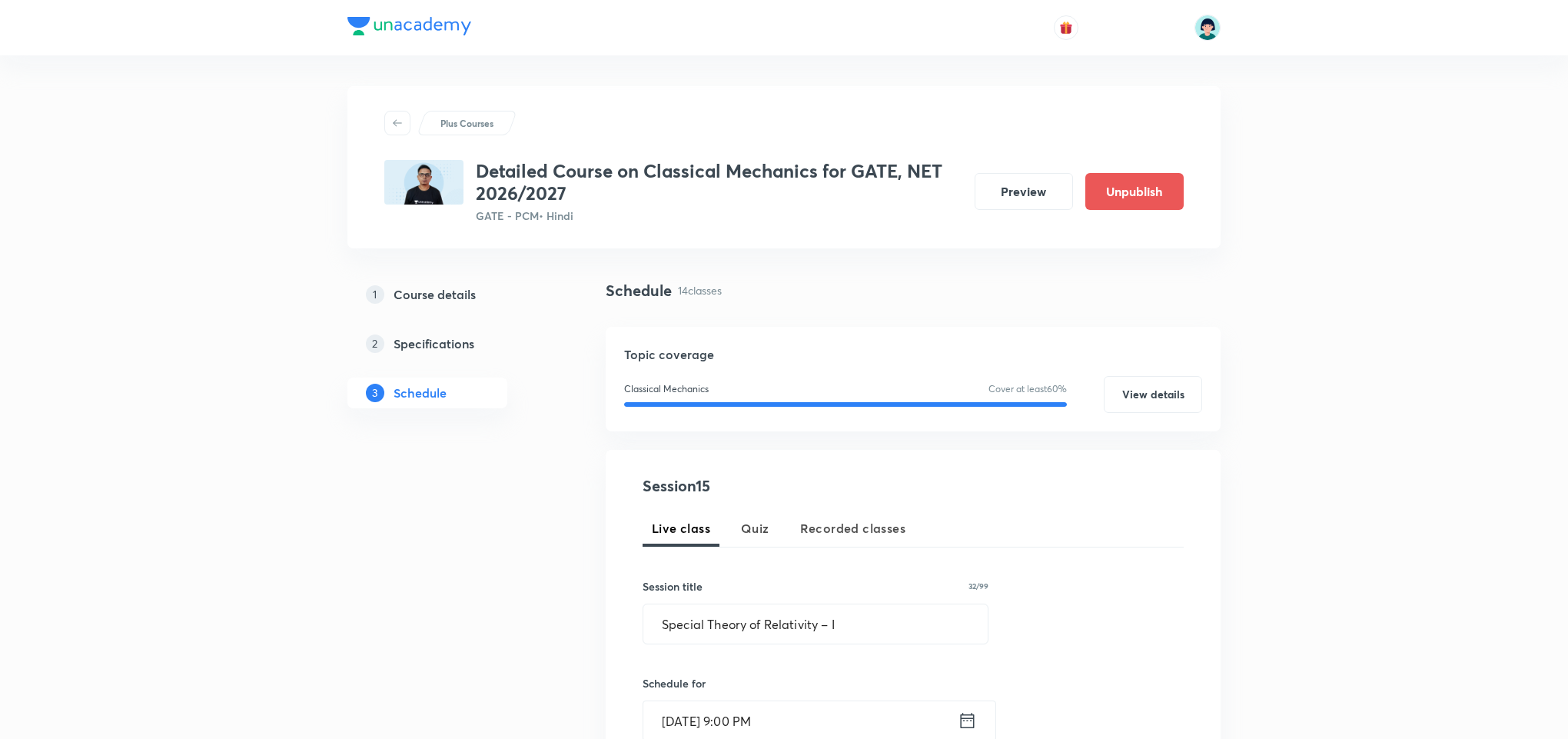
click at [1093, 558] on div "Session 15 Live class Quiz Recorded classes Session title 32/99 Special Theory …" at bounding box center [913, 736] width 541 height 524
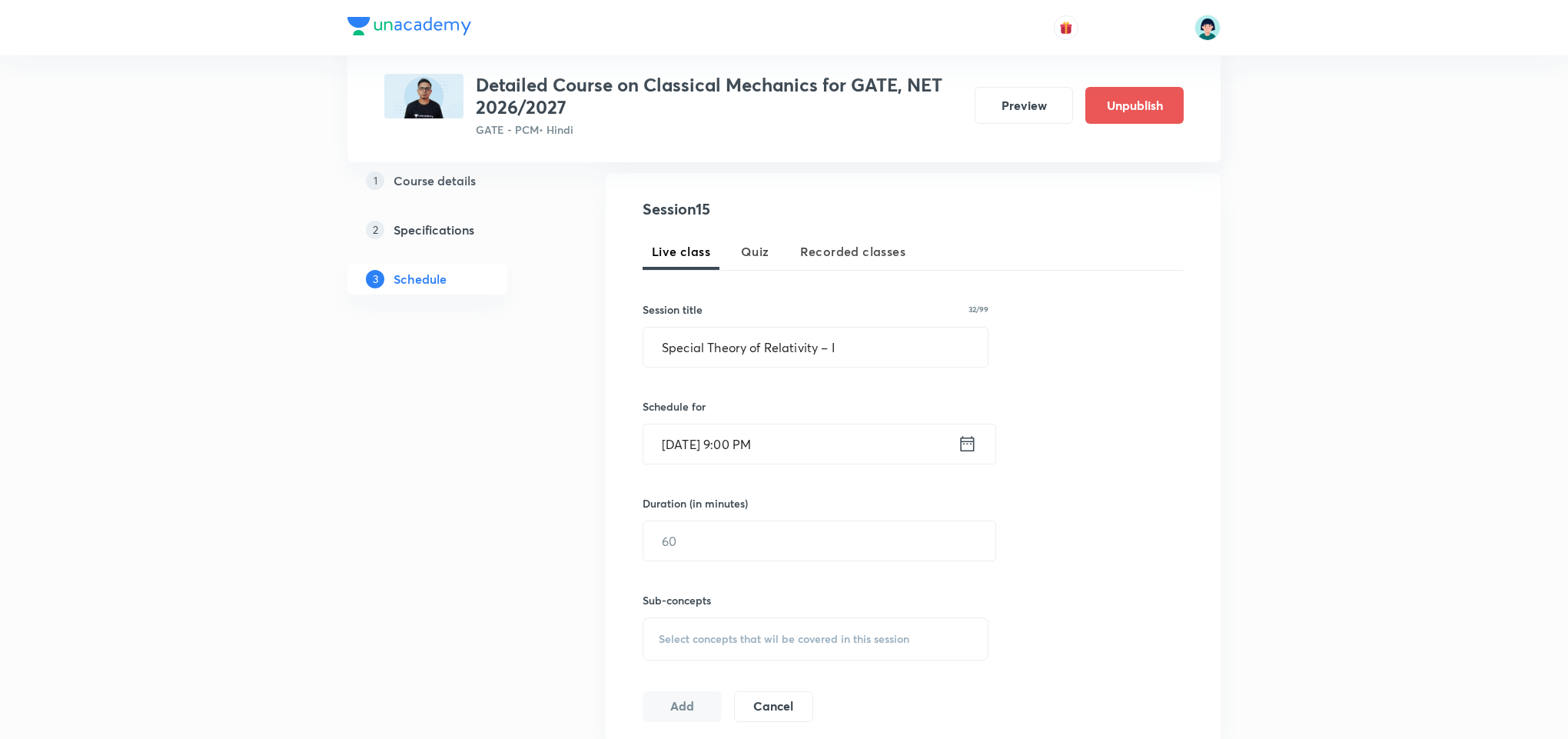
scroll to position [369, 0]
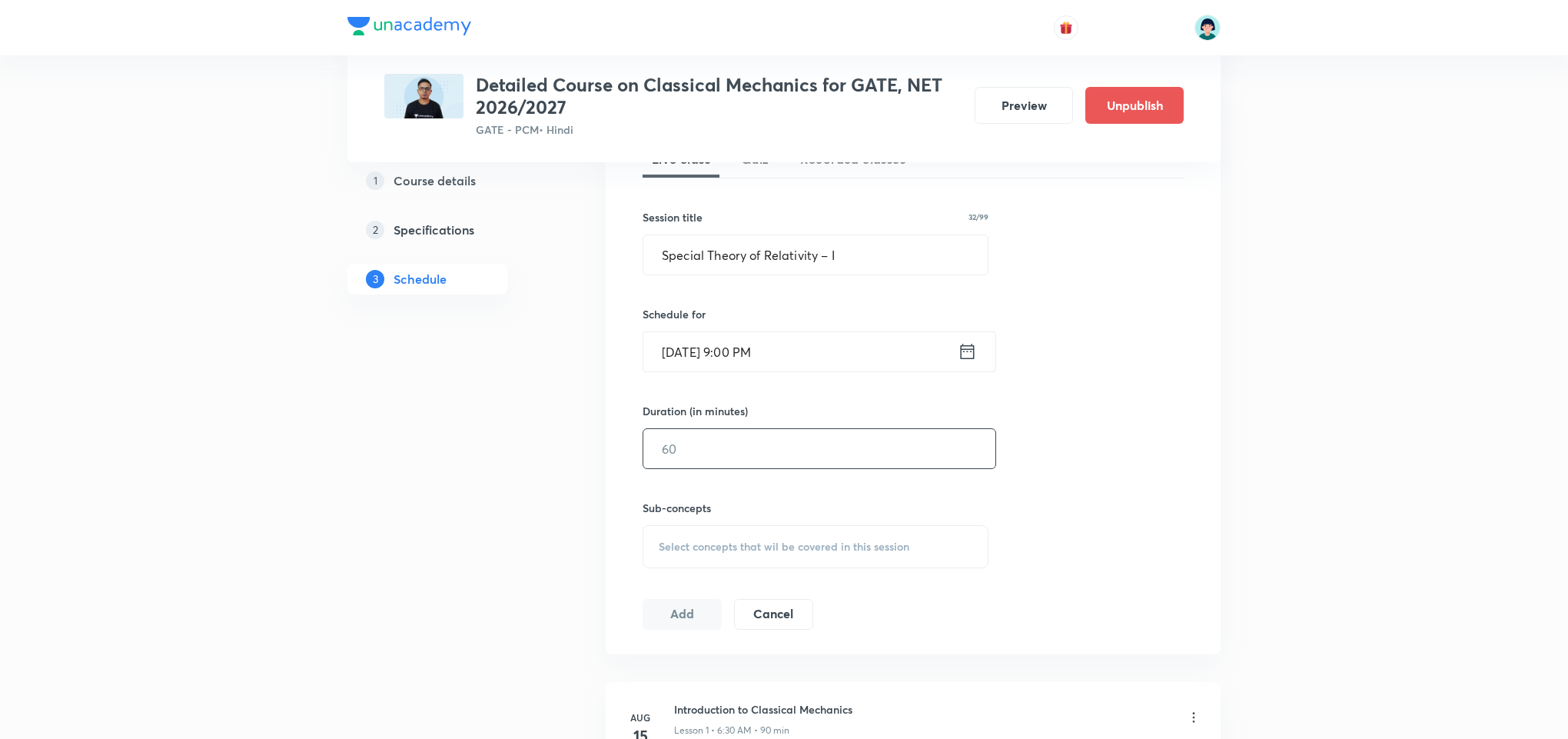
click at [812, 459] on input "text" at bounding box center [819, 448] width 352 height 39
type input "90"
click at [858, 558] on div "Select concepts that wil be covered in this session" at bounding box center [815, 547] width 346 height 43
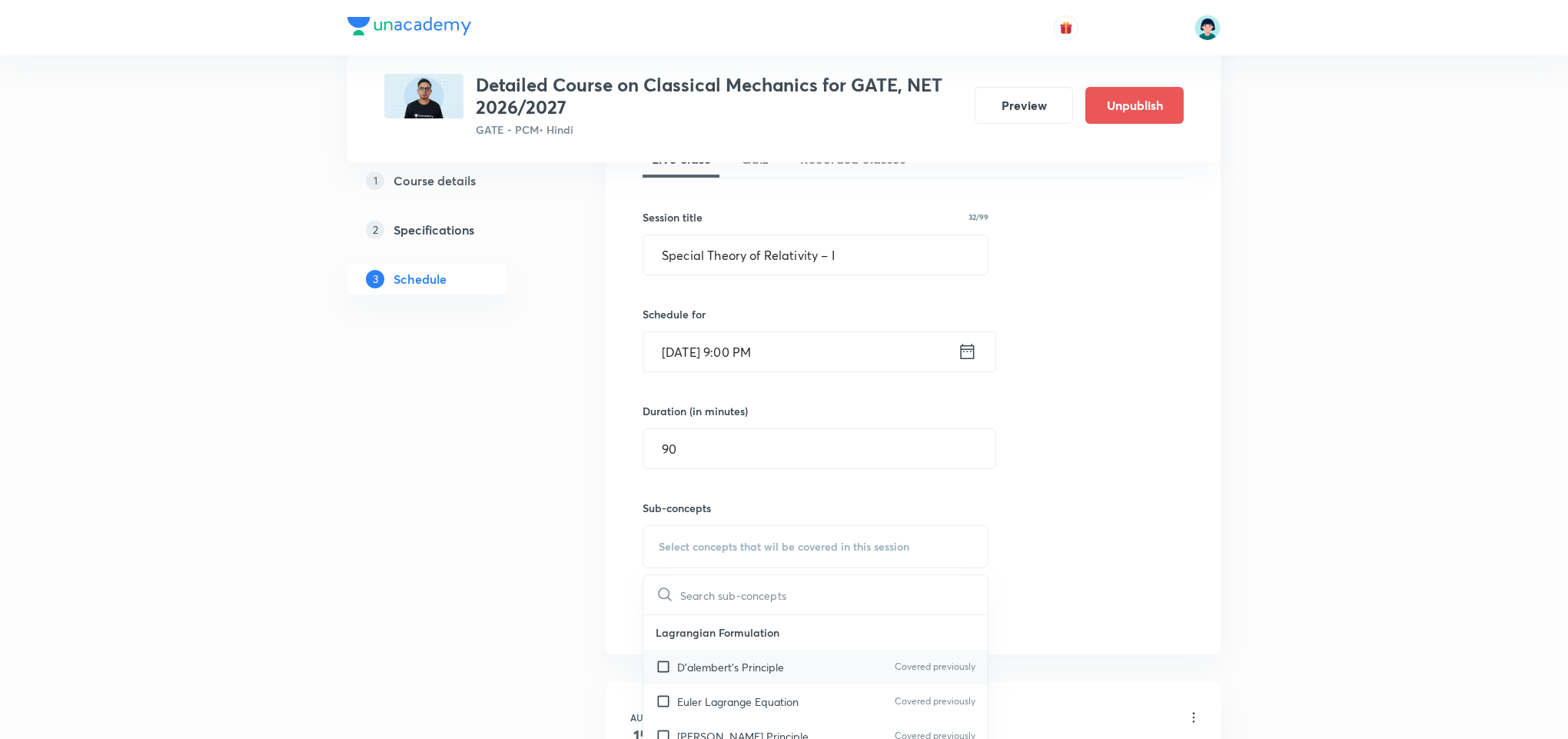
click at [749, 661] on p "D'alembert's Principle" at bounding box center [730, 667] width 107 height 17
checkbox input "true"
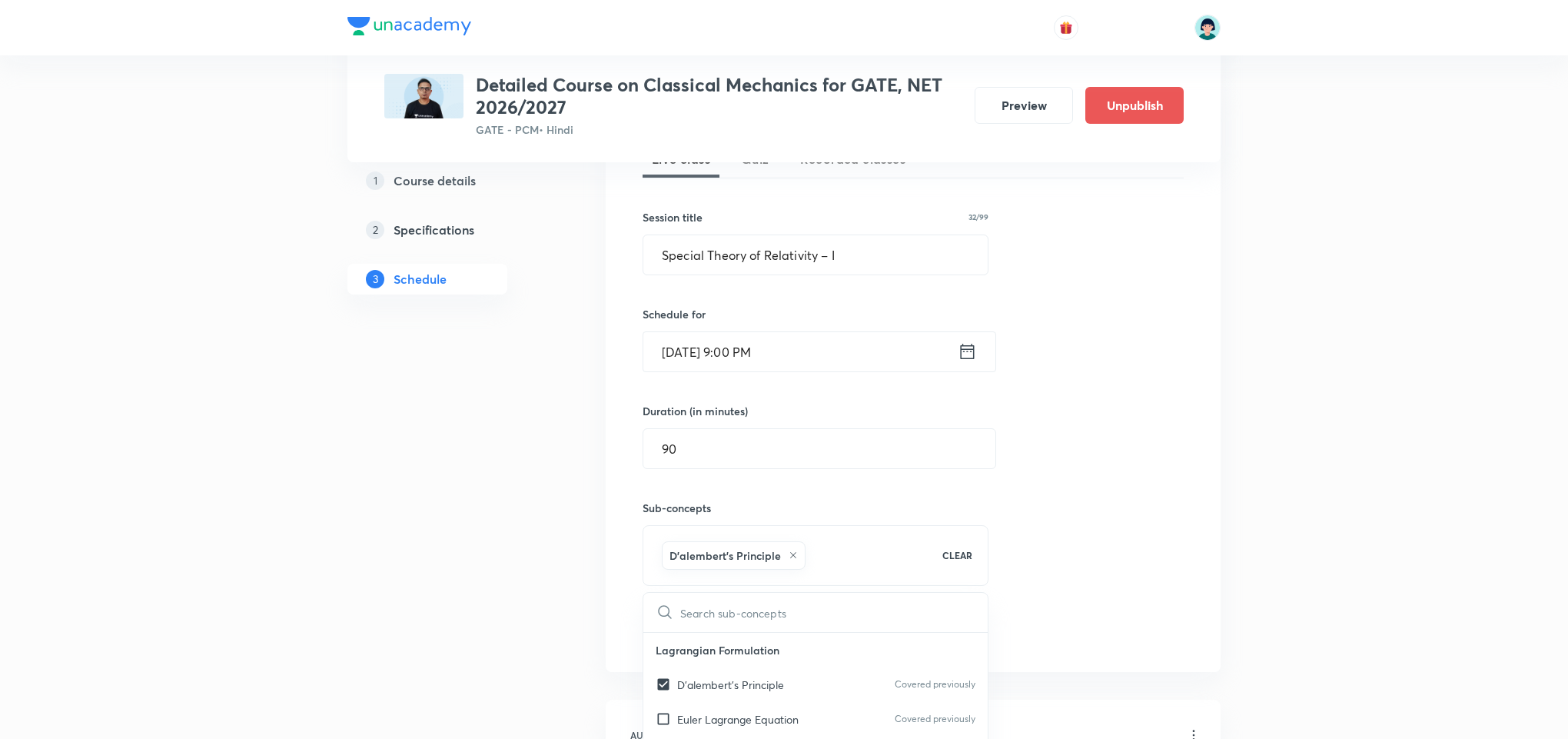
click at [1201, 515] on div "Session 15 Live class Quiz Recorded classes Session title 32/99 Special Theory …" at bounding box center [913, 376] width 615 height 591
click at [708, 612] on div "Session 15 Live class Quiz Recorded classes Session title 32/99 Special Theory …" at bounding box center [913, 376] width 541 height 542
click at [707, 621] on button "Add" at bounding box center [681, 629] width 79 height 30
click at [1075, 495] on div "Session 15 Live class Quiz Recorded classes Session title 32/99 Special Theory …" at bounding box center [913, 376] width 541 height 542
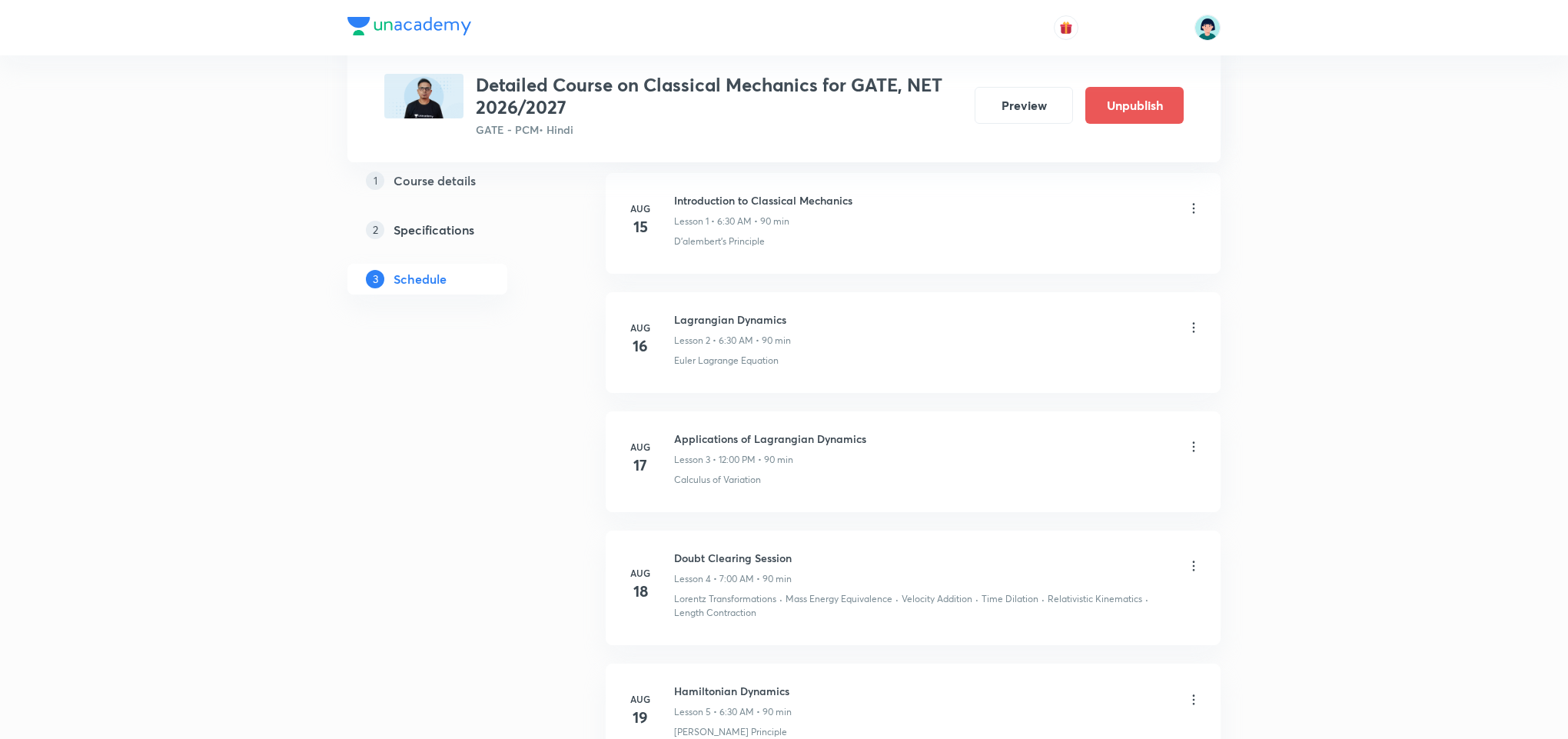
click at [759, 360] on p "Euler Lagrange Equation" at bounding box center [727, 361] width 104 height 14
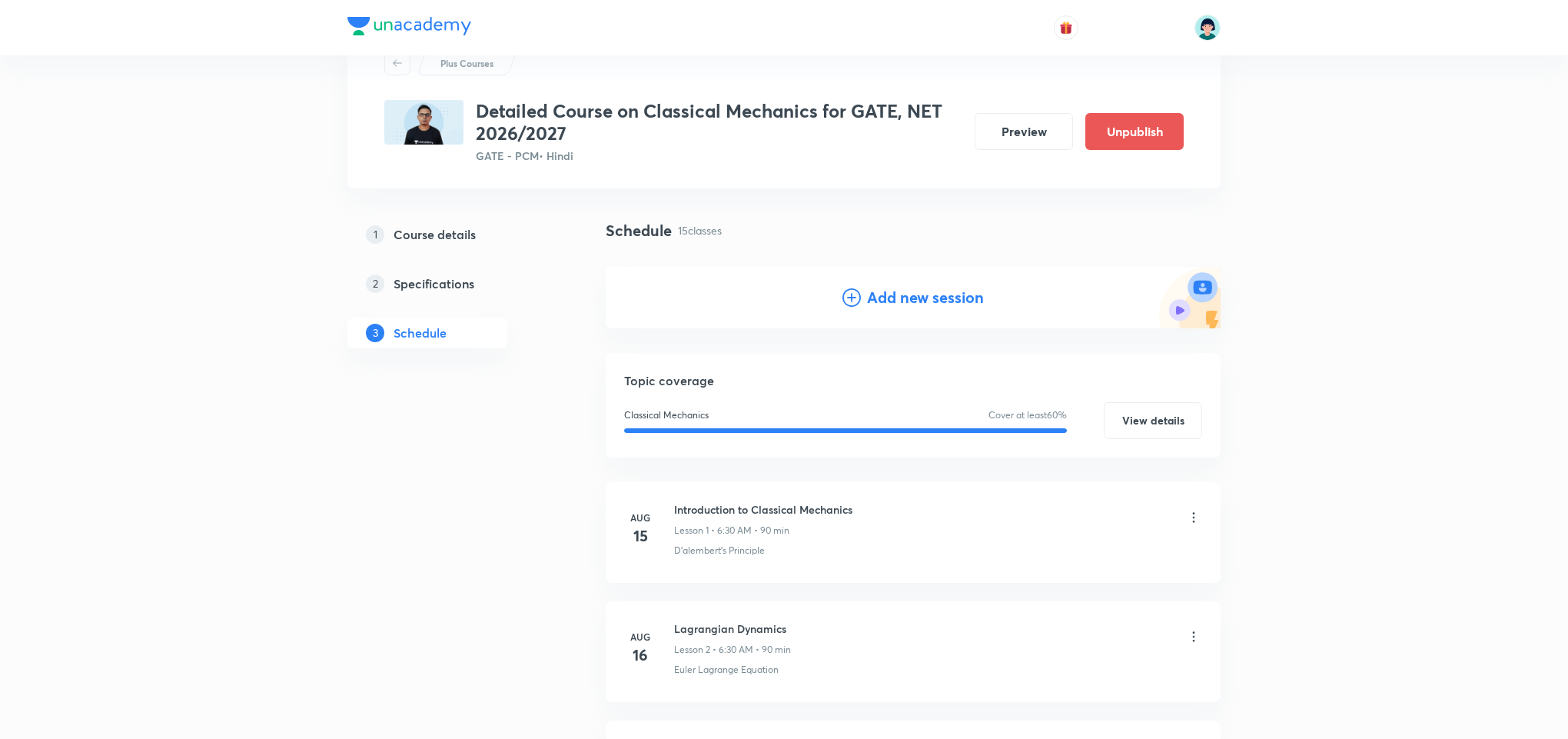
scroll to position [0, 0]
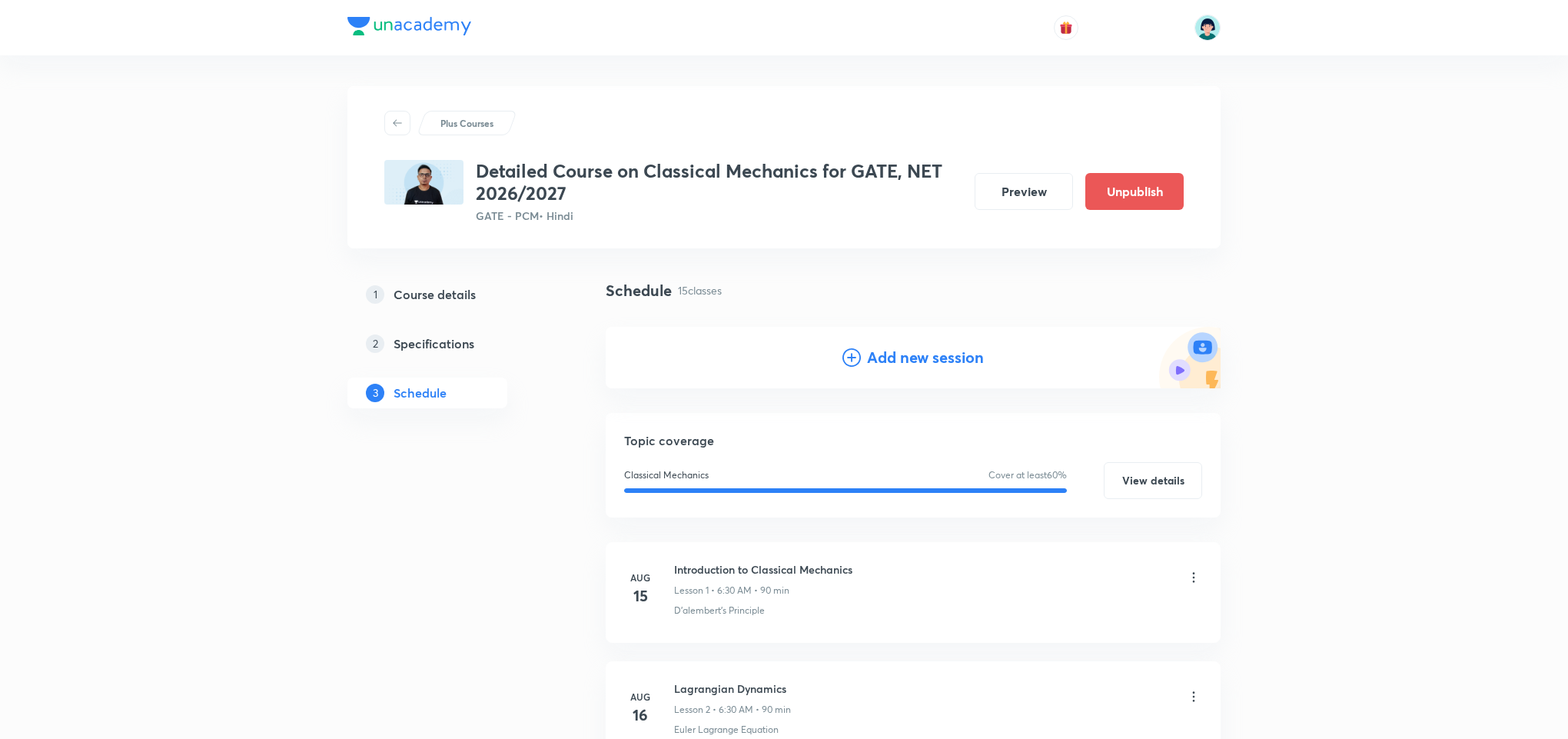
click at [854, 353] on icon at bounding box center [851, 357] width 18 height 18
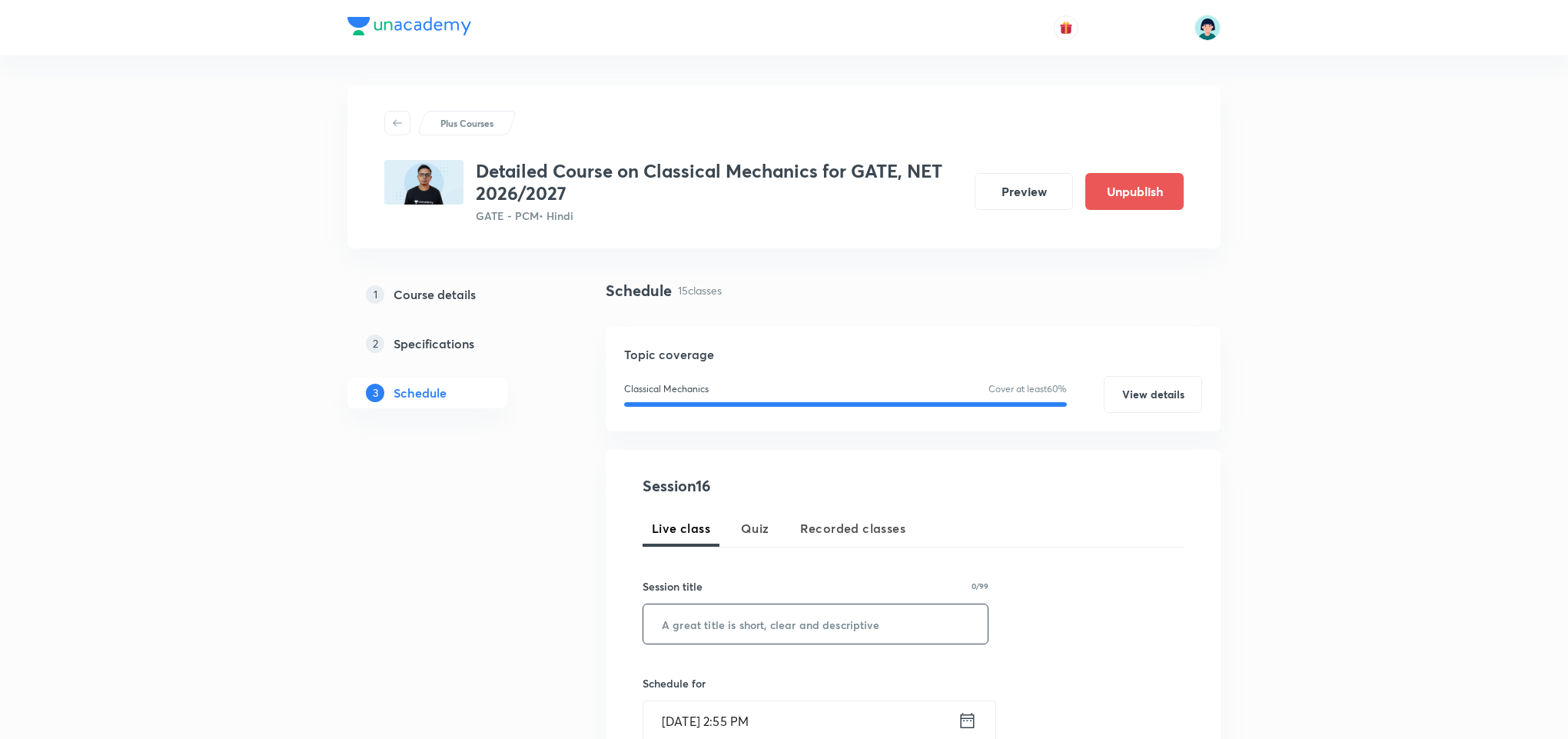
click at [736, 618] on input "text" at bounding box center [815, 623] width 344 height 39
paste input "Special Theory of Relativity – II"
type input "Special Theory of Relativity – II"
click at [693, 699] on div "Schedule for [DATE] 2:55 PM ​" at bounding box center [815, 708] width 346 height 66
click at [685, 713] on input "[DATE] 2:55 PM" at bounding box center [801, 720] width 315 height 39
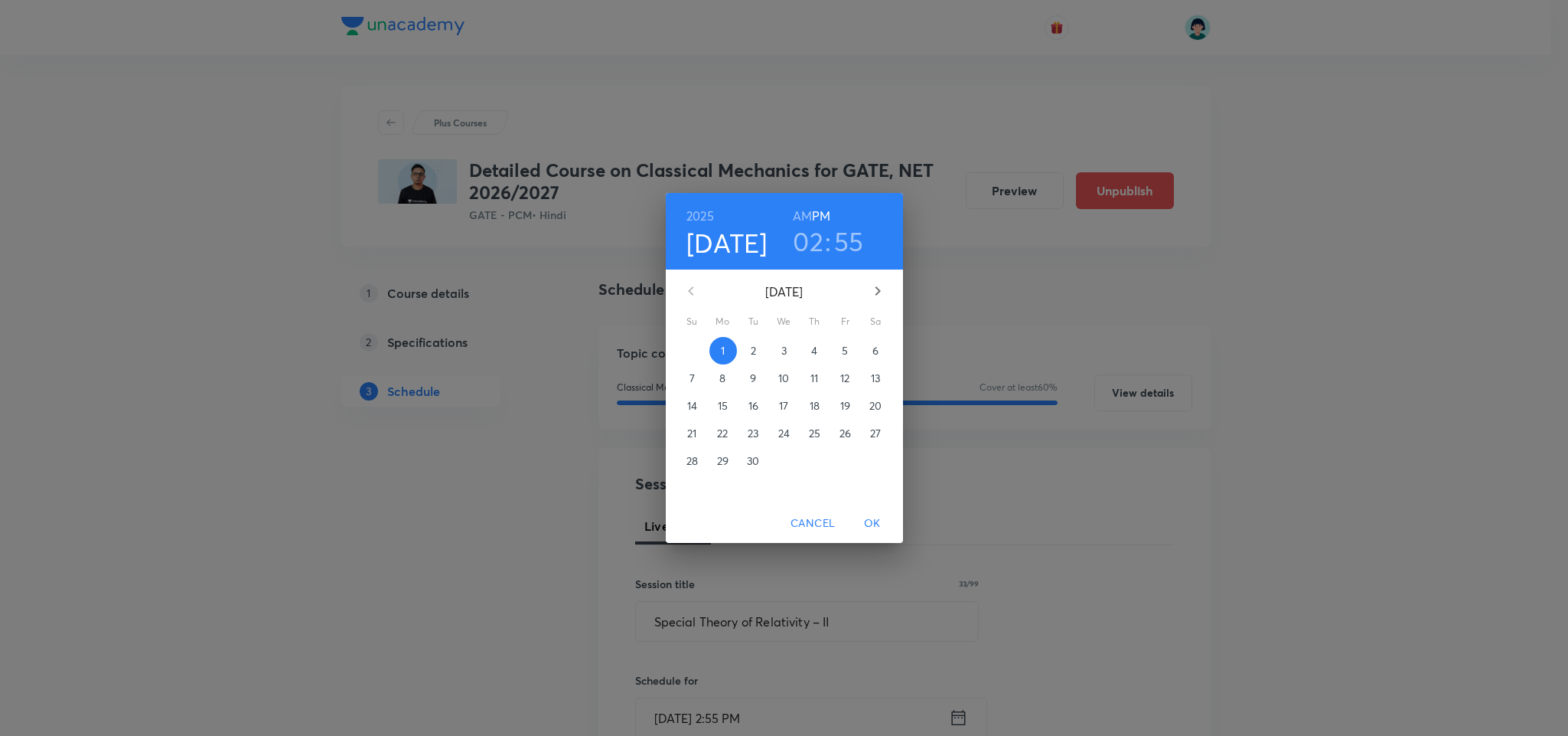
click at [788, 363] on button "3" at bounding box center [784, 351] width 28 height 28
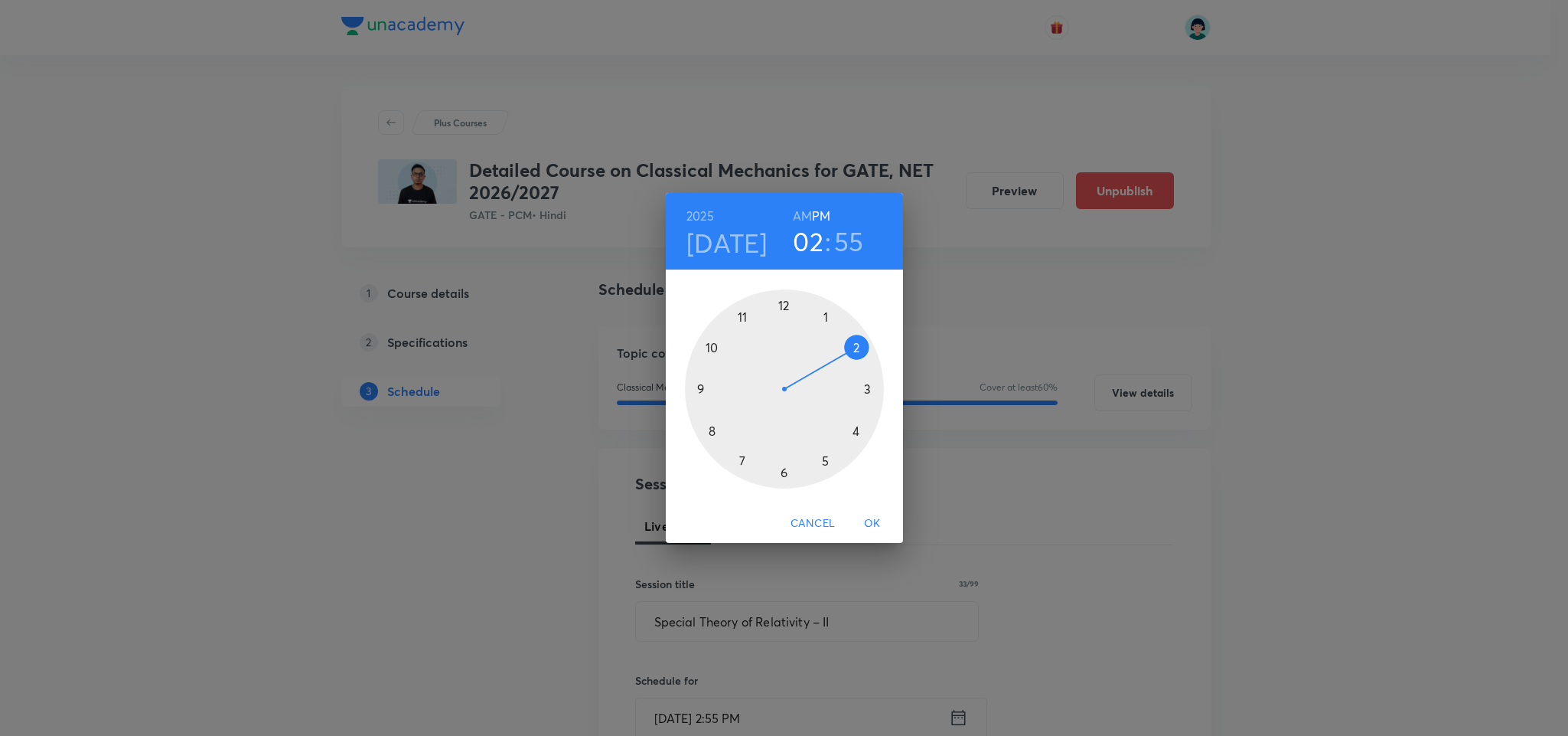
click at [697, 384] on div at bounding box center [784, 389] width 199 height 199
click at [783, 304] on div at bounding box center [784, 389] width 199 height 199
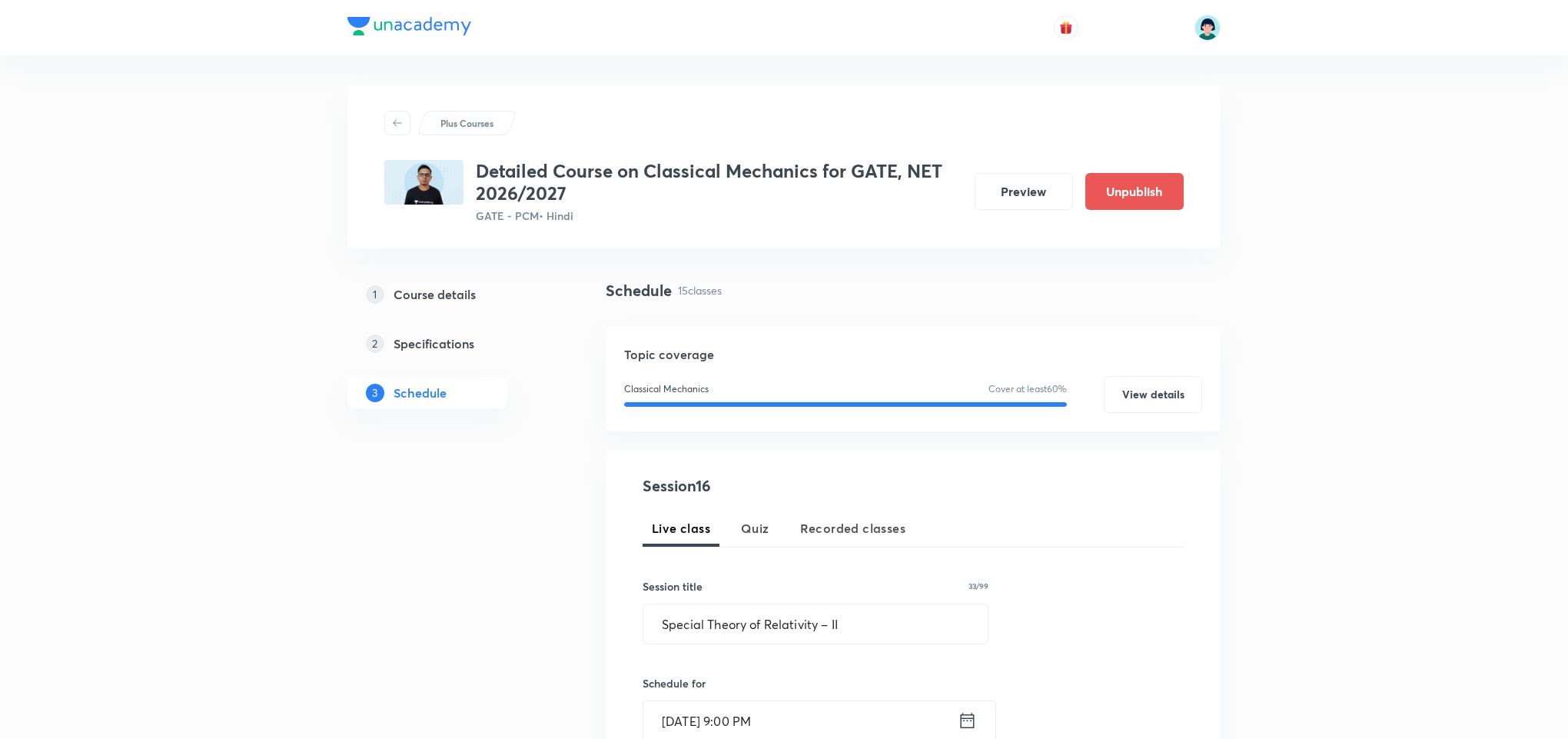
click at [1116, 577] on div "Session 16 Live class Quiz Recorded classes Session title 33/99 Special Theory …" at bounding box center [913, 736] width 541 height 524
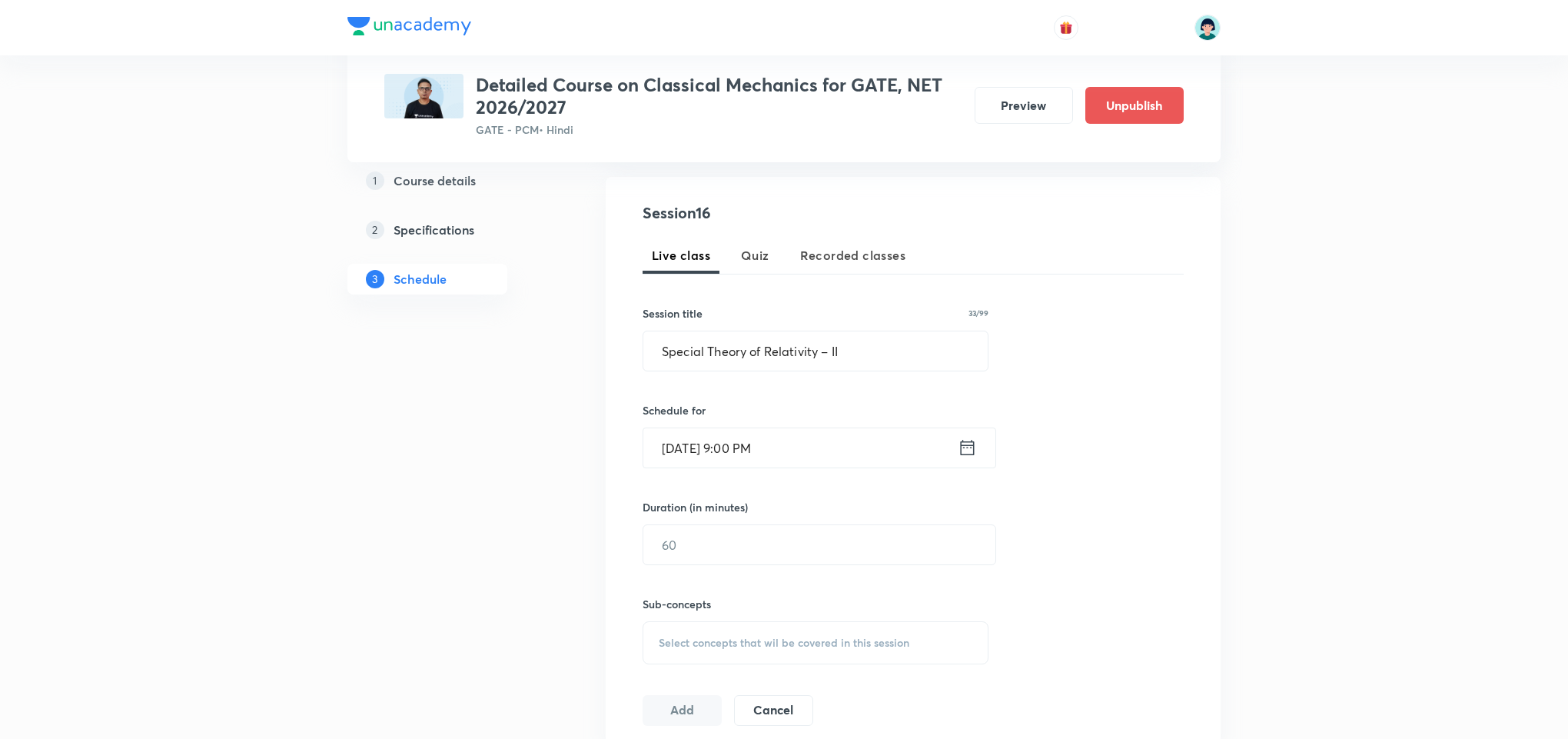
scroll to position [416, 0]
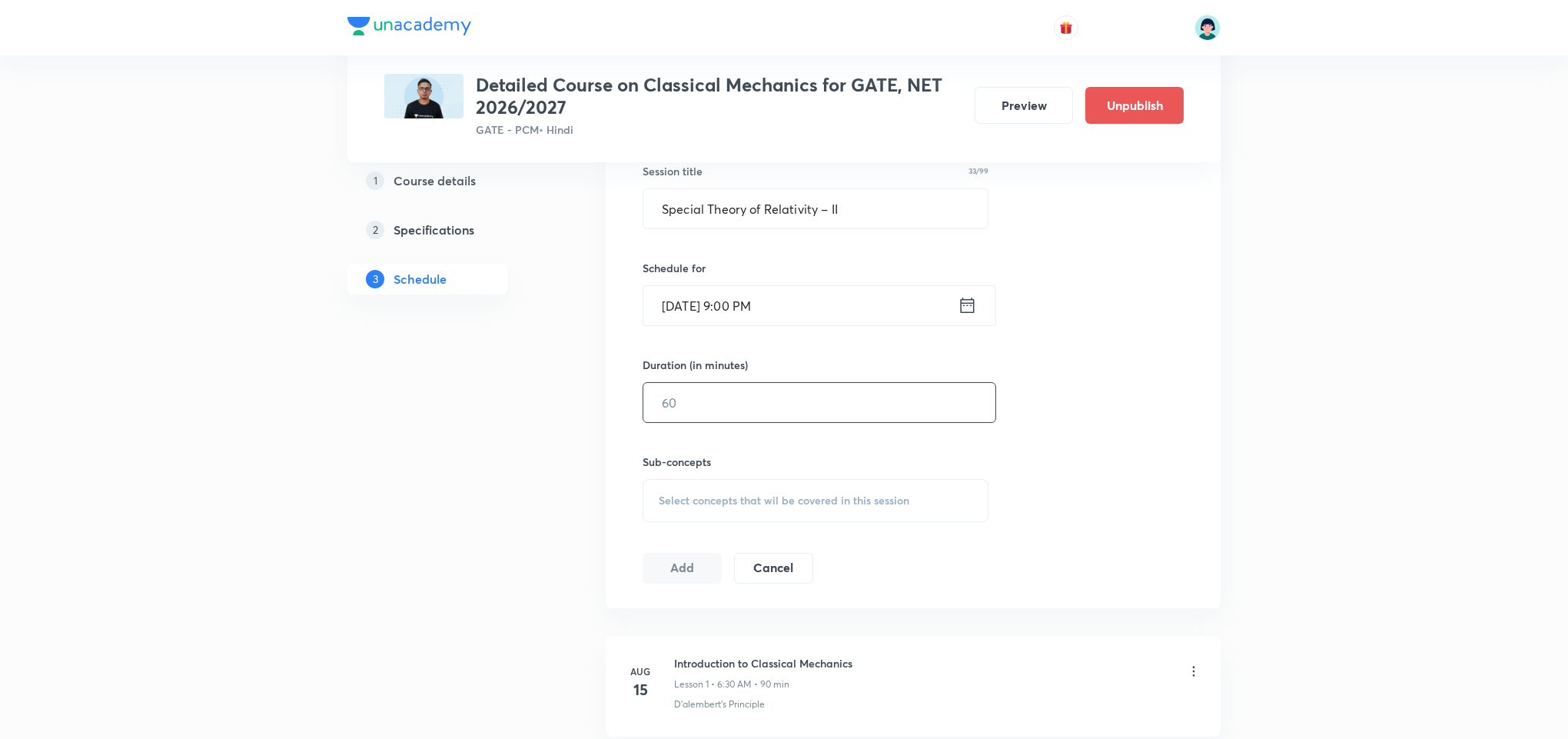
click at [915, 414] on input "text" at bounding box center [819, 402] width 352 height 39
type input "90"
click at [922, 503] on div "Select concepts that wil be covered in this session" at bounding box center [815, 501] width 346 height 43
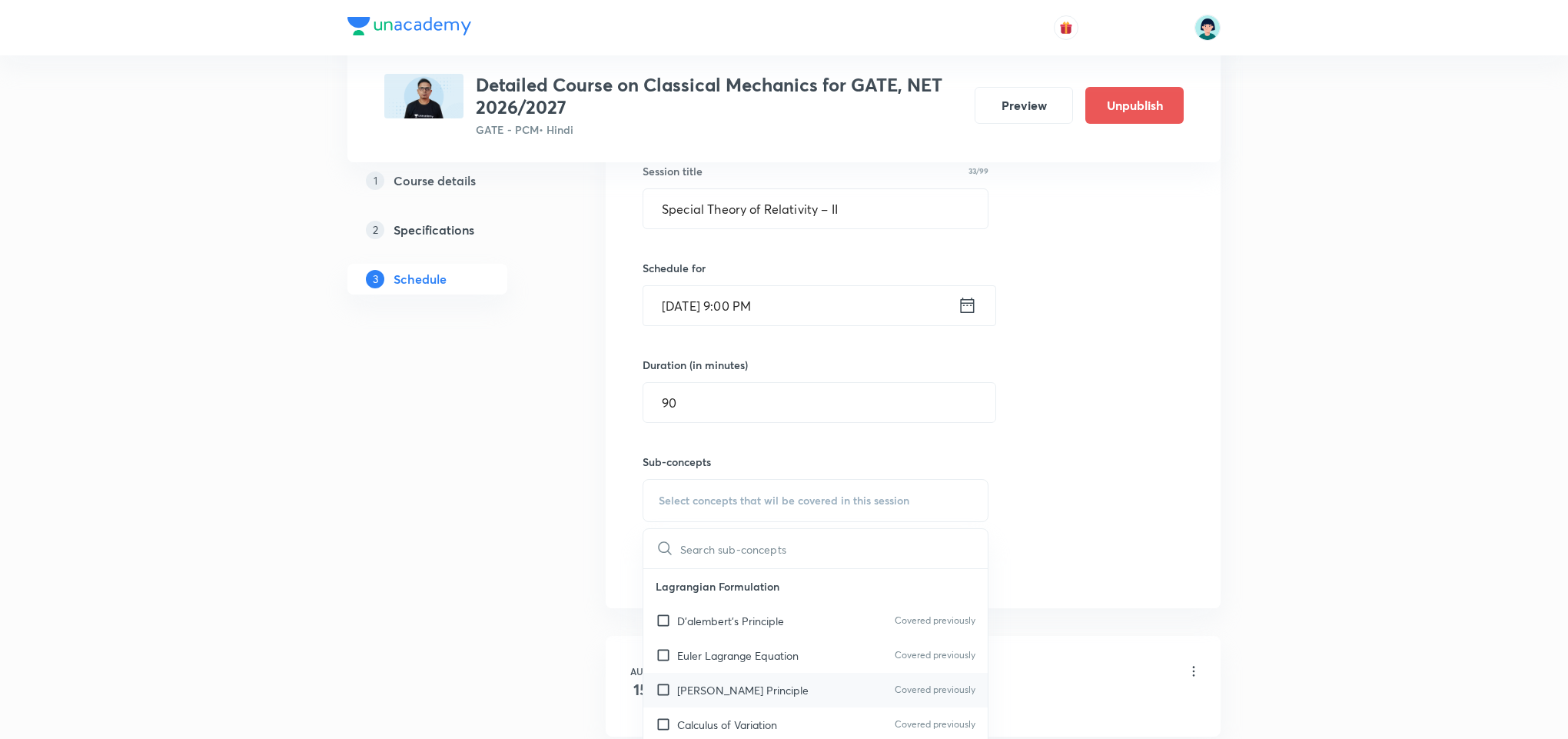
click at [720, 698] on p "[PERSON_NAME] Principle" at bounding box center [742, 689] width 131 height 17
checkbox input "true"
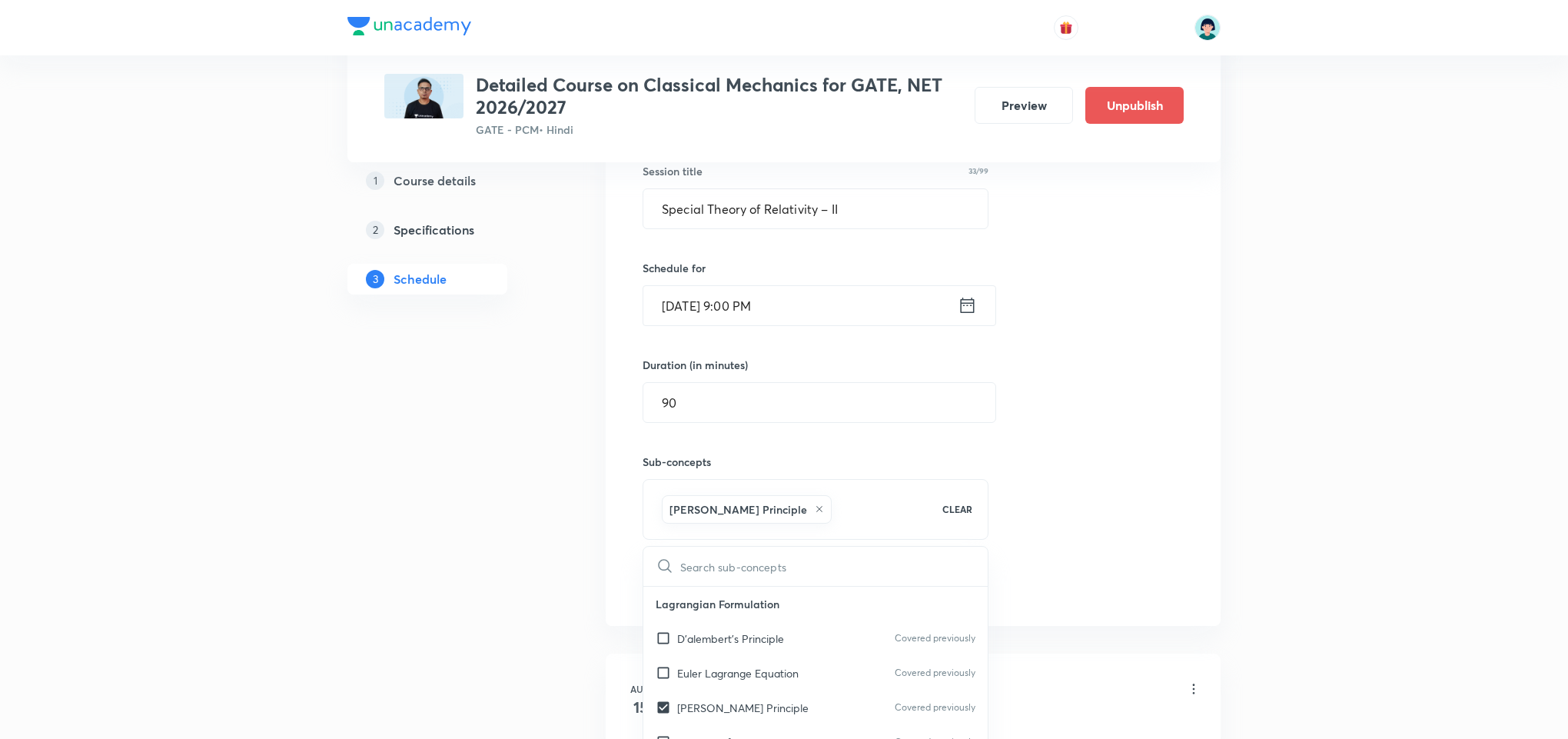
click at [1026, 509] on div "Session 16 Live class Quiz Recorded classes Session title 33/99 Special Theory …" at bounding box center [913, 330] width 541 height 542
click at [690, 587] on button "Add" at bounding box center [681, 583] width 79 height 30
click at [1098, 516] on div "Session 16 Live class Quiz Recorded classes Session title 33/99 Special Theory …" at bounding box center [913, 330] width 541 height 542
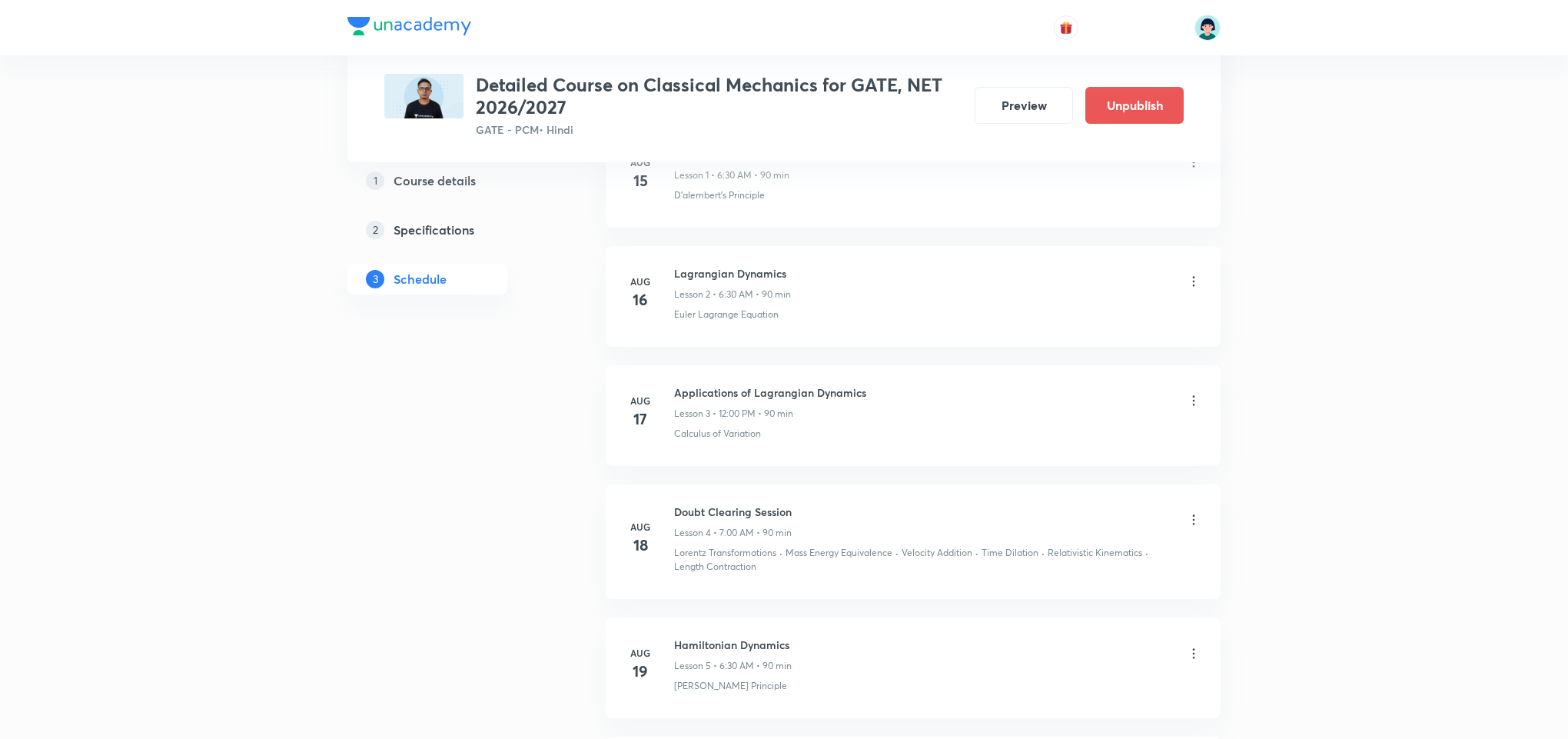
click at [855, 190] on div "D'alembert's Principle" at bounding box center [938, 196] width 528 height 14
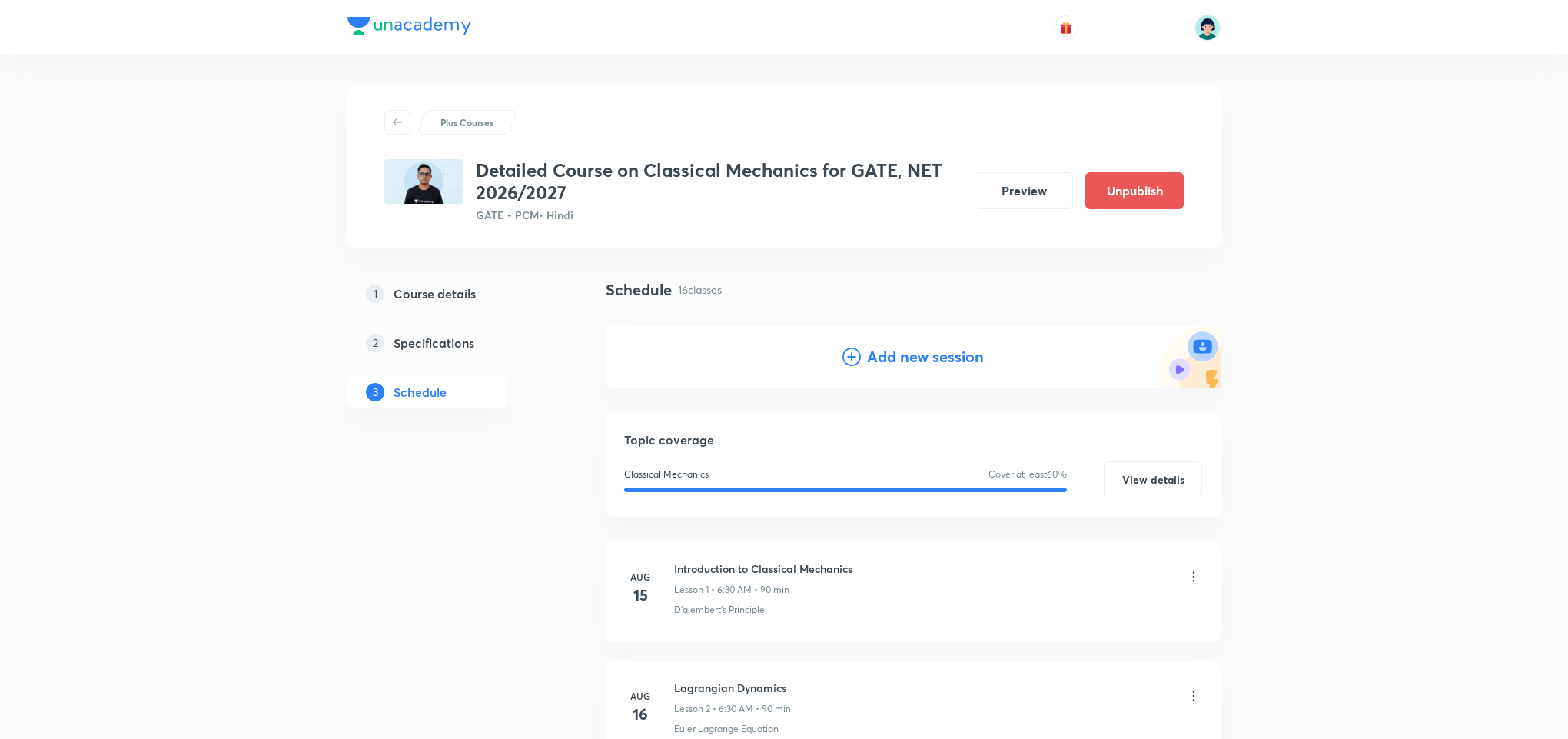
scroll to position [0, 0]
click at [867, 349] on h4 "Add new session" at bounding box center [925, 357] width 116 height 23
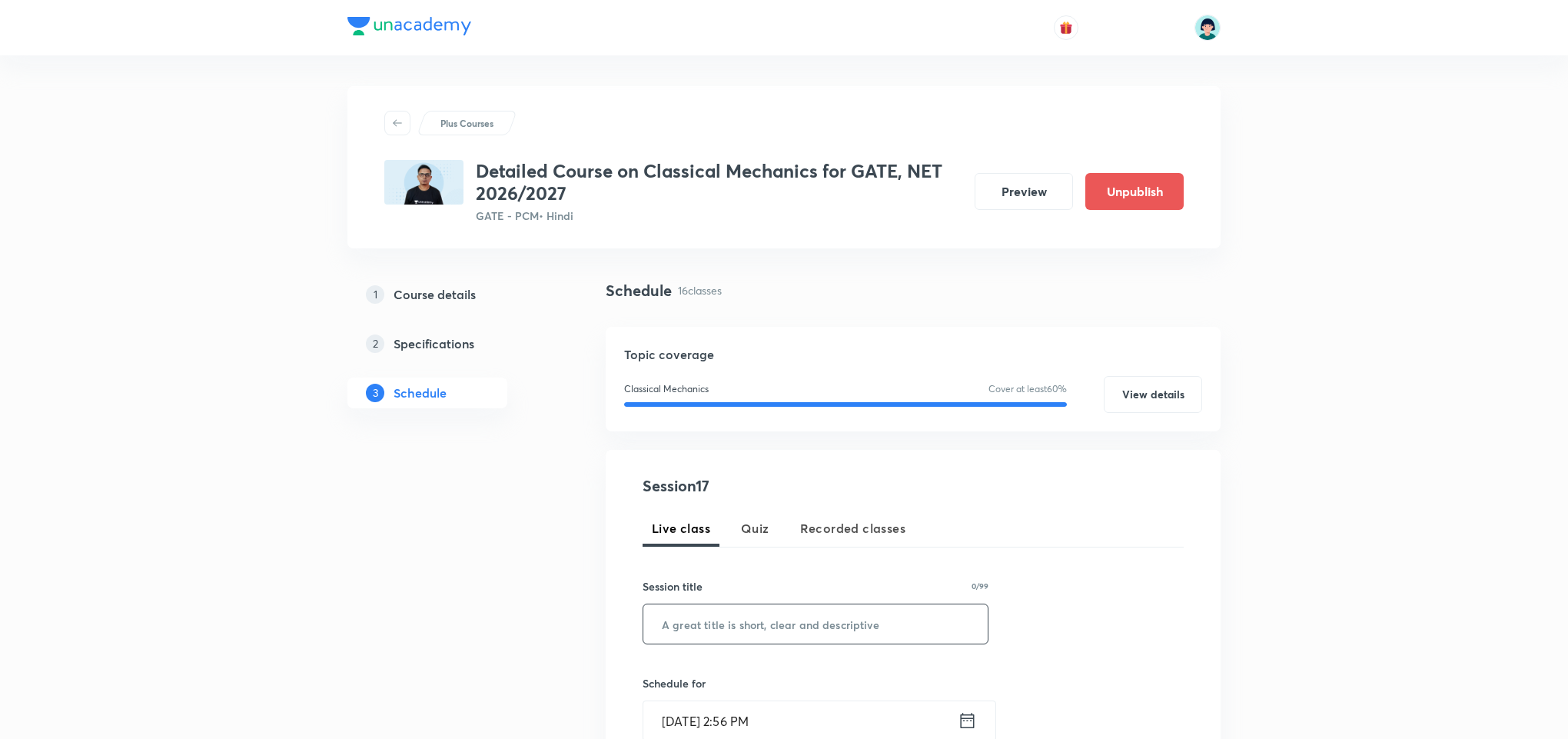
click at [761, 615] on input "text" at bounding box center [815, 623] width 344 height 39
paste input "Doubt Clearing Session"
type input "Doubt Clearing Session"
click at [688, 707] on input "[DATE] 2:56 PM" at bounding box center [801, 720] width 315 height 39
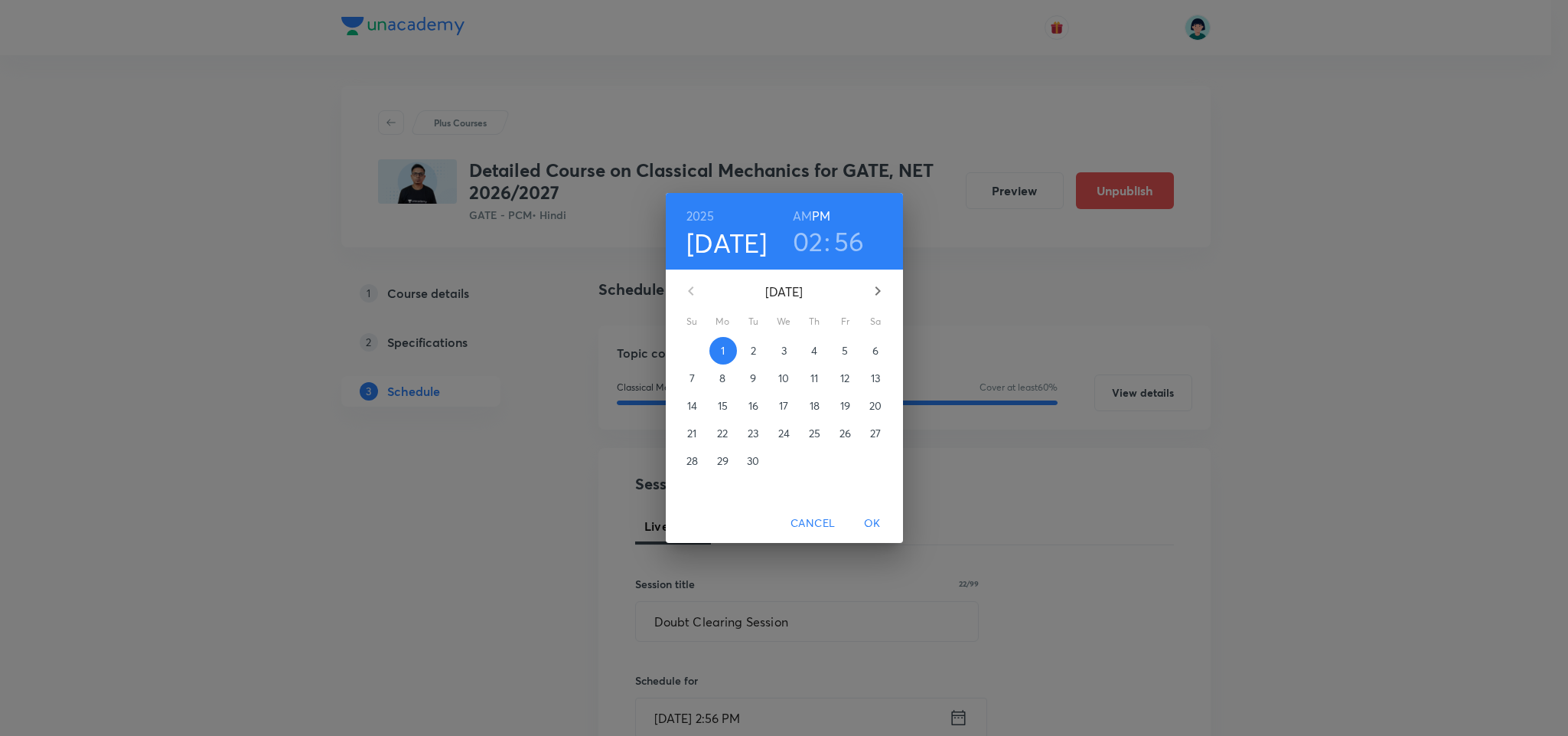
click at [816, 340] on button "4" at bounding box center [815, 351] width 28 height 28
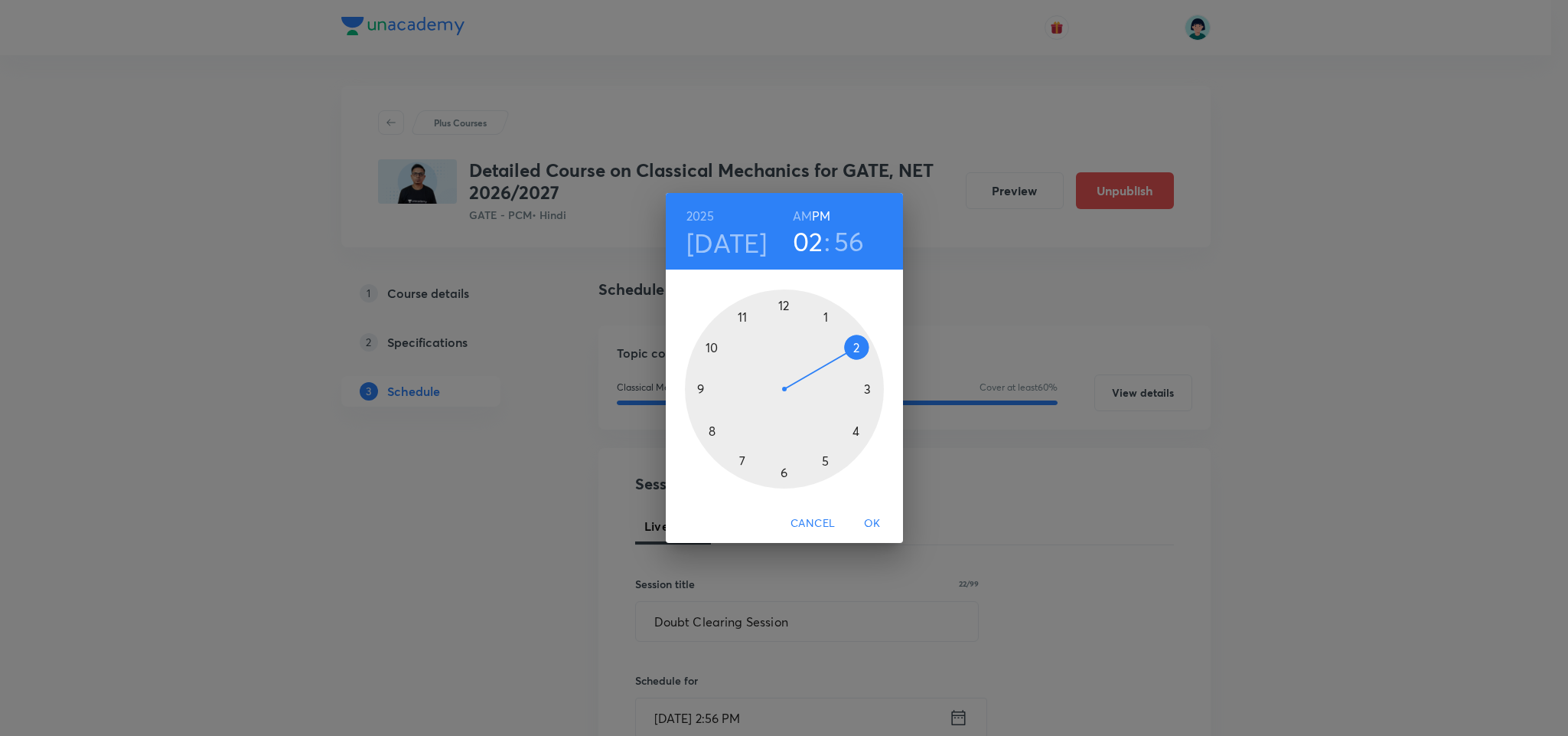
click at [691, 391] on div at bounding box center [784, 389] width 199 height 199
click at [783, 300] on div at bounding box center [784, 389] width 199 height 199
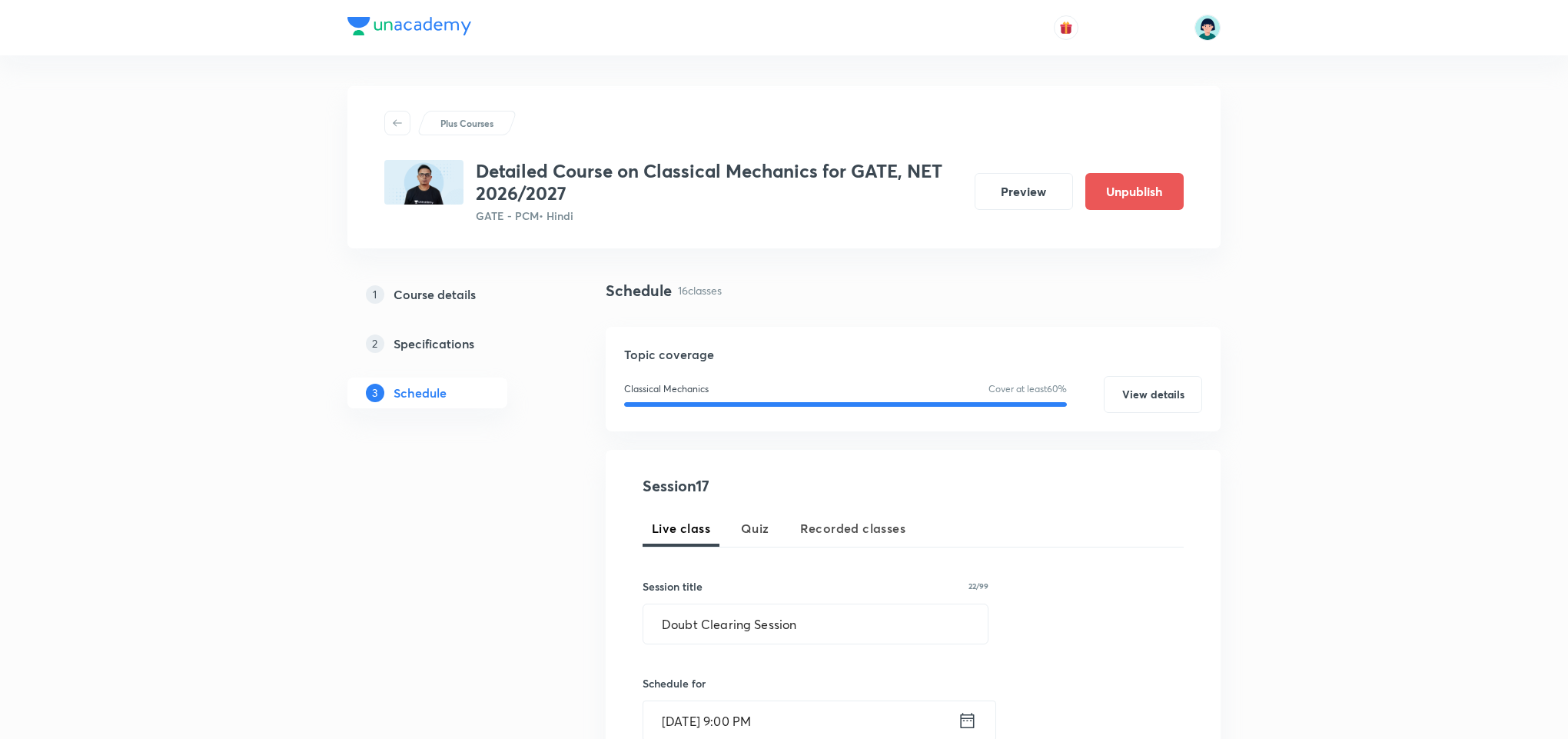
click at [1177, 625] on div "Session 17 Live class Quiz Recorded classes Session title 22/99 Doubt Clearing …" at bounding box center [913, 736] width 541 height 524
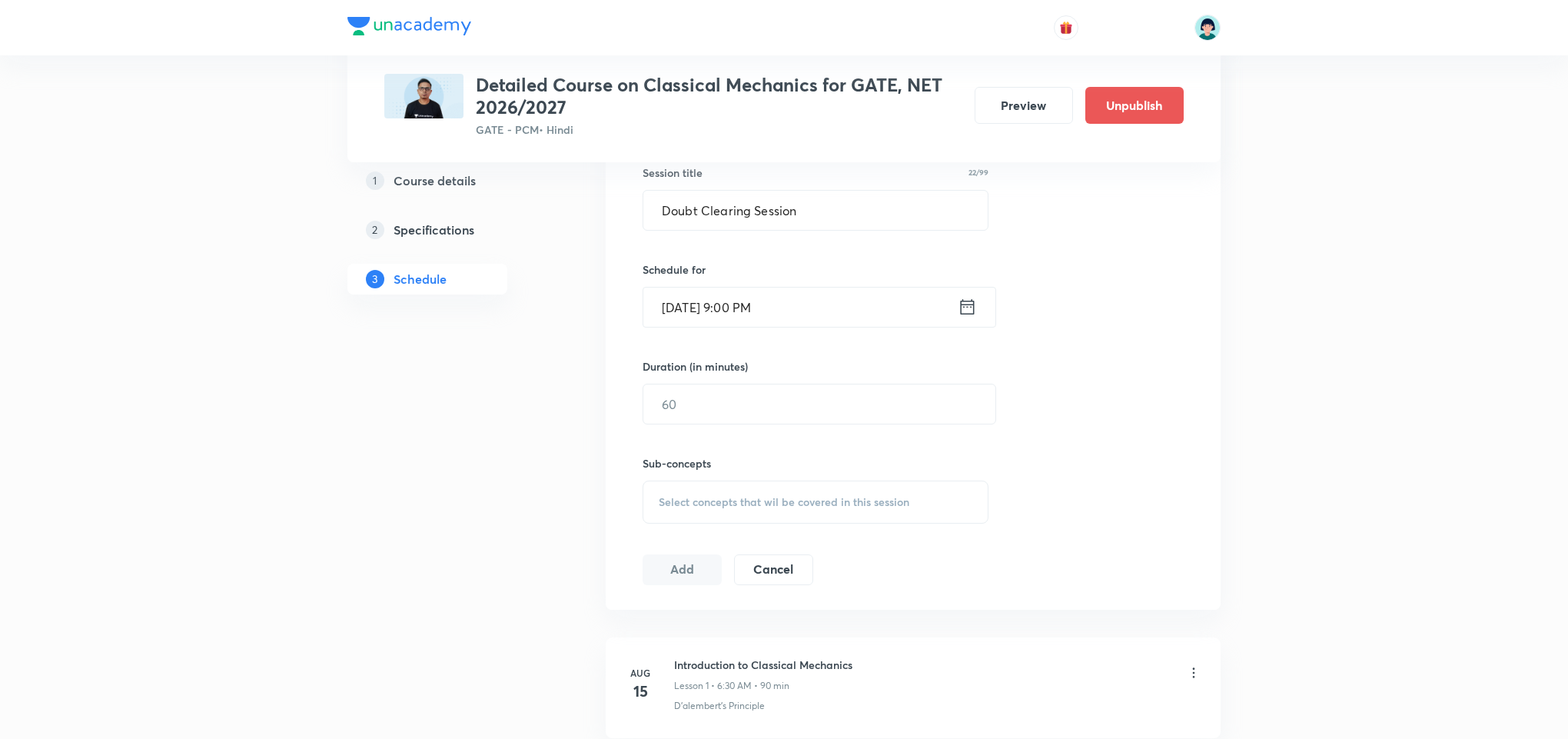
scroll to position [416, 0]
click at [747, 407] on input "text" at bounding box center [819, 402] width 352 height 39
type input "90"
click at [821, 507] on span "Select concepts that wil be covered in this session" at bounding box center [784, 501] width 250 height 12
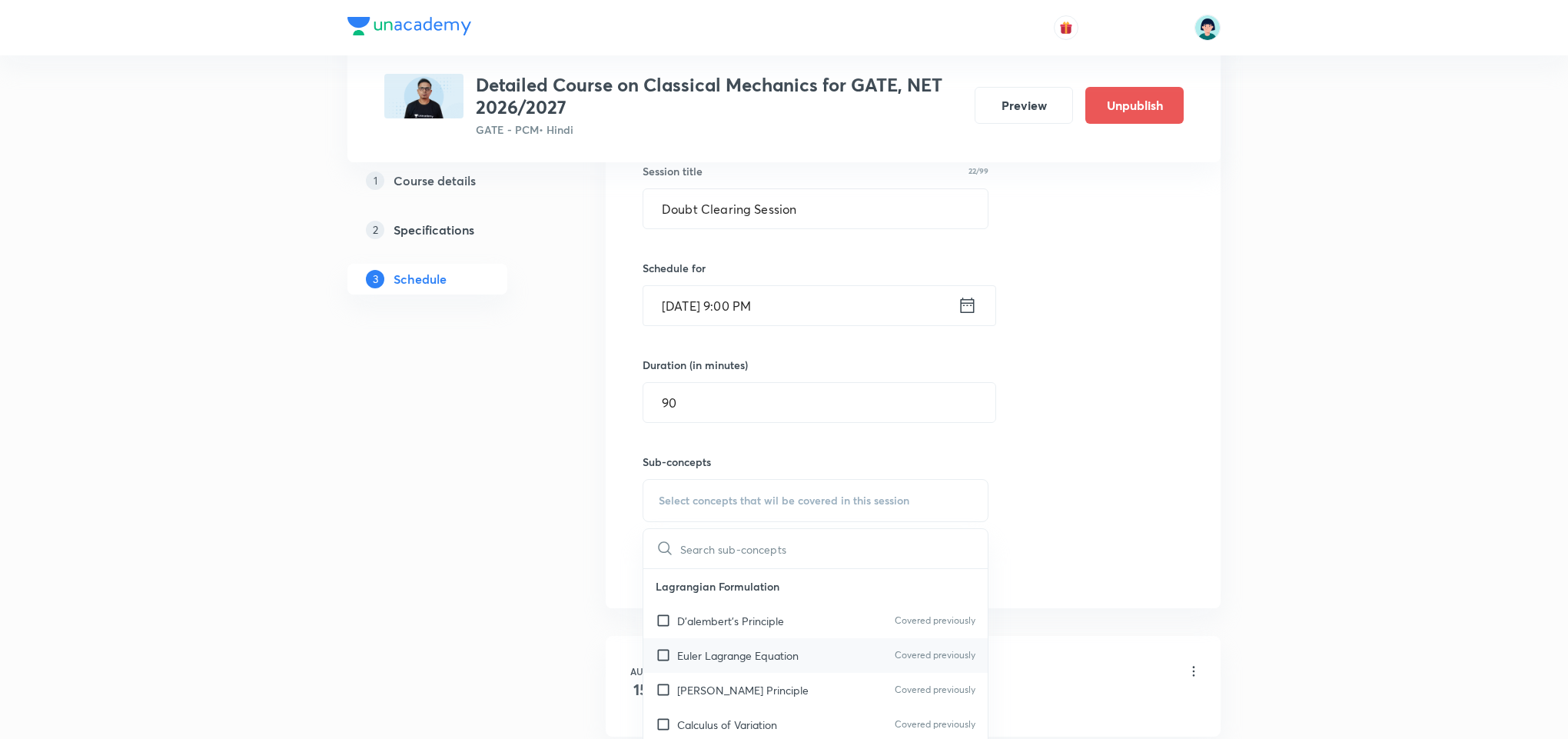
click at [747, 668] on div "Euler Lagrange Equation Covered previously" at bounding box center [815, 656] width 344 height 35
checkbox input "true"
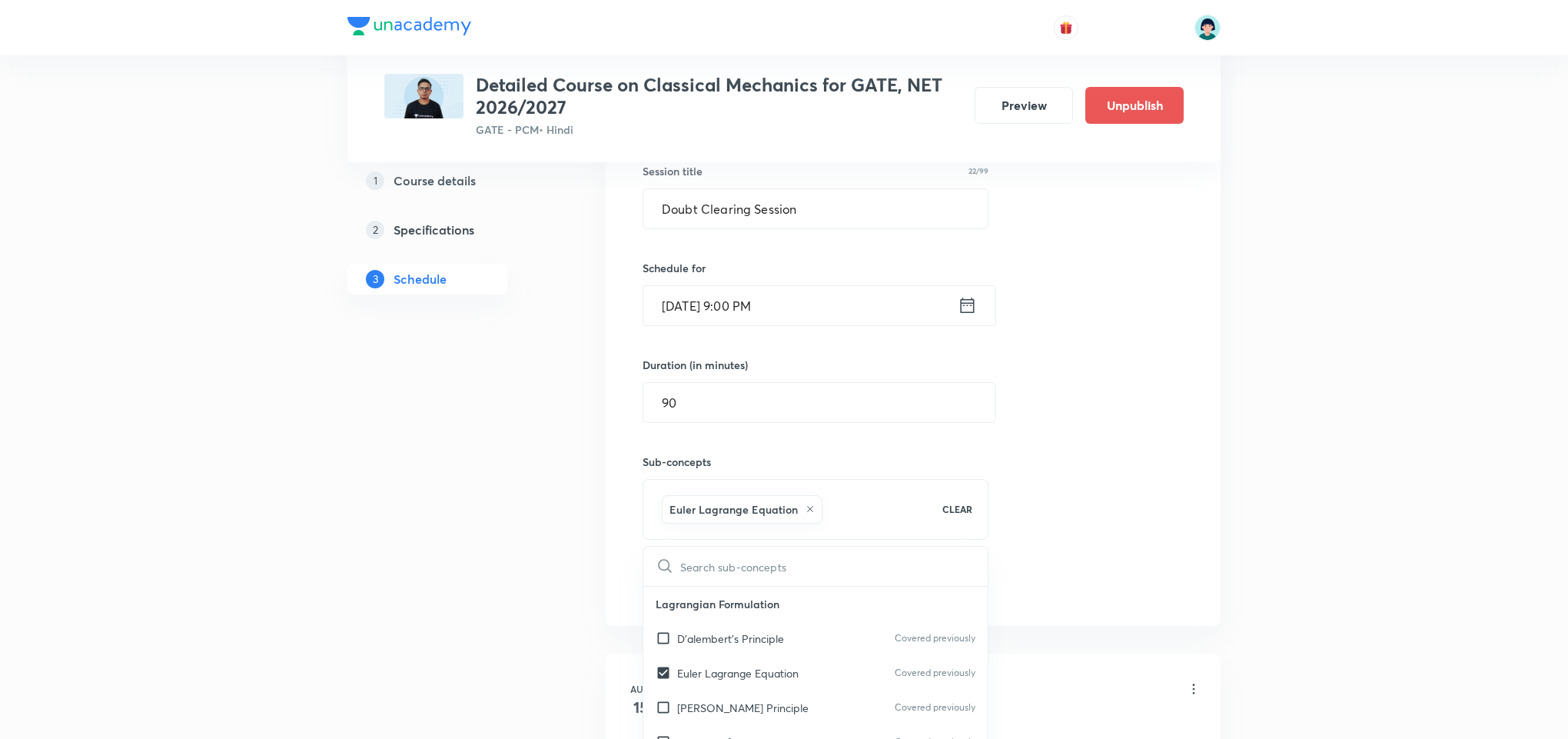
click at [1193, 422] on div "Session 17 Live class Quiz Recorded classes Session title 22/99 Doubt Clearing …" at bounding box center [913, 330] width 615 height 591
click at [700, 593] on button "Add" at bounding box center [681, 583] width 79 height 30
